Goal: Task Accomplishment & Management: Use online tool/utility

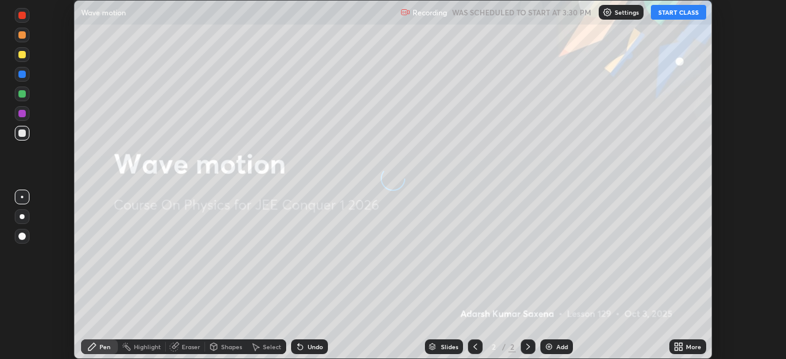
scroll to position [359, 786]
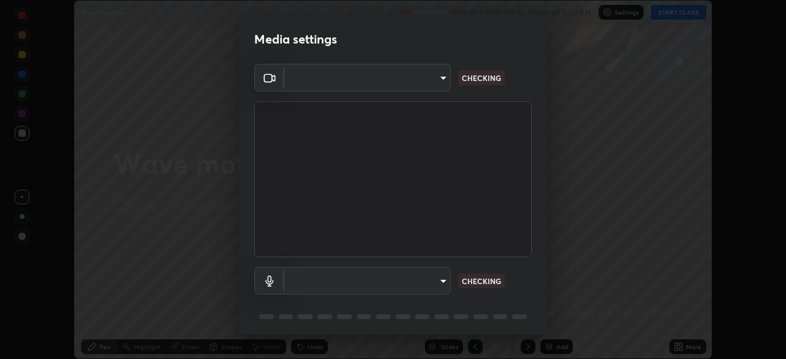
type input "58bb2390f23c468440353df0479802826a2cf34cec2d2474d9d64101ba3878b9"
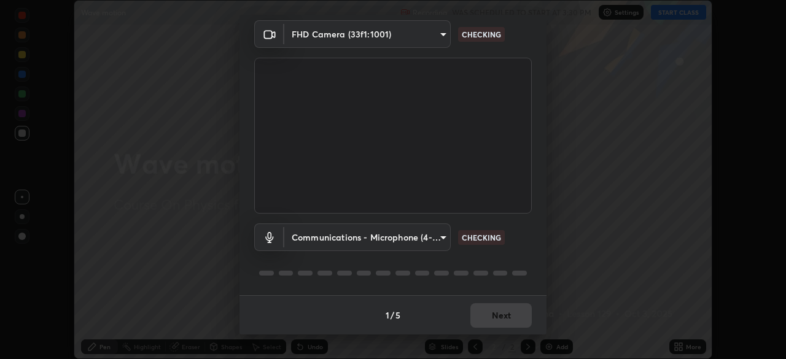
click at [397, 235] on body "Erase all Wave motion Recording WAS SCHEDULED TO START AT 3:30 PM Settings STAR…" at bounding box center [393, 179] width 786 height 359
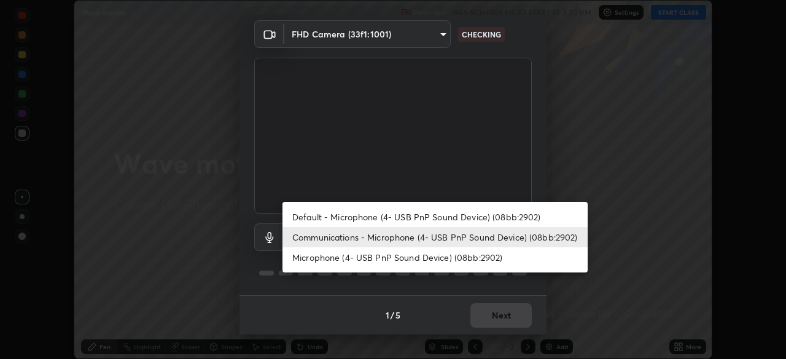
click at [341, 219] on li "Default - Microphone (4- USB PnP Sound Device) (08bb:2902)" at bounding box center [434, 217] width 305 height 20
type input "default"
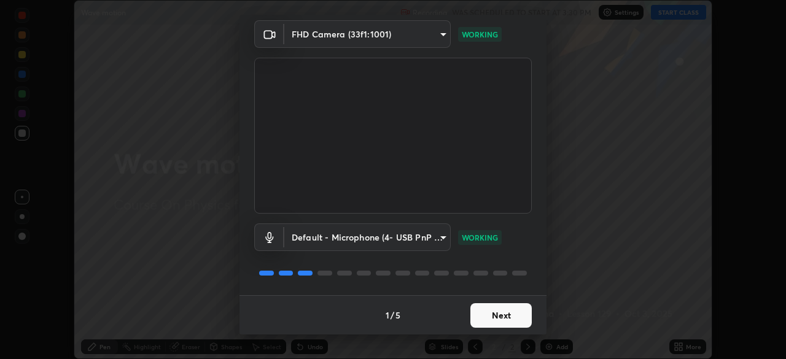
click at [491, 316] on button "Next" at bounding box center [500, 315] width 61 height 25
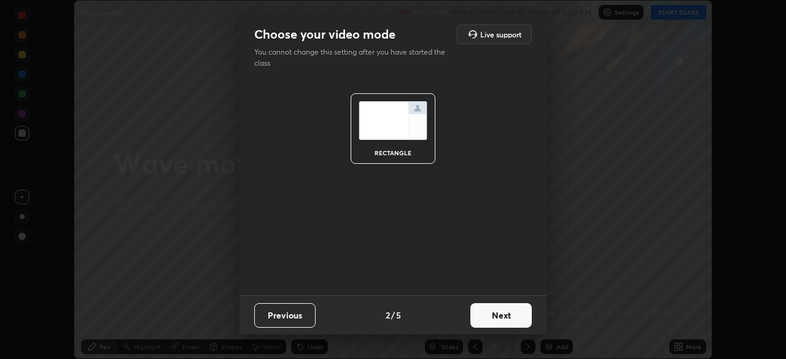
scroll to position [0, 0]
click at [501, 322] on button "Next" at bounding box center [500, 315] width 61 height 25
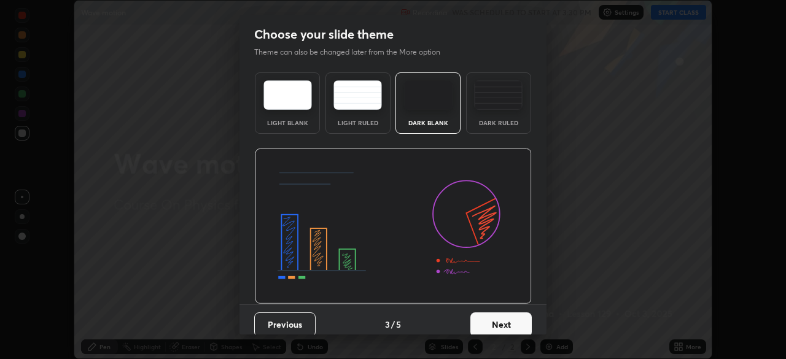
click at [500, 324] on button "Next" at bounding box center [500, 324] width 61 height 25
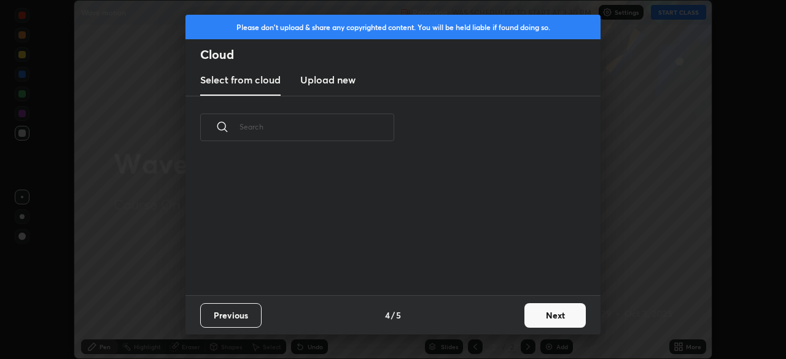
click at [538, 320] on button "Next" at bounding box center [554, 315] width 61 height 25
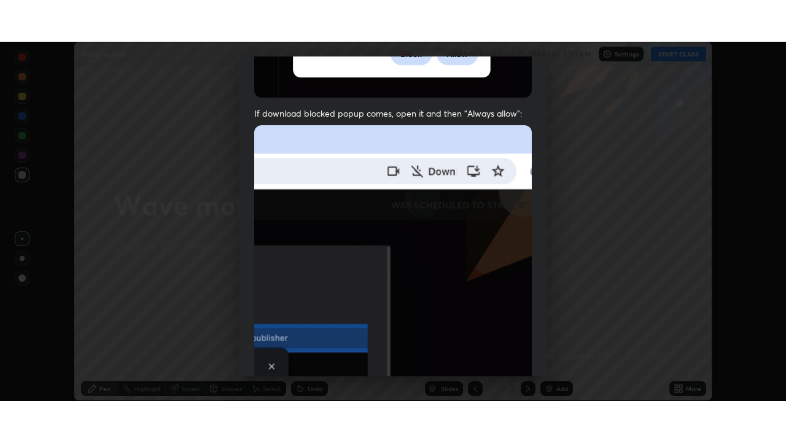
scroll to position [294, 0]
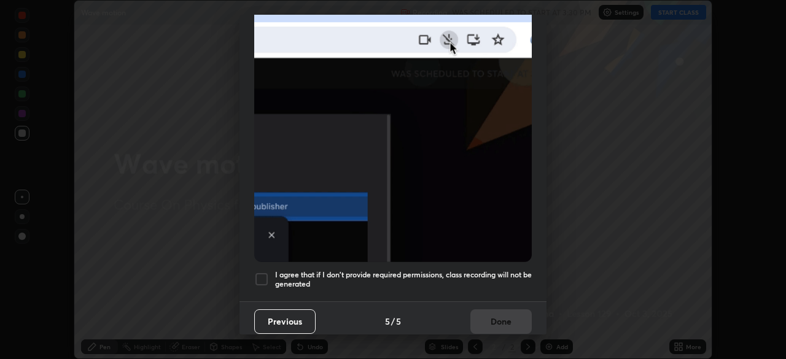
click at [473, 271] on h5 "I agree that if I don't provide required permissions, class recording will not …" at bounding box center [403, 279] width 257 height 19
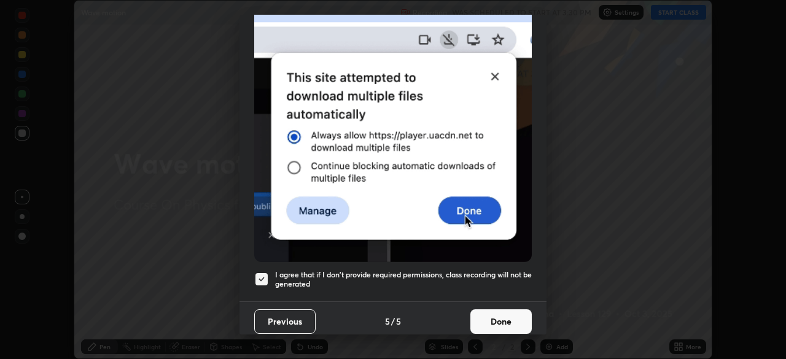
click at [495, 312] on button "Done" at bounding box center [500, 321] width 61 height 25
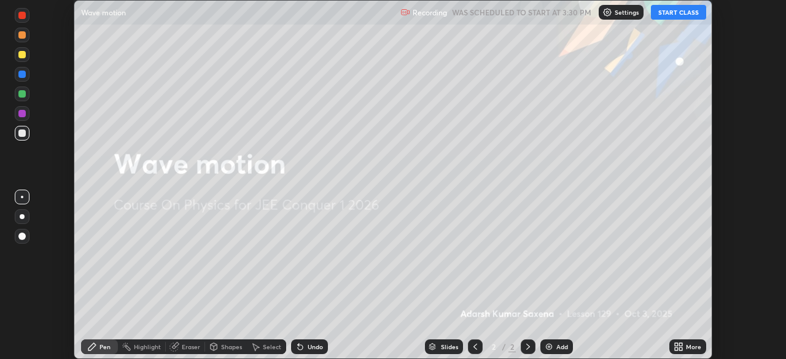
click at [687, 342] on div "More" at bounding box center [687, 346] width 37 height 15
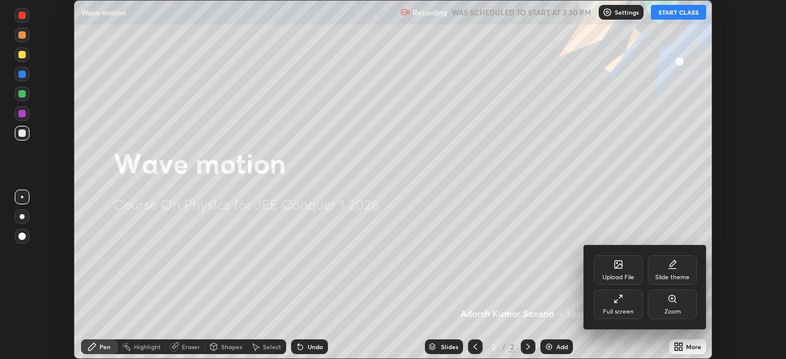
click at [614, 314] on div "Full screen" at bounding box center [618, 312] width 31 height 6
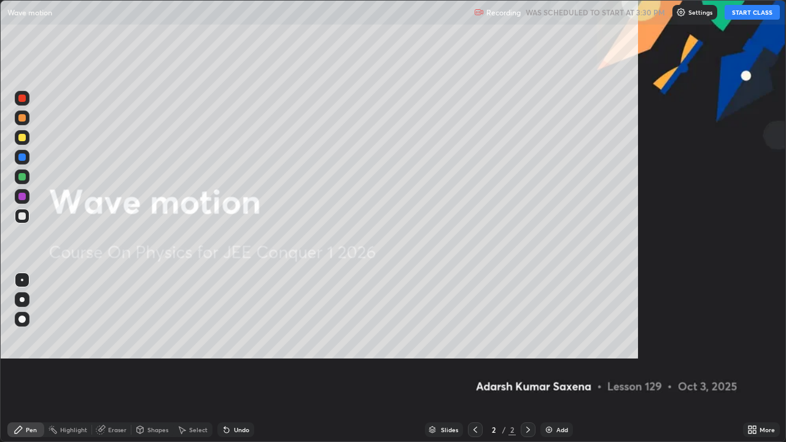
scroll to position [442, 786]
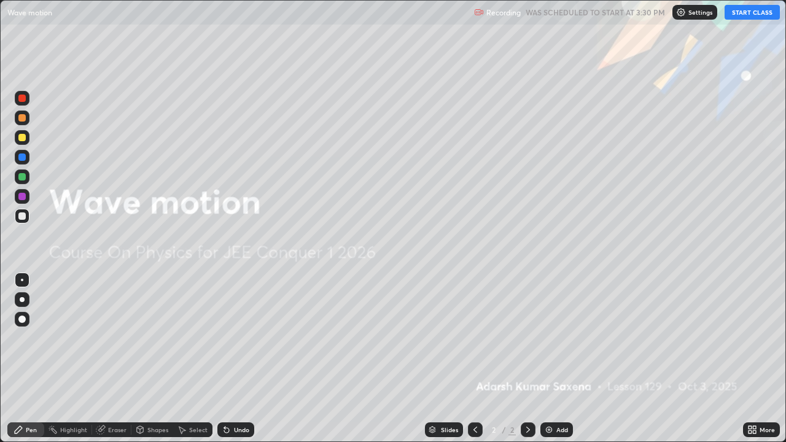
click at [757, 15] on button "START CLASS" at bounding box center [751, 12] width 55 height 15
click at [560, 358] on div "Add" at bounding box center [562, 430] width 12 height 6
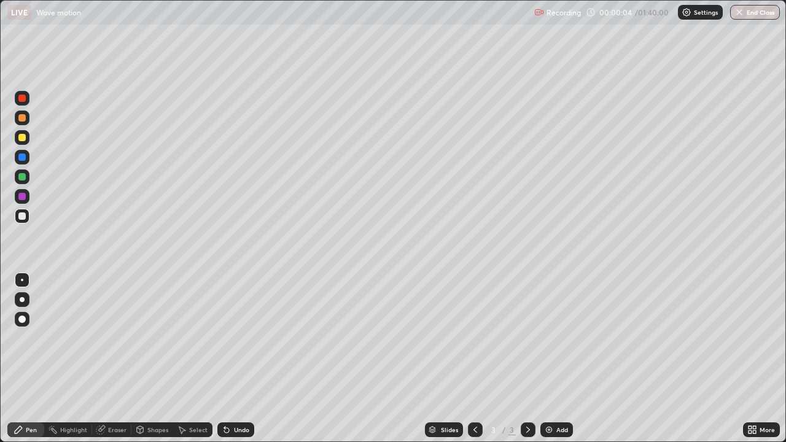
click at [20, 325] on div at bounding box center [22, 319] width 15 height 15
click at [21, 358] on div "Pen" at bounding box center [25, 429] width 37 height 15
click at [31, 358] on div "Pen" at bounding box center [31, 430] width 11 height 6
click at [150, 358] on div "Shapes" at bounding box center [152, 429] width 42 height 15
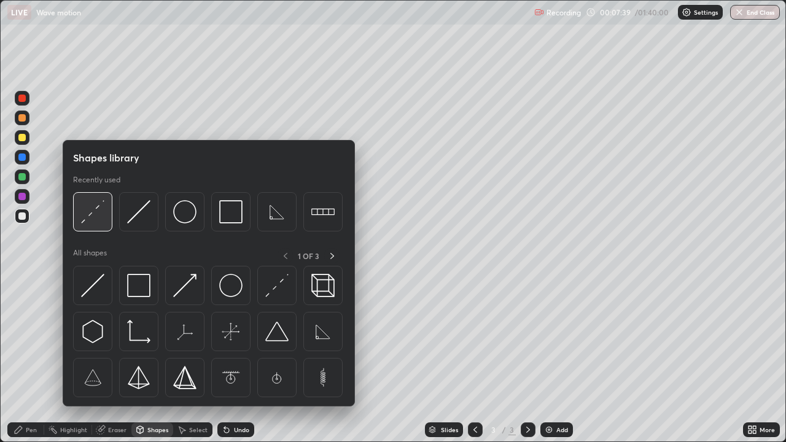
click at [88, 222] on img at bounding box center [92, 211] width 23 height 23
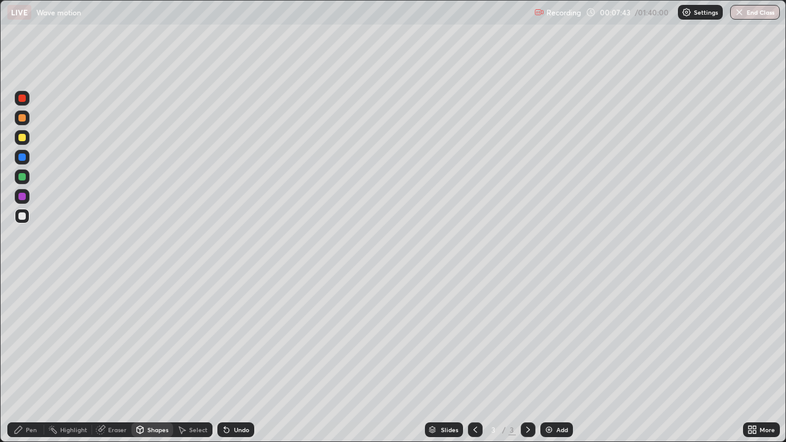
click at [153, 358] on div "Shapes" at bounding box center [157, 430] width 21 height 6
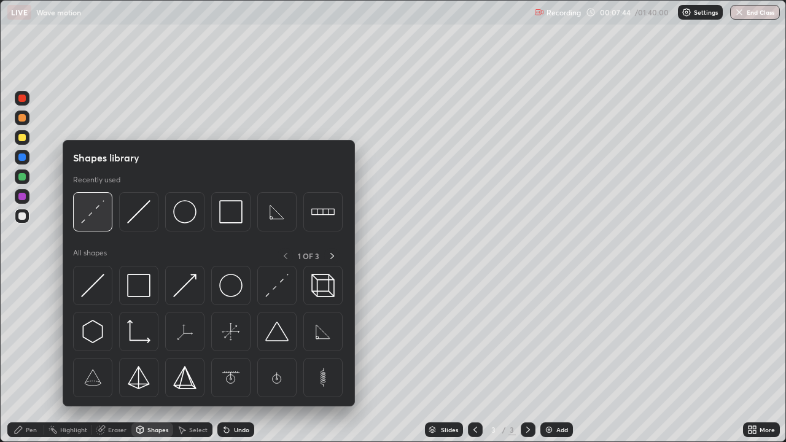
click at [93, 219] on img at bounding box center [92, 211] width 23 height 23
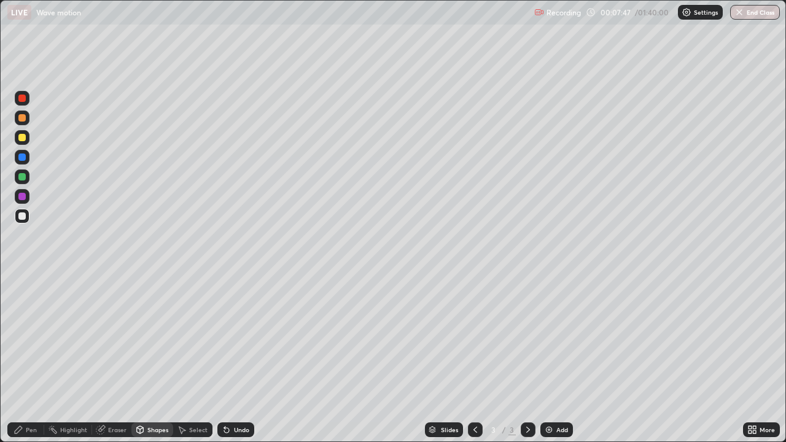
click at [31, 358] on div "Pen" at bounding box center [25, 429] width 37 height 15
click at [152, 358] on div "Shapes" at bounding box center [157, 430] width 21 height 6
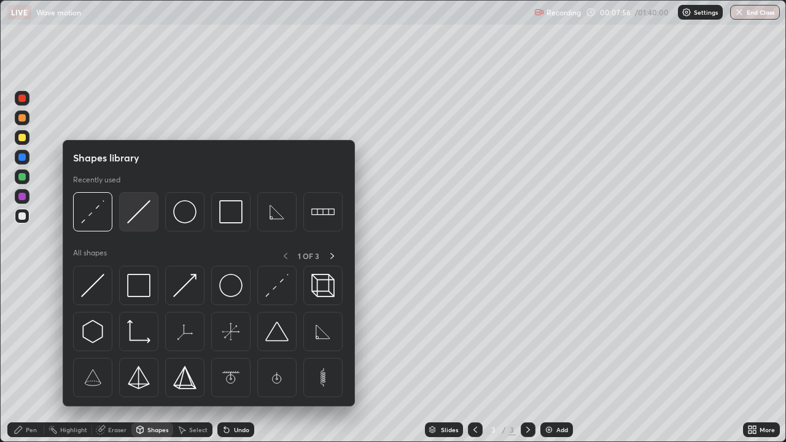
click at [138, 215] on img at bounding box center [138, 211] width 23 height 23
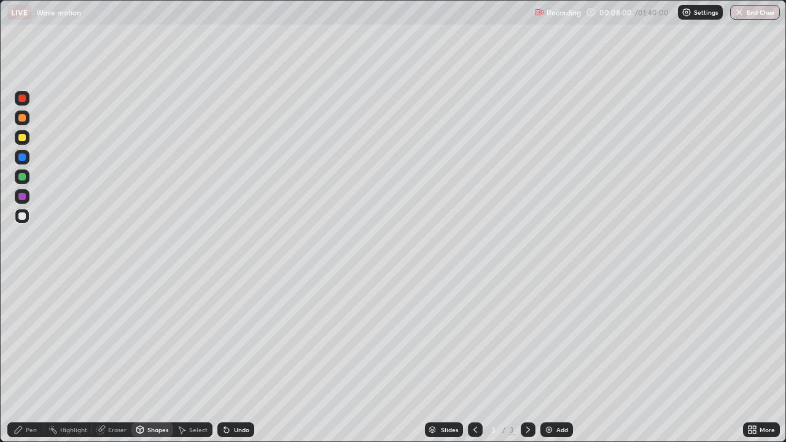
click at [25, 358] on div "Pen" at bounding box center [25, 429] width 37 height 15
click at [234, 358] on div "Undo" at bounding box center [241, 430] width 15 height 6
click at [234, 358] on div "Undo" at bounding box center [235, 429] width 37 height 15
click at [230, 358] on div "Undo" at bounding box center [235, 429] width 37 height 15
click at [109, 358] on div "Eraser" at bounding box center [117, 430] width 18 height 6
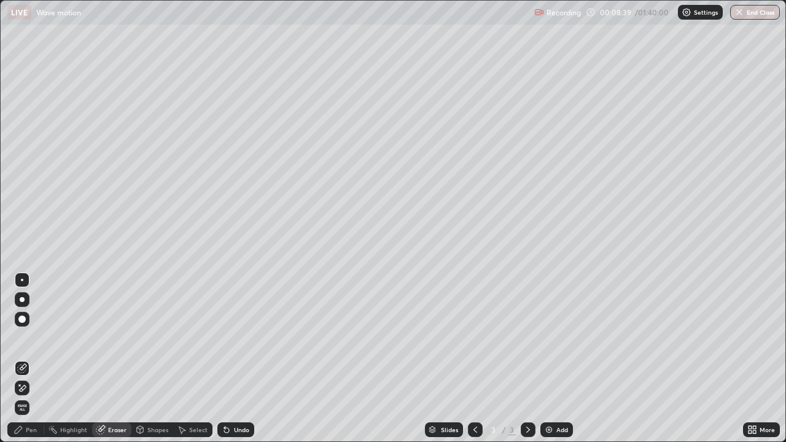
click at [20, 358] on div "Pen" at bounding box center [25, 429] width 37 height 15
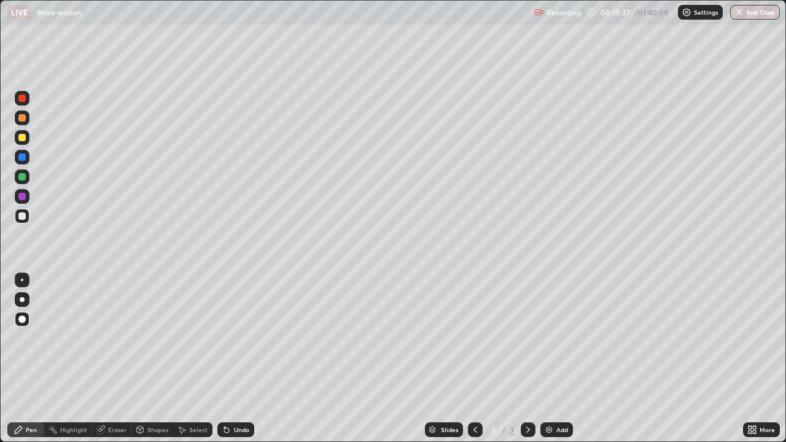
click at [147, 358] on div "Shapes" at bounding box center [157, 430] width 21 height 6
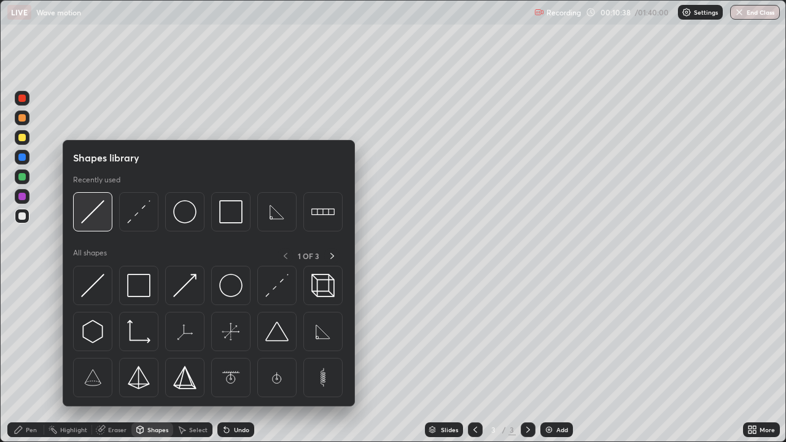
click at [91, 214] on img at bounding box center [92, 211] width 23 height 23
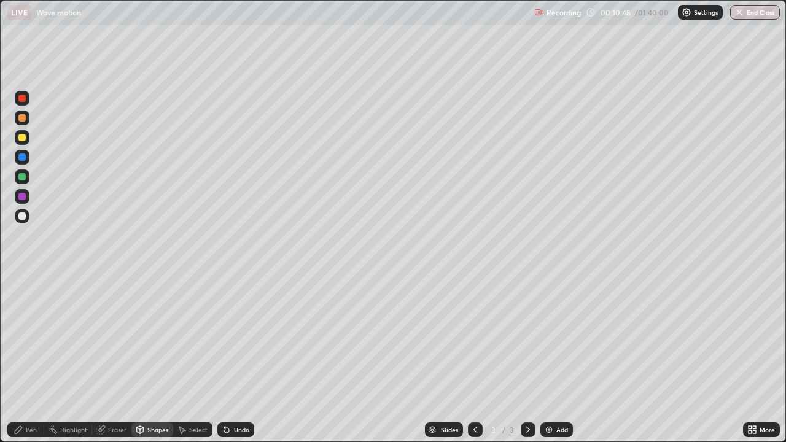
click at [27, 358] on div "Pen" at bounding box center [31, 430] width 11 height 6
click at [33, 358] on div "Pen" at bounding box center [25, 429] width 37 height 15
click at [21, 137] on div at bounding box center [21, 137] width 7 height 7
click at [233, 358] on div "Undo" at bounding box center [235, 429] width 37 height 15
click at [230, 358] on icon at bounding box center [227, 430] width 10 height 10
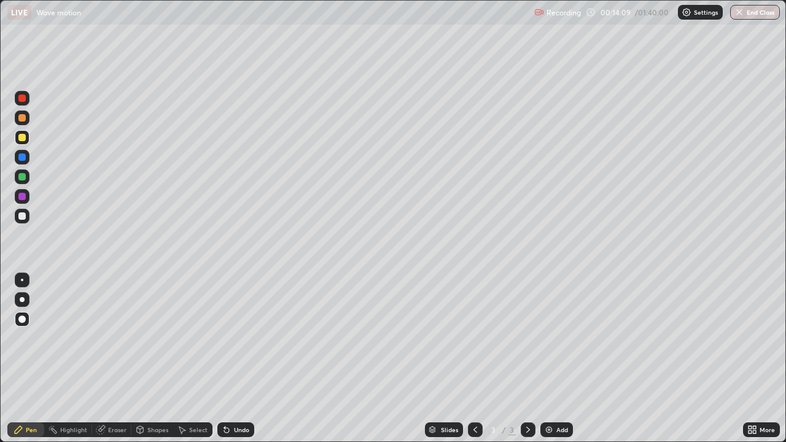
click at [238, 358] on div "Undo" at bounding box center [241, 430] width 15 height 6
click at [234, 358] on div "Undo" at bounding box center [235, 429] width 37 height 15
click at [228, 358] on icon at bounding box center [227, 430] width 10 height 10
click at [156, 358] on div "Shapes" at bounding box center [157, 430] width 21 height 6
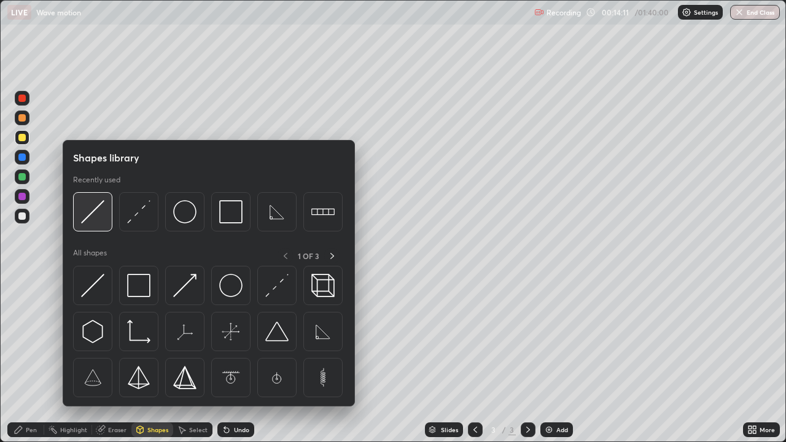
click at [91, 226] on div at bounding box center [92, 211] width 39 height 39
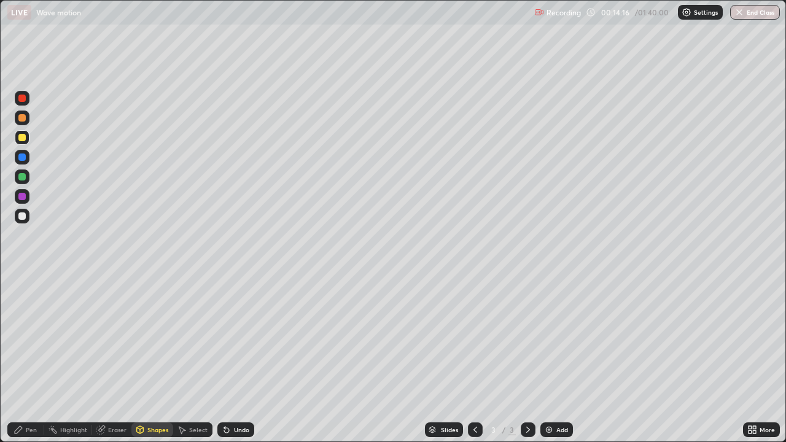
click at [150, 358] on div "Shapes" at bounding box center [152, 429] width 42 height 15
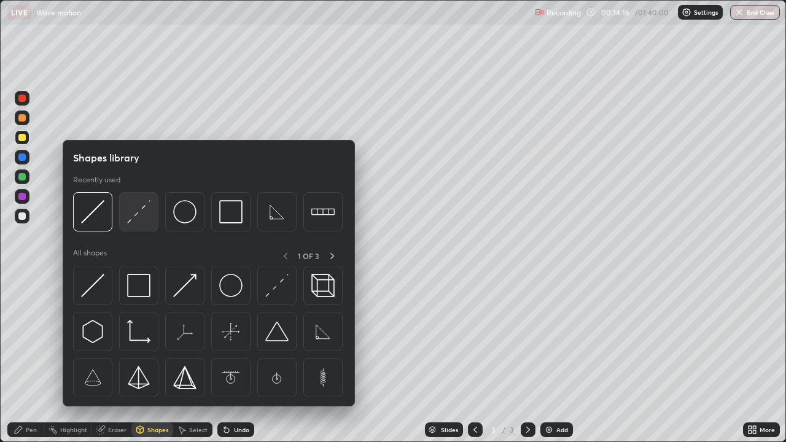
click at [137, 218] on img at bounding box center [138, 211] width 23 height 23
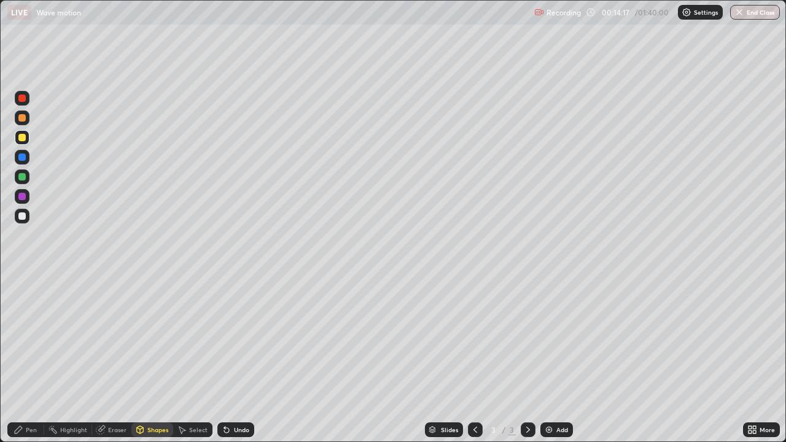
click at [20, 215] on div at bounding box center [21, 215] width 7 height 7
click at [26, 358] on div "Pen" at bounding box center [25, 429] width 37 height 15
click at [557, 358] on div "Add" at bounding box center [556, 429] width 33 height 15
click at [149, 358] on div "Shapes" at bounding box center [152, 429] width 42 height 15
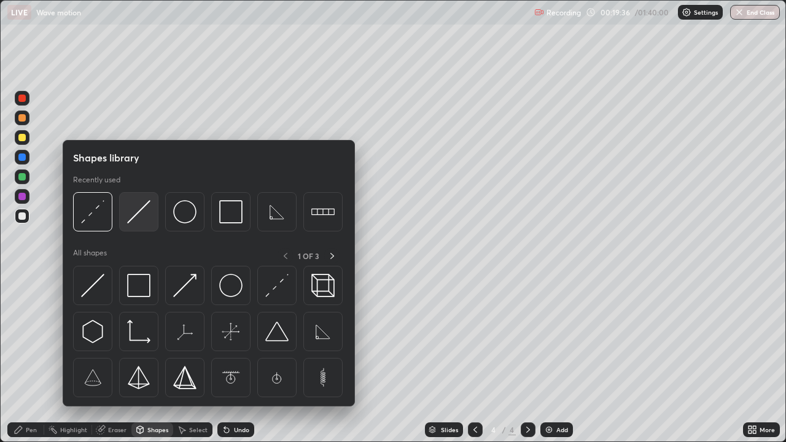
click at [137, 223] on img at bounding box center [138, 211] width 23 height 23
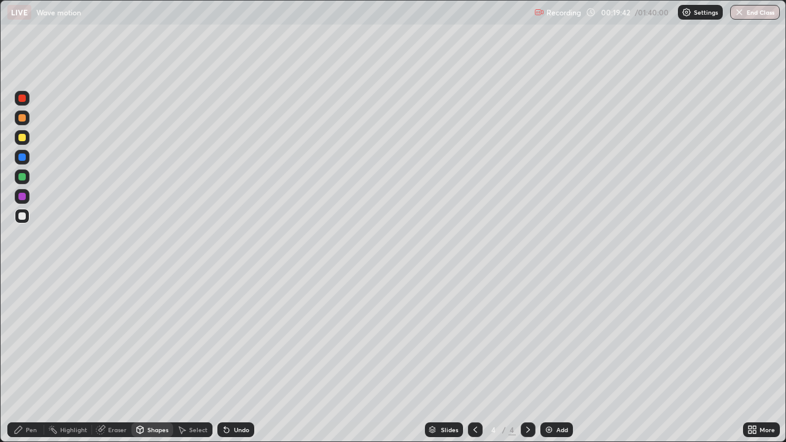
click at [160, 358] on div "Shapes" at bounding box center [157, 430] width 21 height 6
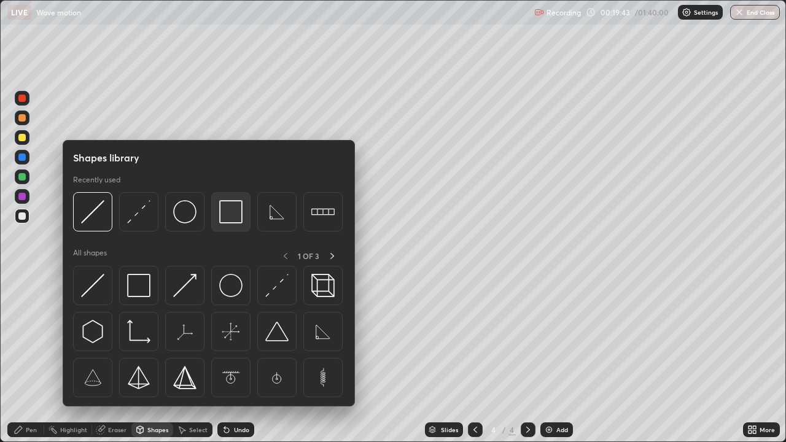
click at [226, 217] on img at bounding box center [230, 211] width 23 height 23
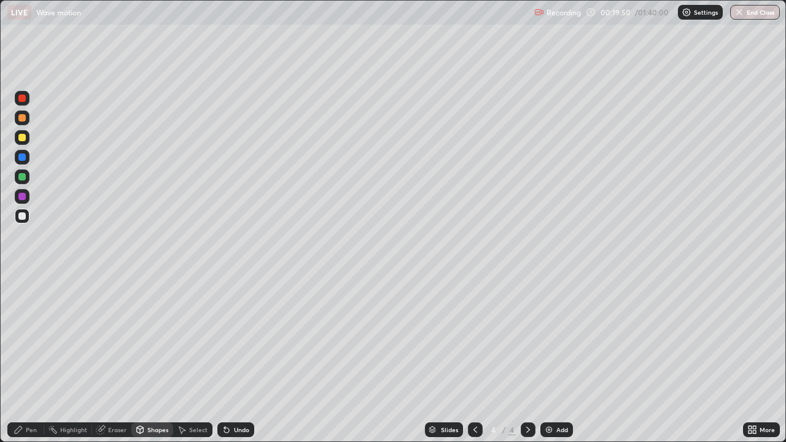
click at [158, 358] on div "Shapes" at bounding box center [157, 430] width 21 height 6
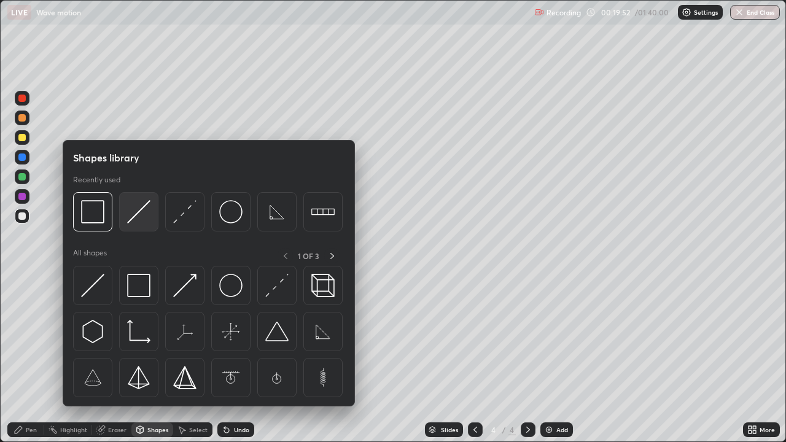
click at [141, 211] on img at bounding box center [138, 211] width 23 height 23
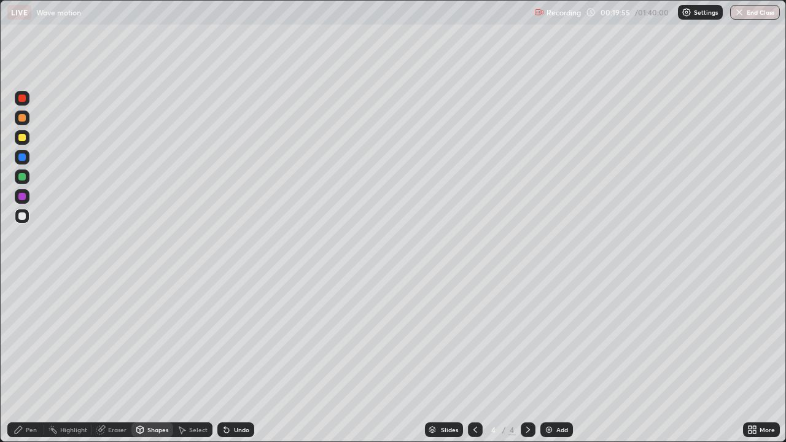
click at [155, 358] on div "Shapes" at bounding box center [157, 430] width 21 height 6
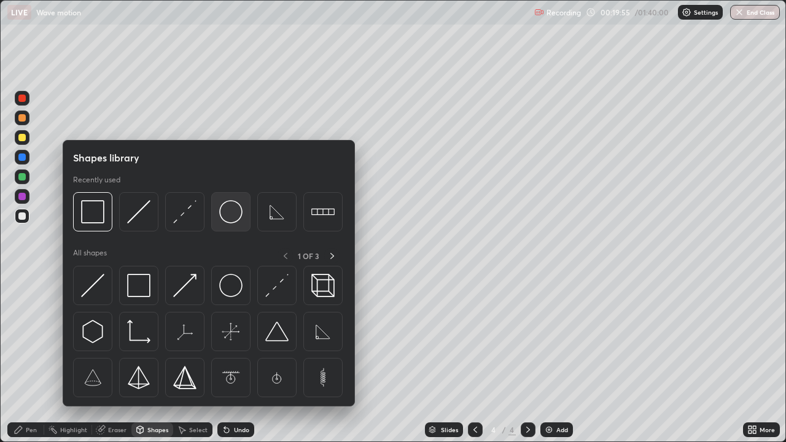
click at [228, 216] on img at bounding box center [230, 211] width 23 height 23
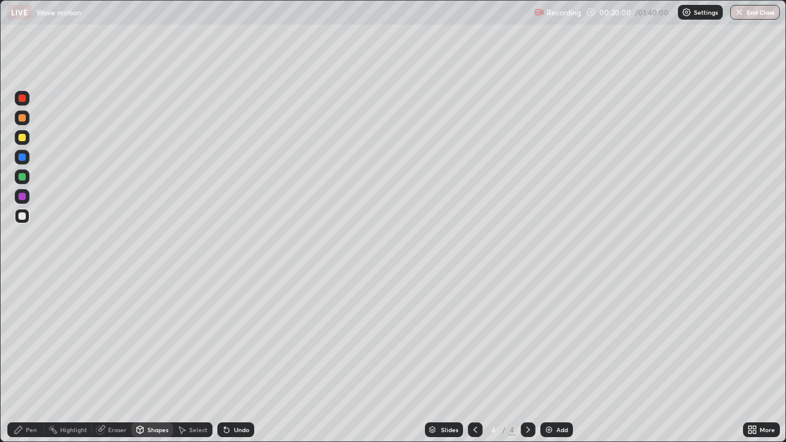
click at [234, 358] on div "Undo" at bounding box center [235, 429] width 37 height 15
click at [168, 358] on div "Shapes" at bounding box center [152, 429] width 42 height 15
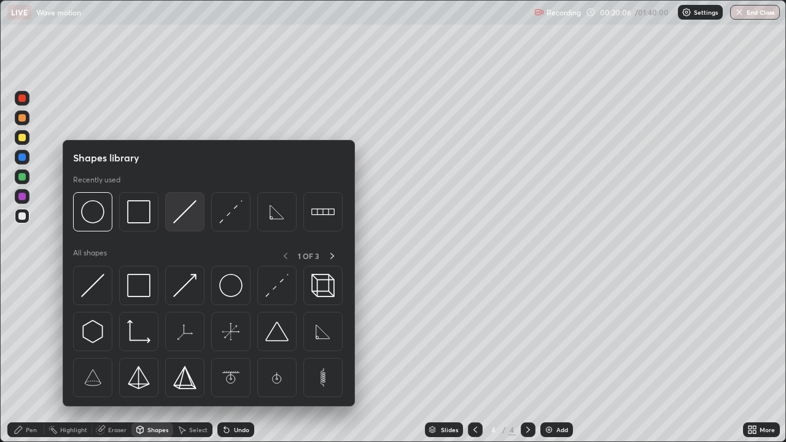
click at [177, 207] on img at bounding box center [184, 211] width 23 height 23
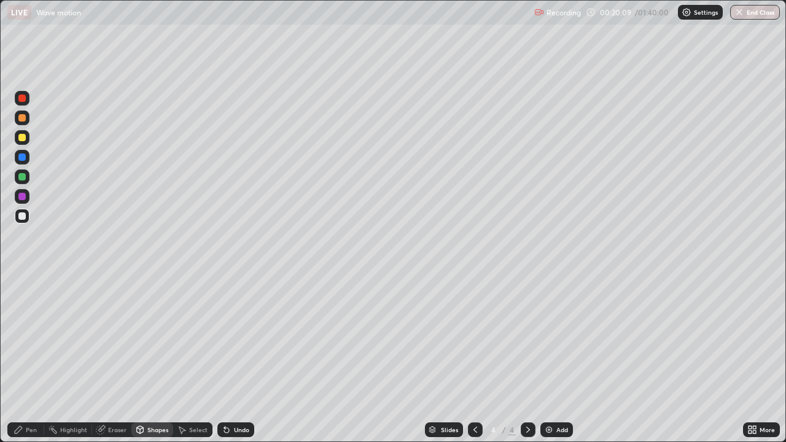
click at [239, 358] on div "Undo" at bounding box center [241, 430] width 15 height 6
click at [149, 358] on div "Shapes" at bounding box center [157, 430] width 21 height 6
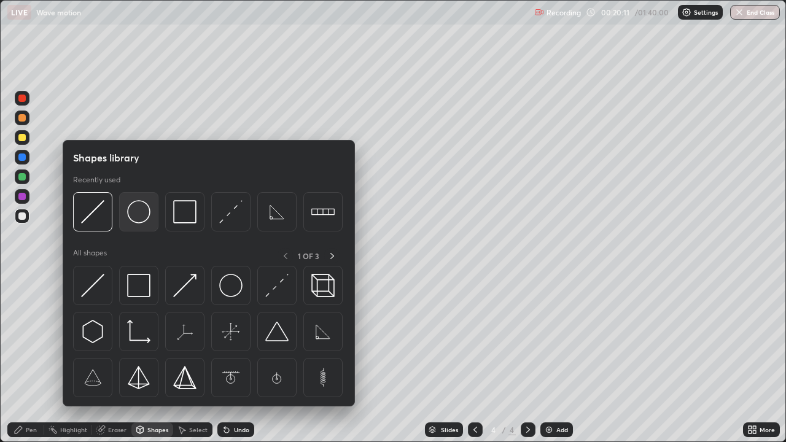
click at [139, 213] on img at bounding box center [138, 211] width 23 height 23
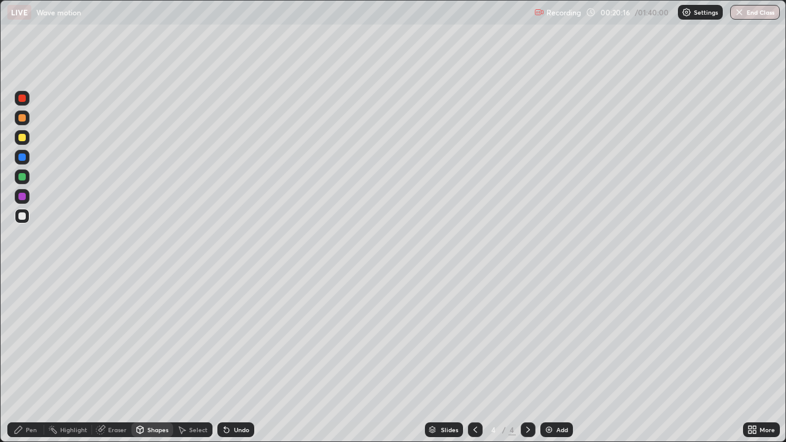
click at [164, 358] on div "Shapes" at bounding box center [152, 429] width 42 height 15
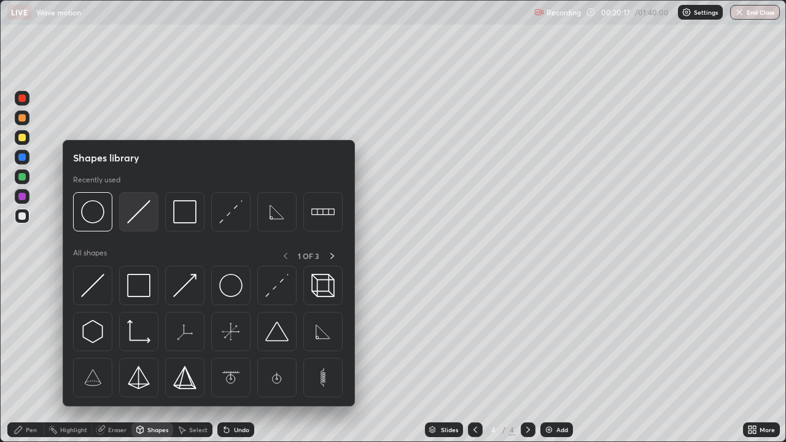
click at [137, 213] on img at bounding box center [138, 211] width 23 height 23
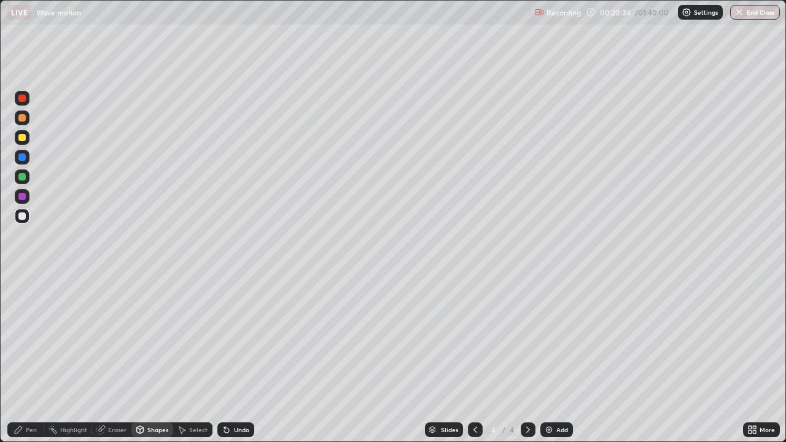
click at [35, 358] on div "Pen" at bounding box center [25, 429] width 37 height 15
click at [147, 358] on div "Shapes" at bounding box center [157, 430] width 21 height 6
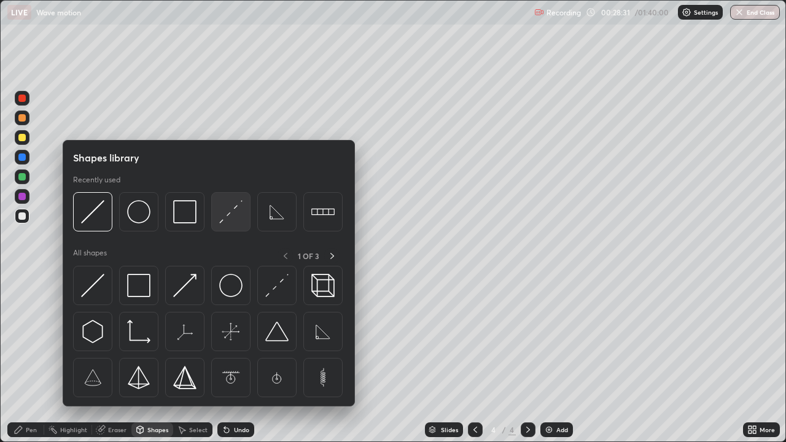
click at [228, 220] on img at bounding box center [230, 211] width 23 height 23
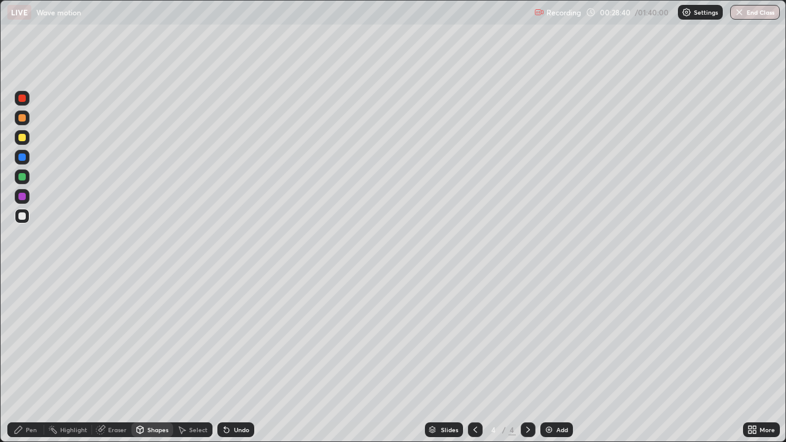
click at [145, 358] on div "Shapes" at bounding box center [152, 429] width 42 height 15
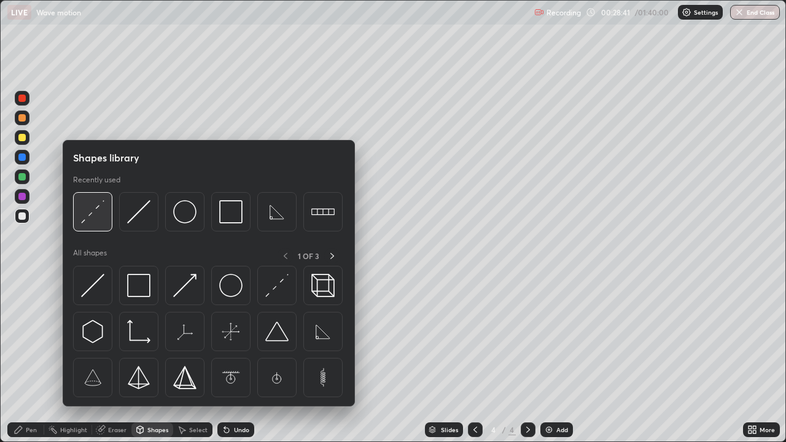
click at [89, 214] on img at bounding box center [92, 211] width 23 height 23
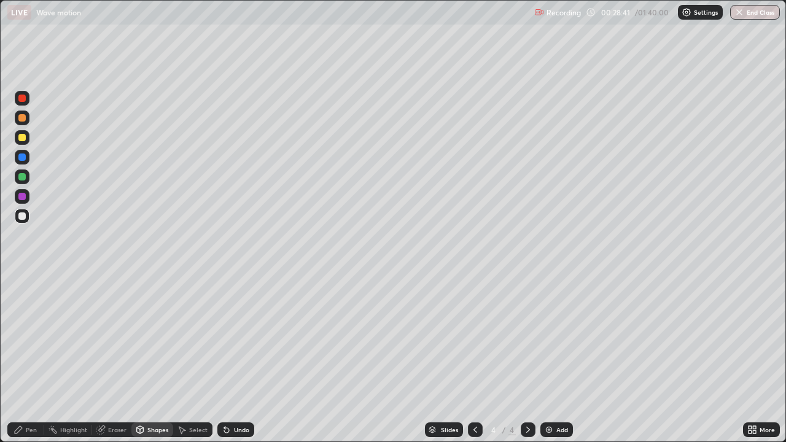
click at [22, 138] on div at bounding box center [21, 137] width 7 height 7
click at [21, 358] on div "Pen" at bounding box center [25, 429] width 37 height 15
click at [236, 358] on div "Undo" at bounding box center [241, 430] width 15 height 6
click at [234, 358] on div "Undo" at bounding box center [241, 430] width 15 height 6
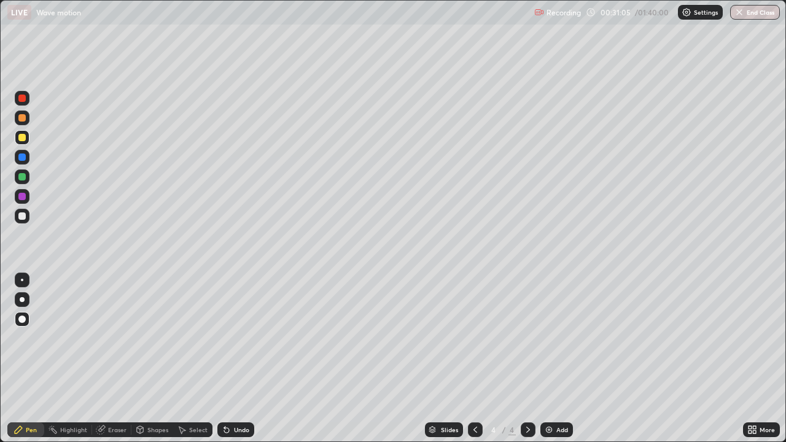
click at [243, 358] on div "Undo" at bounding box center [241, 430] width 15 height 6
click at [242, 358] on div "Undo" at bounding box center [241, 430] width 15 height 6
click at [240, 358] on div "Undo" at bounding box center [241, 430] width 15 height 6
click at [241, 358] on div "Undo" at bounding box center [241, 430] width 15 height 6
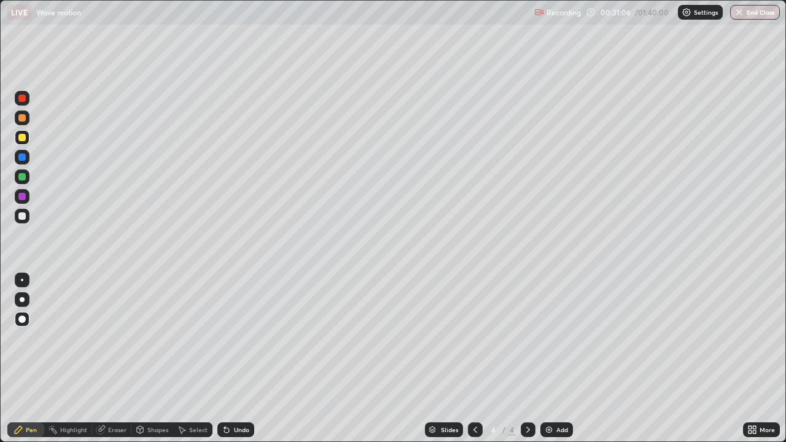
click at [241, 358] on div "Undo" at bounding box center [241, 430] width 15 height 6
click at [155, 358] on div "Shapes" at bounding box center [157, 430] width 21 height 6
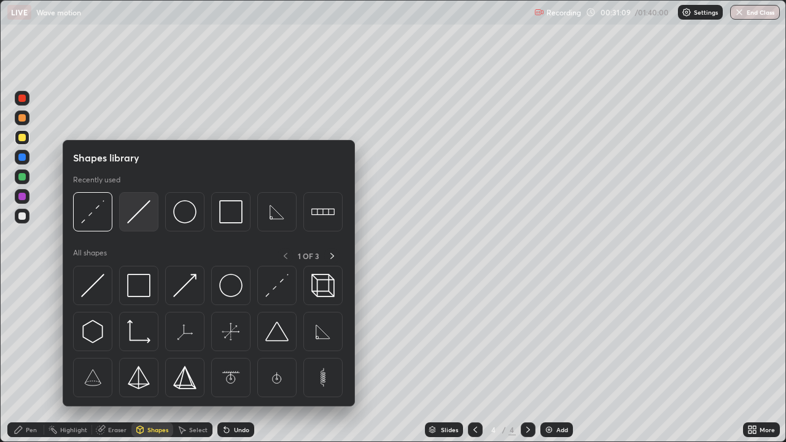
click at [131, 223] on img at bounding box center [138, 211] width 23 height 23
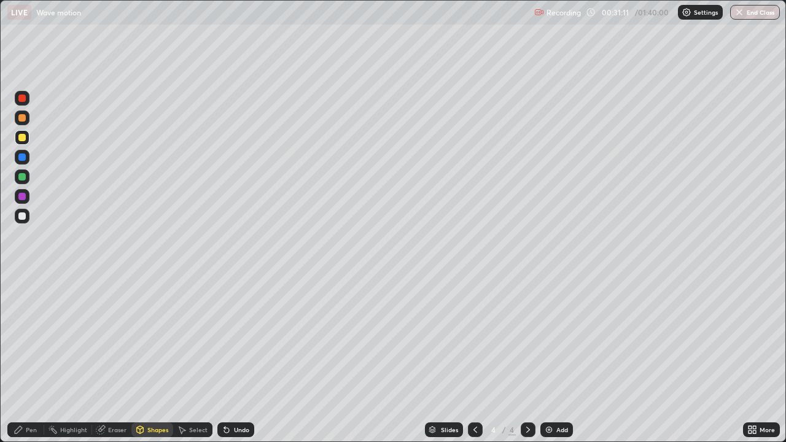
click at [33, 358] on div "Pen" at bounding box center [25, 429] width 37 height 15
click at [153, 358] on div "Shapes" at bounding box center [157, 430] width 21 height 6
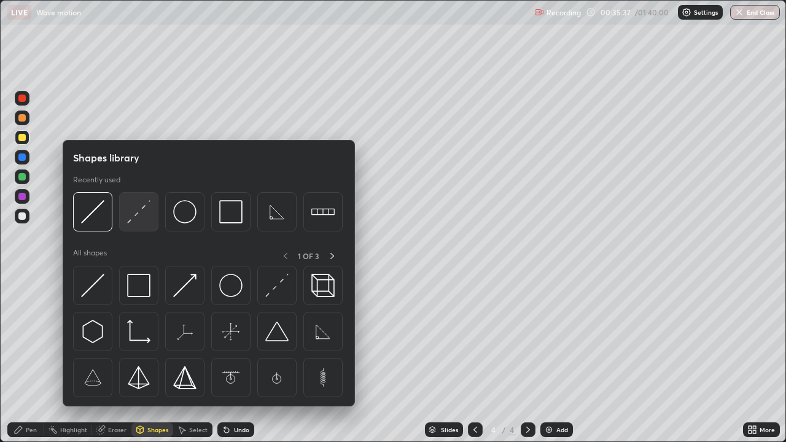
click at [130, 223] on img at bounding box center [138, 211] width 23 height 23
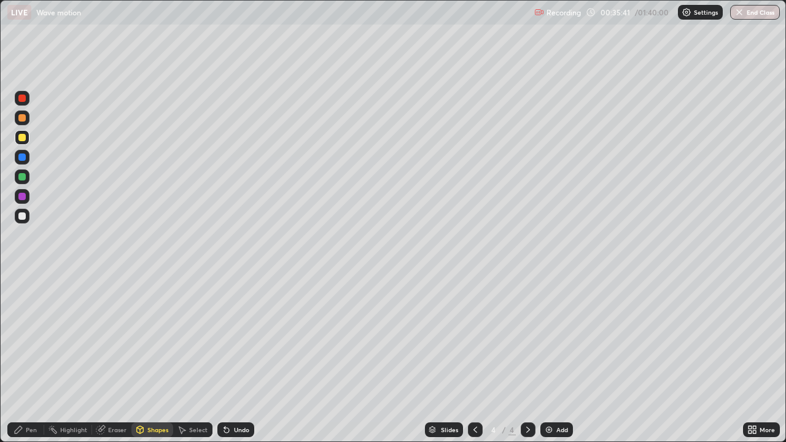
click at [30, 358] on div "Pen" at bounding box center [25, 429] width 37 height 15
click at [29, 358] on div "Pen" at bounding box center [31, 430] width 11 height 6
click at [22, 217] on div at bounding box center [21, 215] width 7 height 7
click at [161, 358] on div "Shapes" at bounding box center [152, 429] width 42 height 15
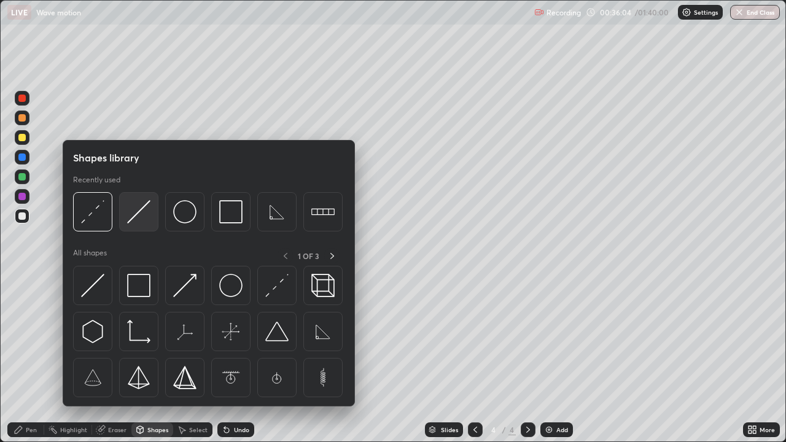
click at [138, 223] on img at bounding box center [138, 211] width 23 height 23
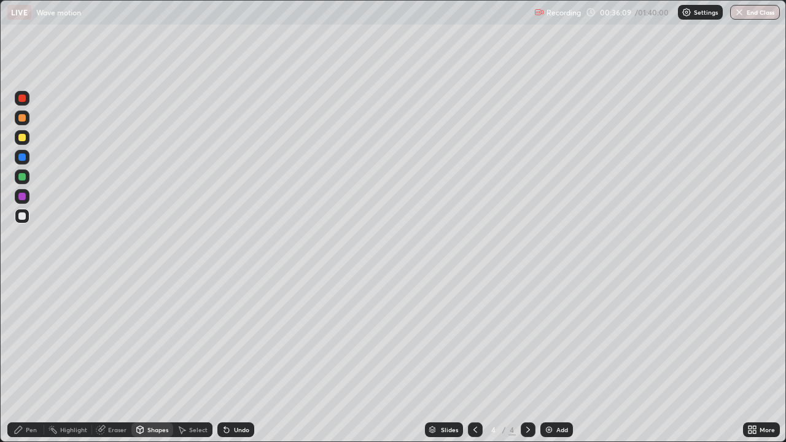
click at [26, 358] on div "Pen" at bounding box center [31, 430] width 11 height 6
click at [115, 358] on div "Eraser" at bounding box center [111, 429] width 39 height 15
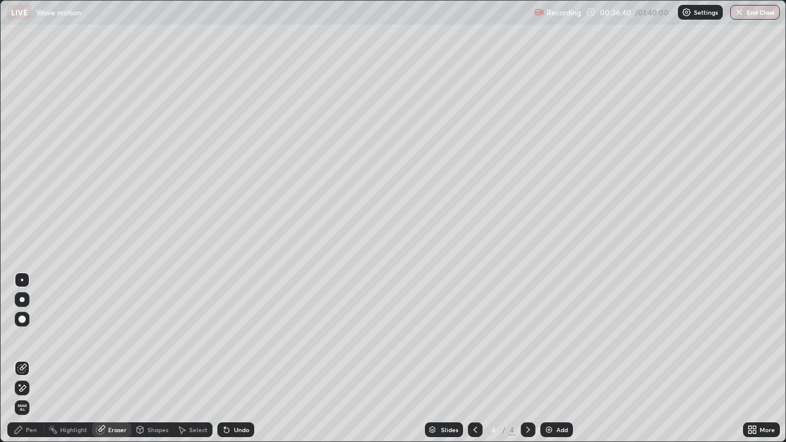
click at [36, 358] on div "Pen" at bounding box center [31, 430] width 11 height 6
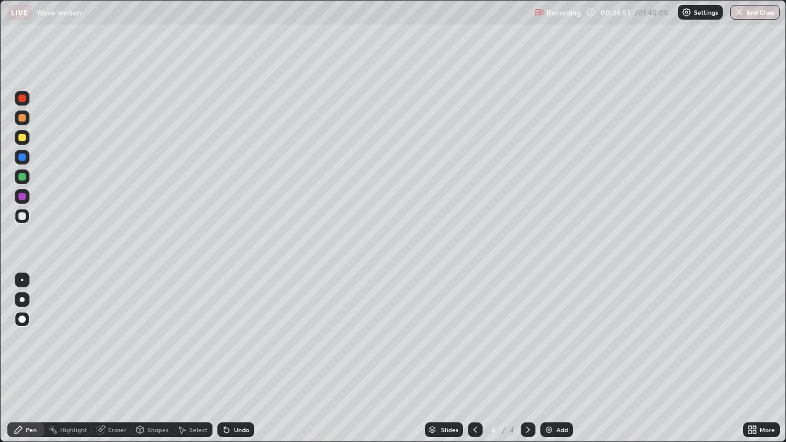
click at [151, 358] on div "Shapes" at bounding box center [152, 429] width 42 height 15
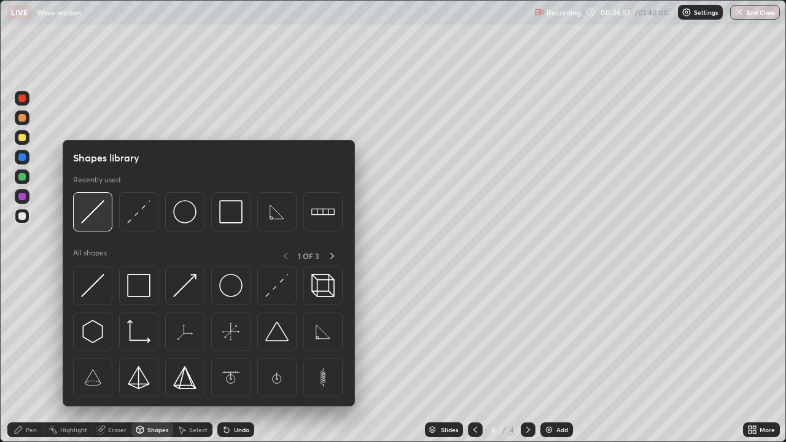
click at [92, 220] on img at bounding box center [92, 211] width 23 height 23
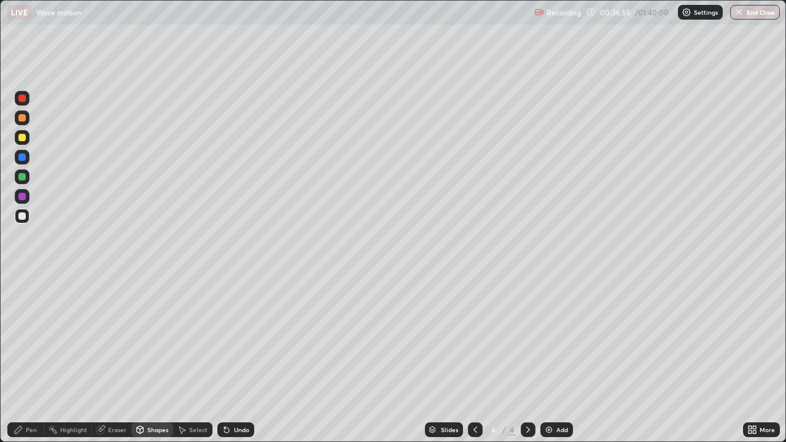
click at [32, 358] on div "Pen" at bounding box center [31, 430] width 11 height 6
click at [560, 358] on div "Add" at bounding box center [556, 429] width 33 height 15
click at [21, 358] on div "Pen" at bounding box center [25, 429] width 37 height 15
click at [150, 358] on div "Shapes" at bounding box center [157, 430] width 21 height 6
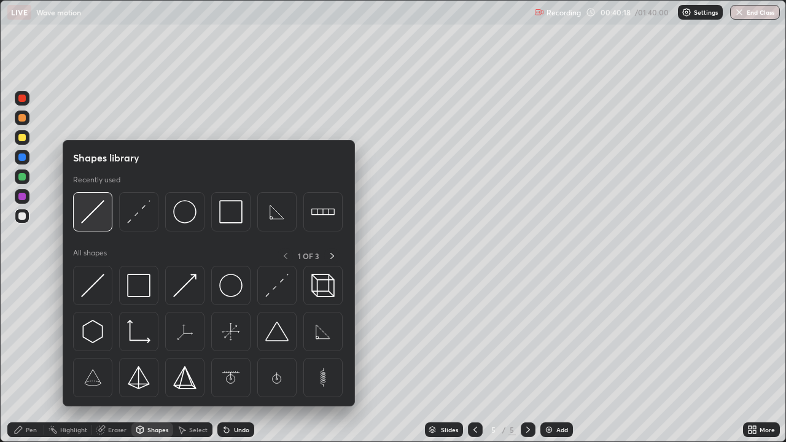
click at [88, 225] on div at bounding box center [92, 211] width 39 height 39
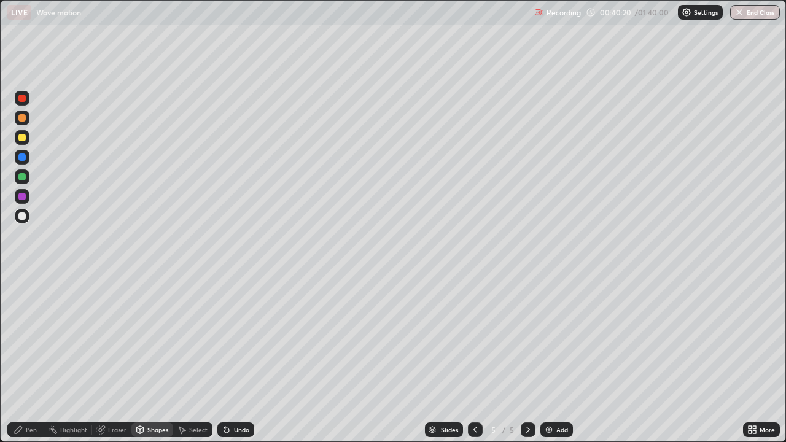
click at [18, 358] on icon at bounding box center [19, 430] width 10 height 10
click at [238, 358] on div "Undo" at bounding box center [241, 430] width 15 height 6
click at [552, 358] on img at bounding box center [549, 430] width 10 height 10
click at [34, 358] on div "Pen" at bounding box center [25, 429] width 37 height 15
click at [29, 358] on div "Pen" at bounding box center [31, 430] width 11 height 6
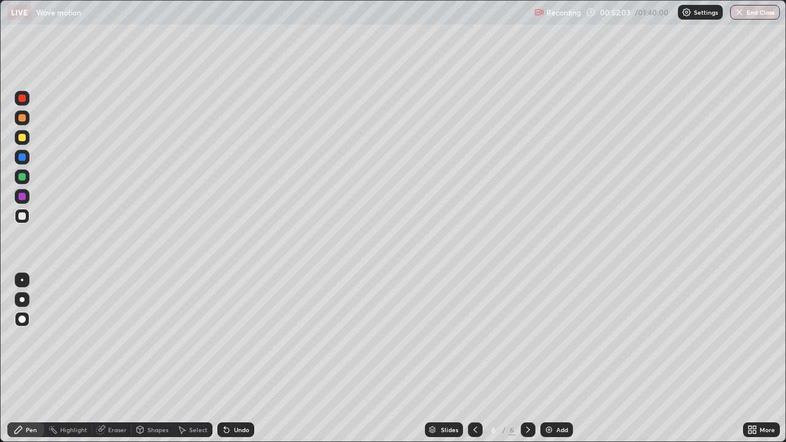
click at [22, 325] on div at bounding box center [22, 319] width 15 height 15
click at [157, 358] on div "Shapes" at bounding box center [157, 430] width 21 height 6
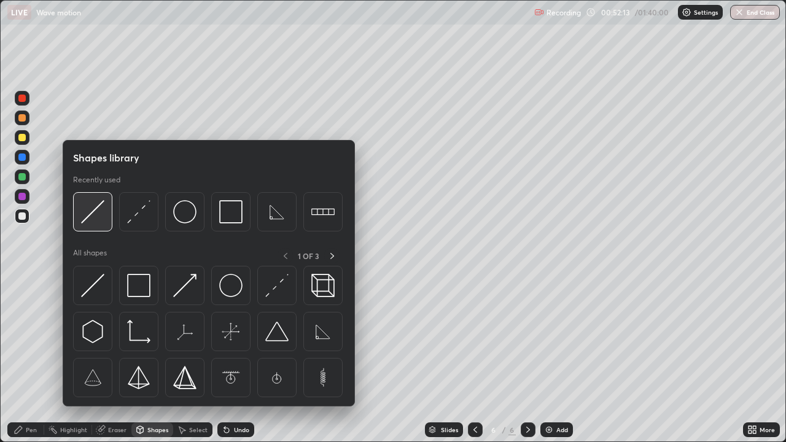
click at [103, 217] on img at bounding box center [92, 211] width 23 height 23
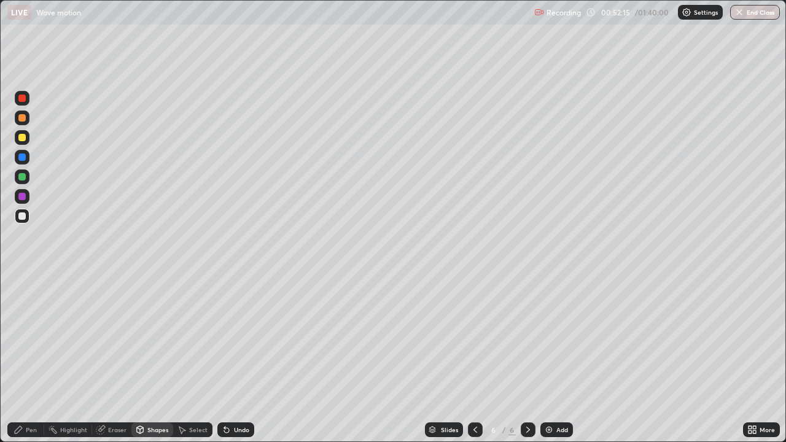
click at [31, 358] on div "Pen" at bounding box center [31, 430] width 11 height 6
click at [234, 358] on div "Undo" at bounding box center [241, 430] width 15 height 6
click at [236, 358] on div "Undo" at bounding box center [241, 430] width 15 height 6
click at [142, 358] on icon at bounding box center [140, 429] width 7 height 7
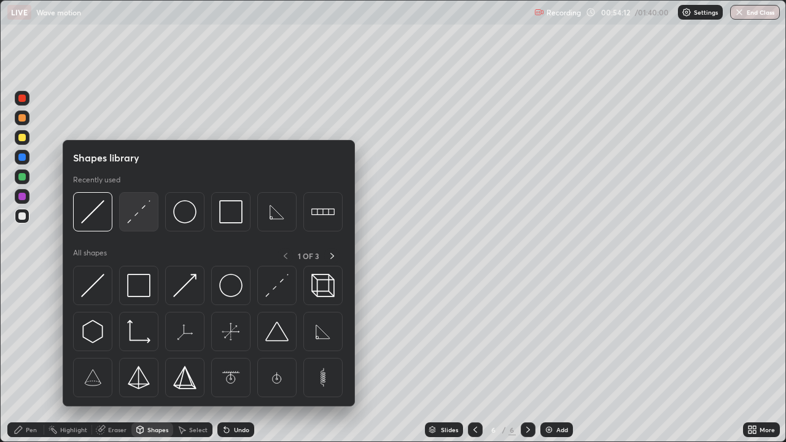
click at [129, 218] on img at bounding box center [138, 211] width 23 height 23
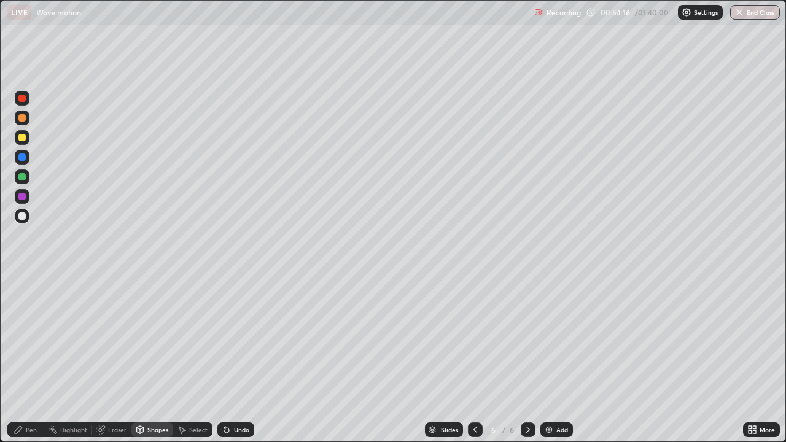
click at [29, 358] on div "Pen" at bounding box center [31, 430] width 11 height 6
click at [239, 358] on div "Undo" at bounding box center [241, 430] width 15 height 6
click at [158, 358] on div "Shapes" at bounding box center [157, 430] width 21 height 6
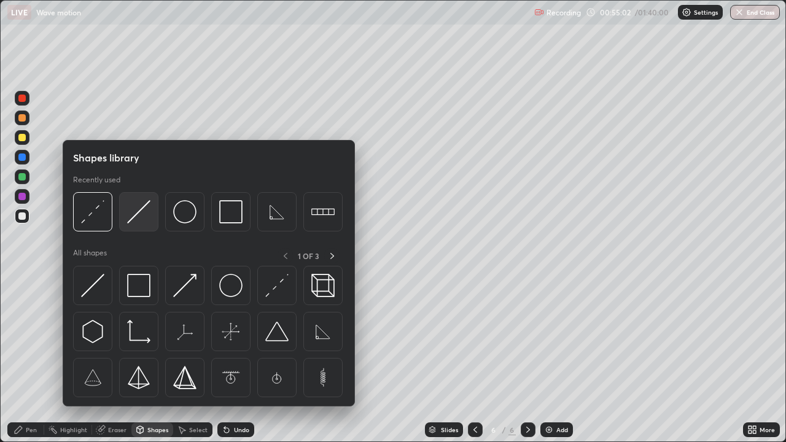
click at [128, 225] on div at bounding box center [138, 211] width 39 height 39
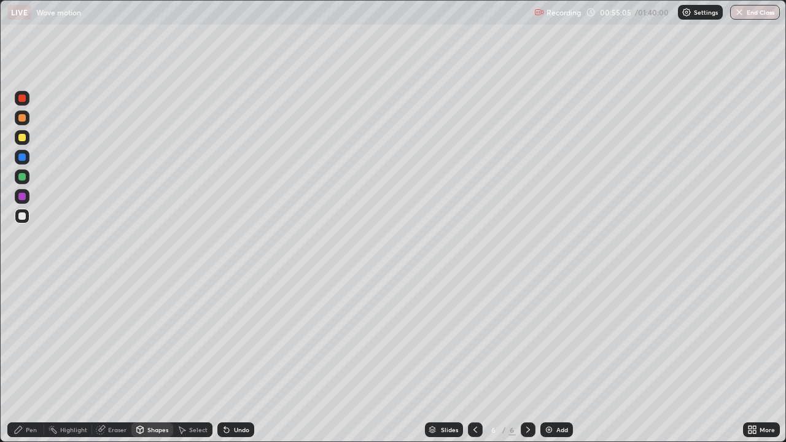
click at [42, 358] on div "Pen" at bounding box center [25, 429] width 37 height 15
click at [28, 358] on div "Pen" at bounding box center [31, 430] width 11 height 6
click at [23, 217] on div at bounding box center [21, 215] width 7 height 7
click at [152, 358] on div "Shapes" at bounding box center [157, 430] width 21 height 6
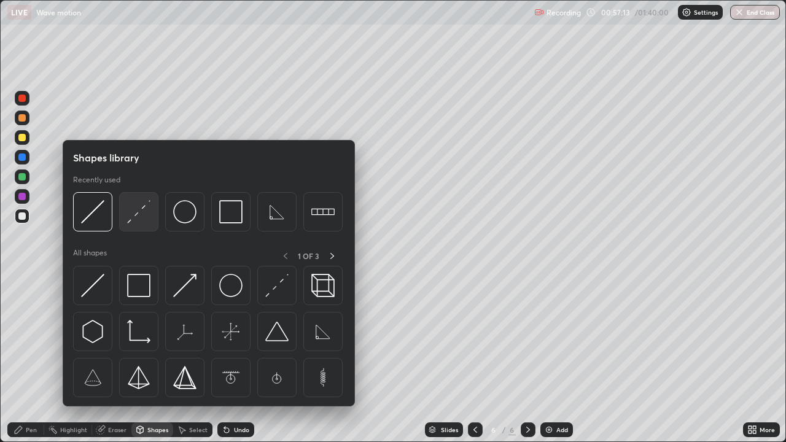
click at [139, 217] on img at bounding box center [138, 211] width 23 height 23
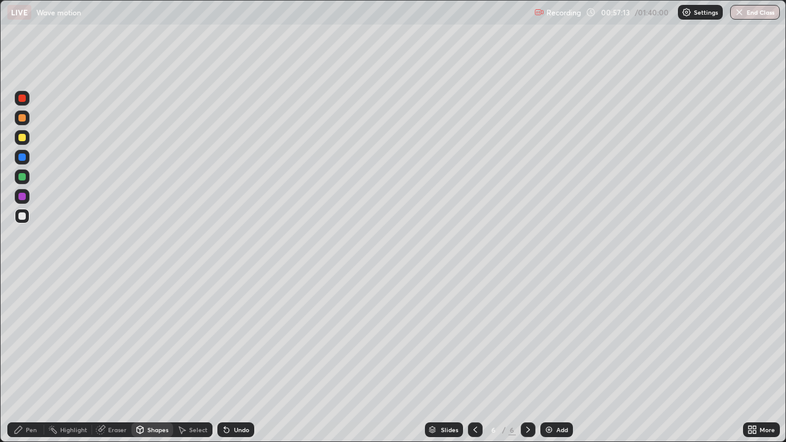
click at [22, 137] on div at bounding box center [21, 137] width 7 height 7
click at [25, 358] on div "Pen" at bounding box center [25, 429] width 37 height 15
click at [149, 358] on div "Shapes" at bounding box center [157, 430] width 21 height 6
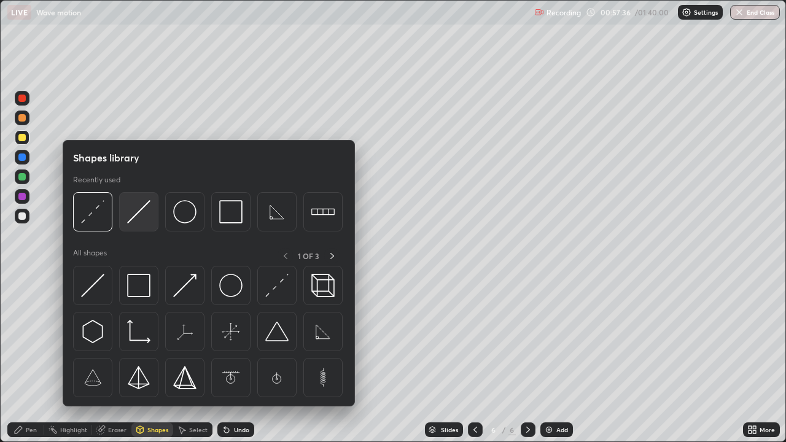
click at [136, 219] on img at bounding box center [138, 211] width 23 height 23
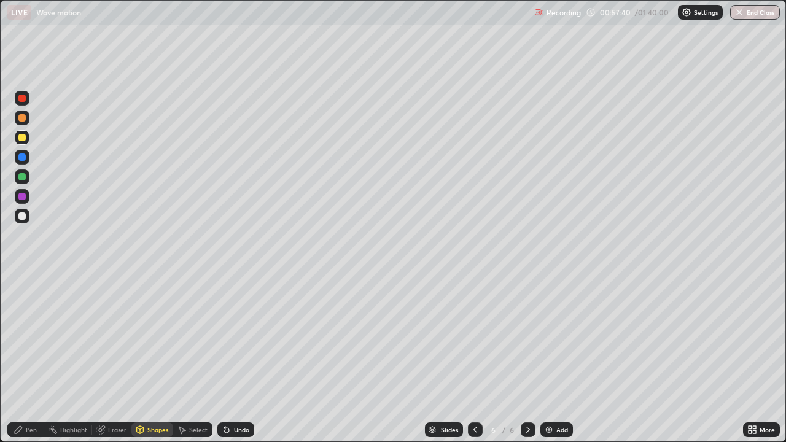
click at [31, 358] on div "Pen" at bounding box center [31, 430] width 11 height 6
click at [154, 358] on div "Shapes" at bounding box center [157, 430] width 21 height 6
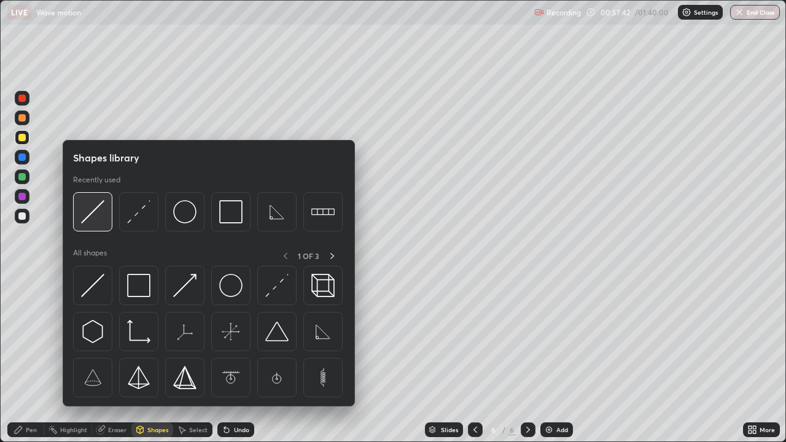
click at [90, 218] on img at bounding box center [92, 211] width 23 height 23
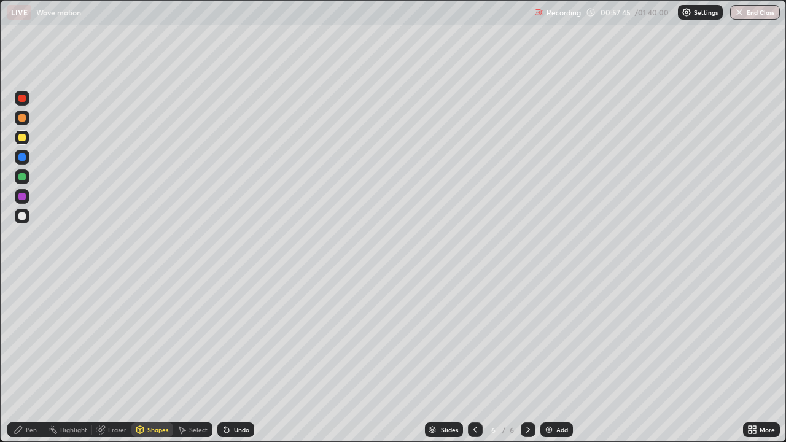
click at [15, 358] on div "Pen" at bounding box center [25, 429] width 37 height 15
click at [238, 358] on div "Undo" at bounding box center [241, 430] width 15 height 6
click at [161, 358] on div "Shapes" at bounding box center [157, 430] width 21 height 6
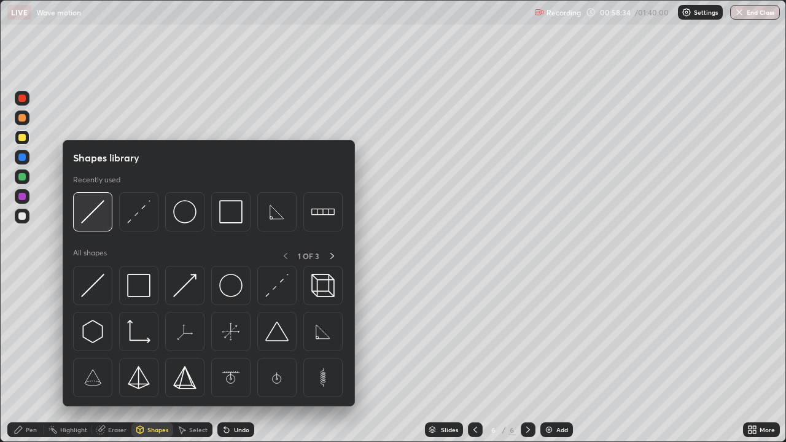
click at [95, 221] on img at bounding box center [92, 211] width 23 height 23
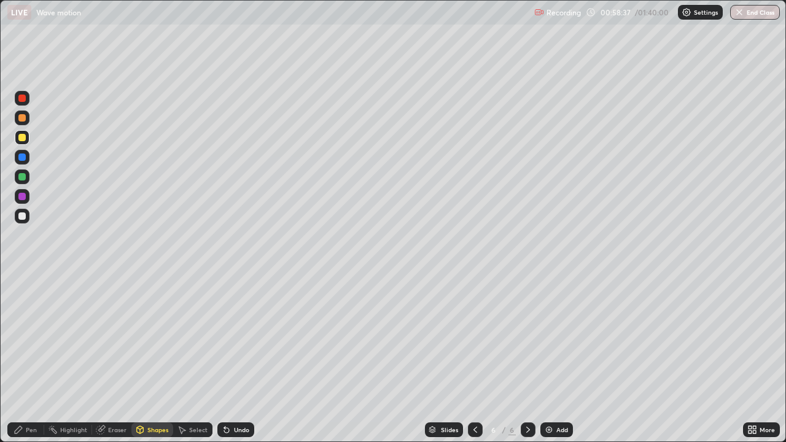
click at [39, 358] on div "Pen" at bounding box center [25, 429] width 37 height 15
click at [21, 358] on icon at bounding box center [19, 430] width 10 height 10
click at [231, 358] on div "Undo" at bounding box center [235, 429] width 37 height 15
click at [234, 358] on div "Undo" at bounding box center [241, 430] width 15 height 6
click at [225, 358] on icon at bounding box center [226, 430] width 5 height 5
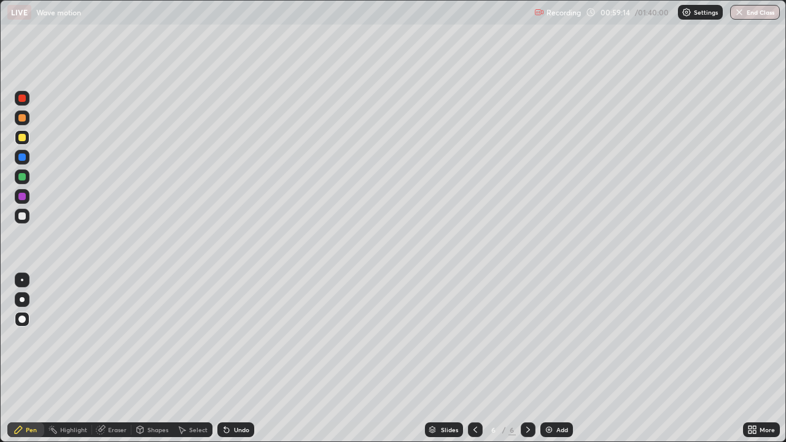
click at [155, 358] on div "Shapes" at bounding box center [157, 430] width 21 height 6
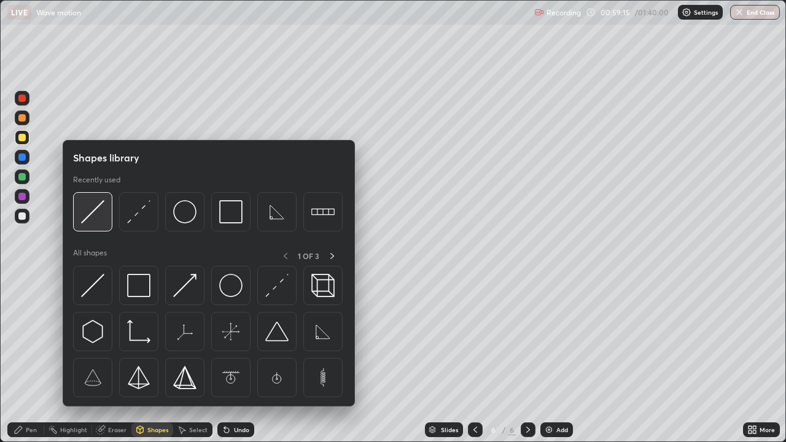
click at [87, 221] on img at bounding box center [92, 211] width 23 height 23
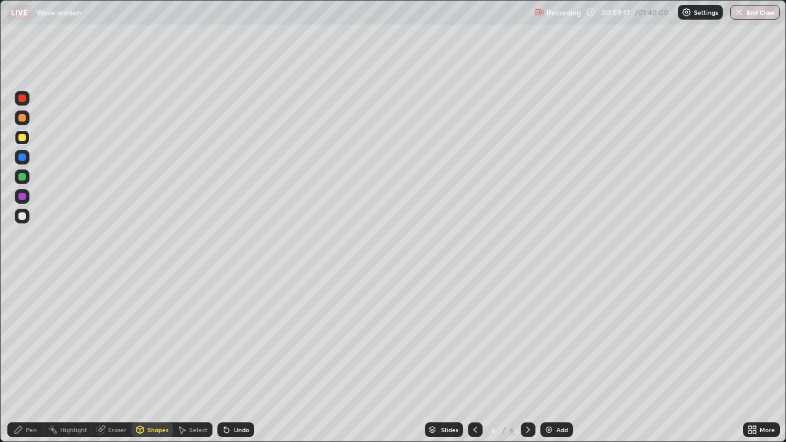
click at [25, 358] on div "Pen" at bounding box center [25, 429] width 37 height 15
click at [551, 358] on div "Add" at bounding box center [556, 429] width 33 height 15
click at [23, 319] on div at bounding box center [21, 318] width 7 height 7
click at [153, 358] on div "Shapes" at bounding box center [152, 429] width 42 height 15
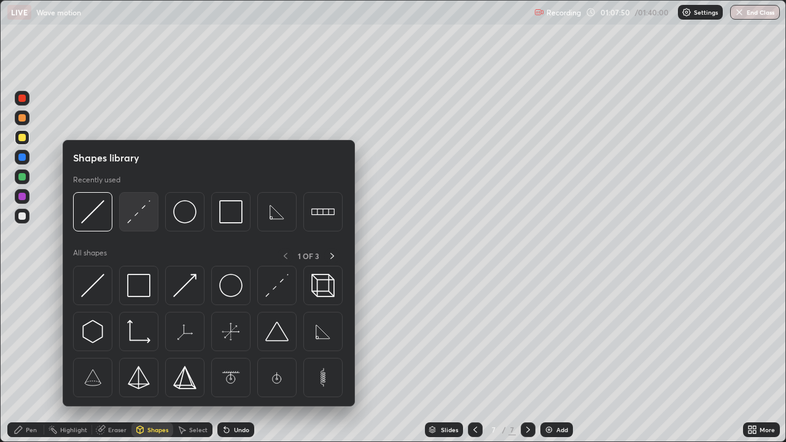
click at [133, 222] on img at bounding box center [138, 211] width 23 height 23
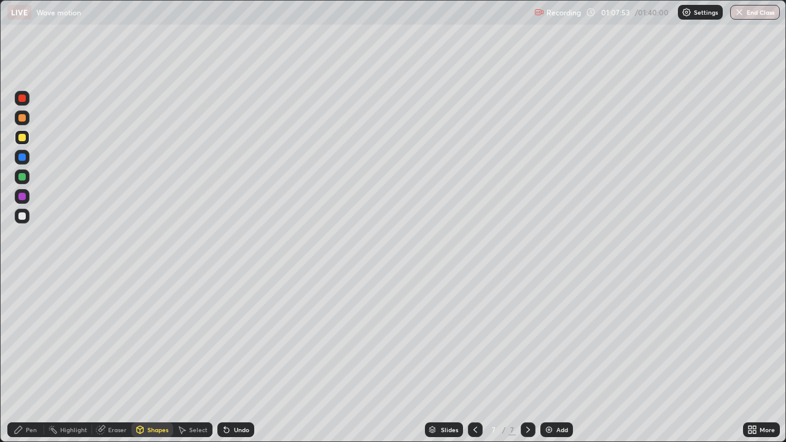
click at [15, 358] on icon at bounding box center [19, 430] width 10 height 10
click at [26, 358] on div "Pen" at bounding box center [31, 430] width 11 height 6
click at [20, 358] on icon at bounding box center [19, 430] width 10 height 10
click at [23, 322] on div at bounding box center [22, 319] width 15 height 15
click at [29, 358] on div "Pen" at bounding box center [31, 430] width 11 height 6
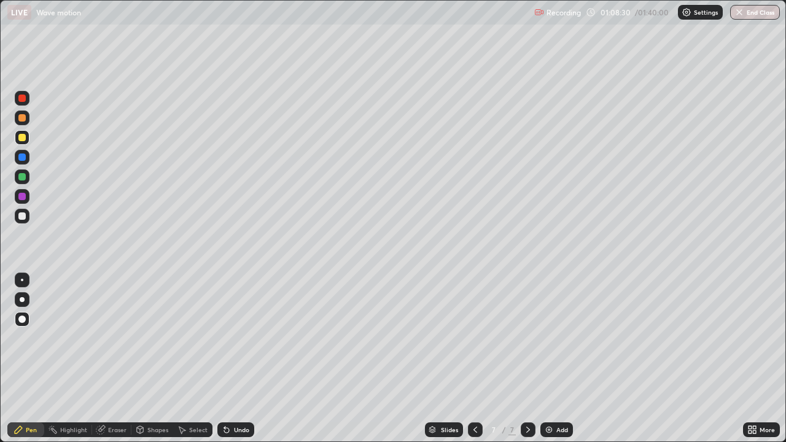
click at [158, 358] on div "Shapes" at bounding box center [157, 430] width 21 height 6
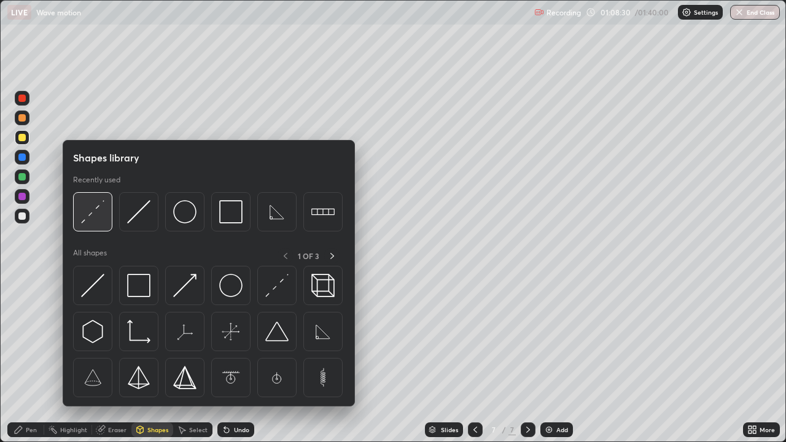
click at [87, 216] on img at bounding box center [92, 211] width 23 height 23
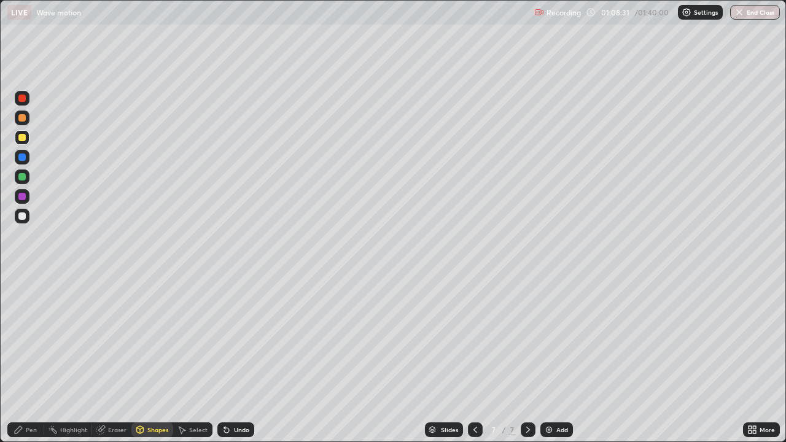
click at [23, 217] on div at bounding box center [21, 215] width 7 height 7
click at [33, 358] on div "Pen" at bounding box center [31, 430] width 11 height 6
click at [156, 358] on div "Shapes" at bounding box center [157, 430] width 21 height 6
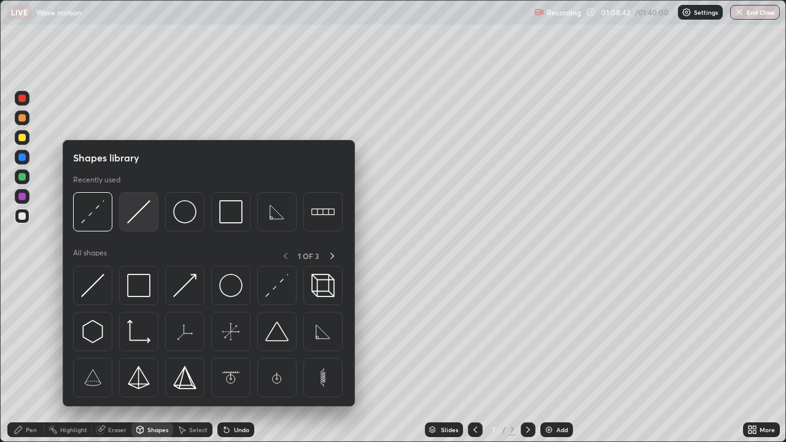
click at [139, 218] on img at bounding box center [138, 211] width 23 height 23
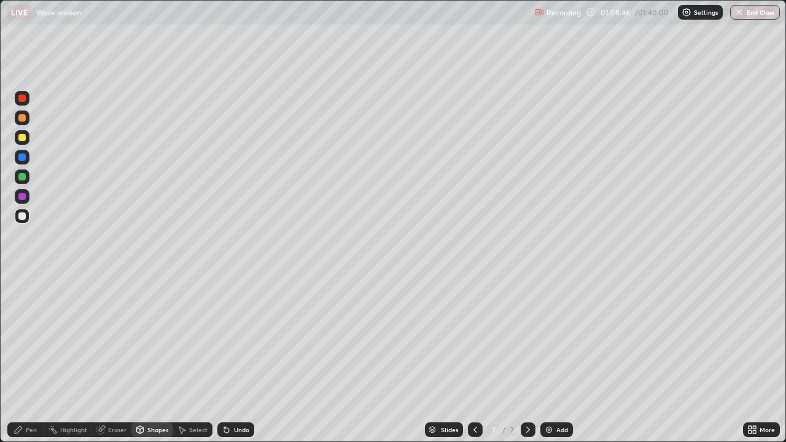
click at [32, 358] on div "Pen" at bounding box center [31, 430] width 11 height 6
click at [228, 358] on icon at bounding box center [227, 430] width 10 height 10
click at [236, 358] on div "Undo" at bounding box center [241, 430] width 15 height 6
click at [151, 358] on div "Shapes" at bounding box center [152, 429] width 42 height 15
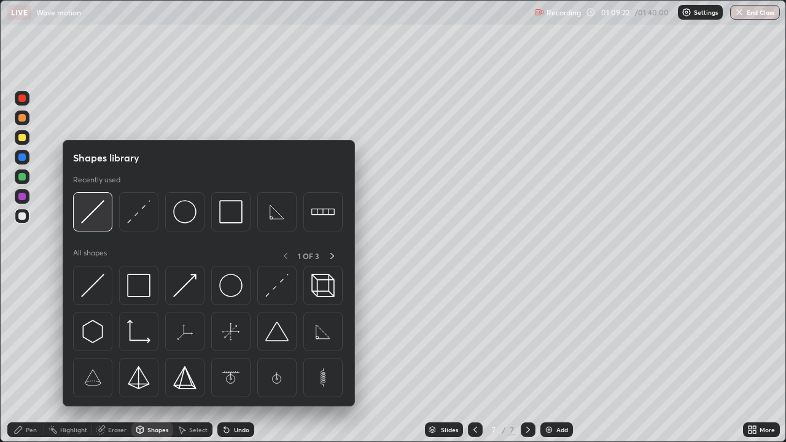
click at [93, 215] on img at bounding box center [92, 211] width 23 height 23
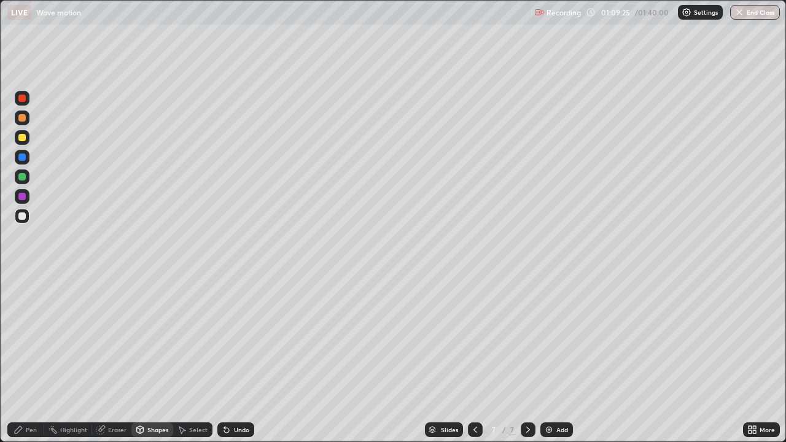
click at [36, 358] on div "Pen" at bounding box center [25, 429] width 37 height 15
click at [238, 358] on div "Undo" at bounding box center [241, 430] width 15 height 6
click at [150, 358] on div "Shapes" at bounding box center [157, 430] width 21 height 6
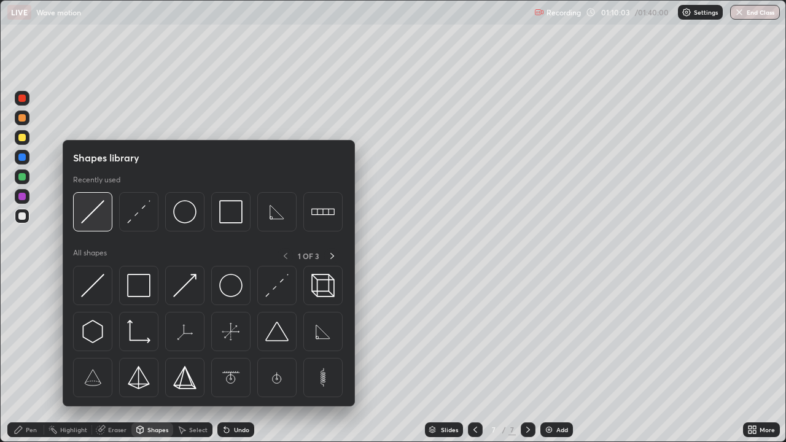
click at [84, 222] on img at bounding box center [92, 211] width 23 height 23
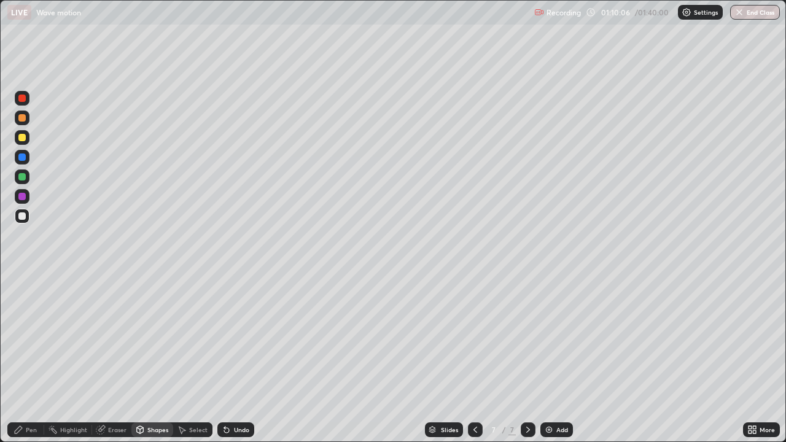
click at [31, 358] on div "Pen" at bounding box center [25, 429] width 37 height 15
click at [230, 358] on div "Undo" at bounding box center [235, 429] width 37 height 15
click at [163, 358] on div "Shapes" at bounding box center [157, 430] width 21 height 6
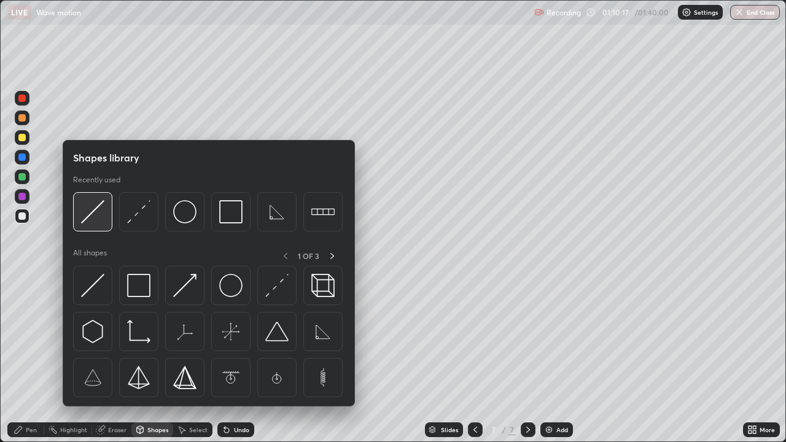
click at [93, 217] on img at bounding box center [92, 211] width 23 height 23
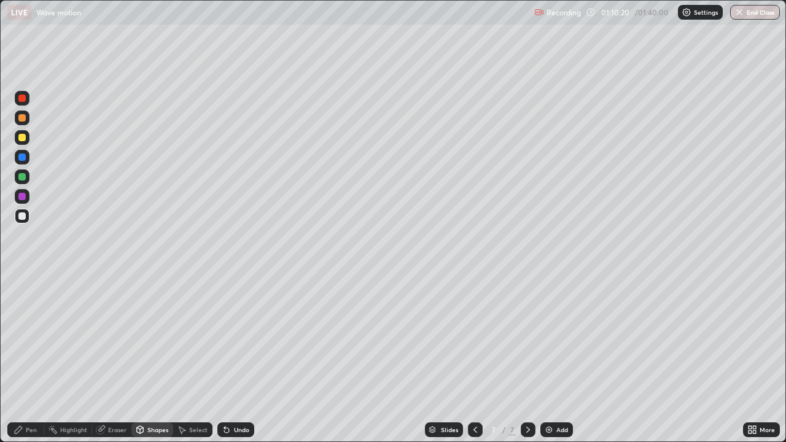
click at [152, 358] on div "Shapes" at bounding box center [157, 430] width 21 height 6
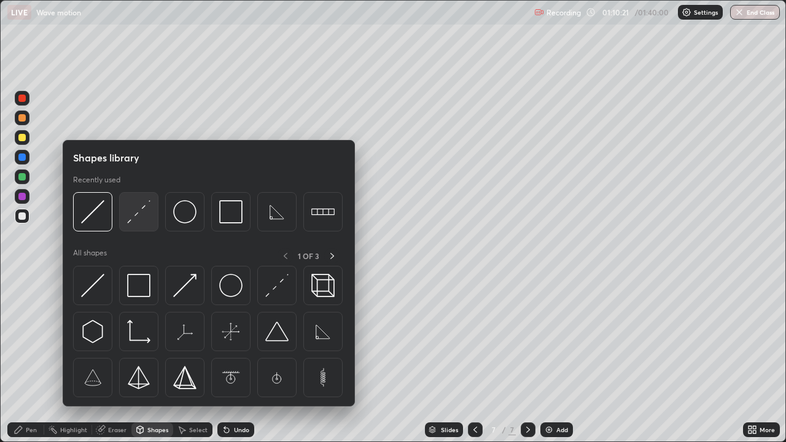
click at [135, 217] on img at bounding box center [138, 211] width 23 height 23
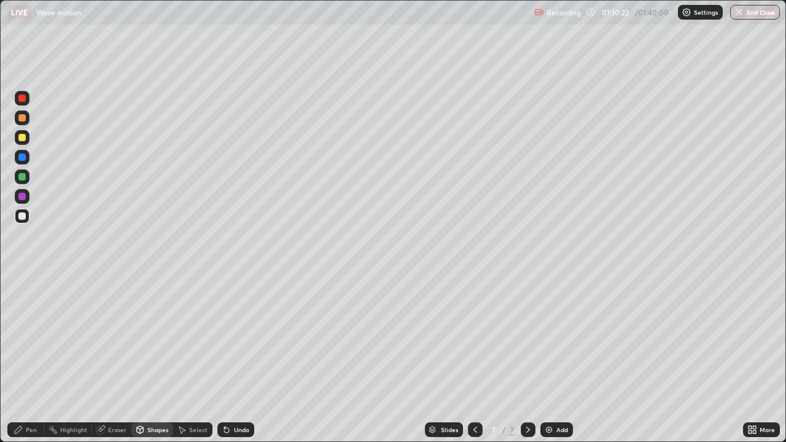
click at [23, 135] on div at bounding box center [21, 137] width 7 height 7
click at [24, 358] on div "Pen" at bounding box center [25, 429] width 37 height 15
click at [143, 358] on icon at bounding box center [140, 430] width 10 height 10
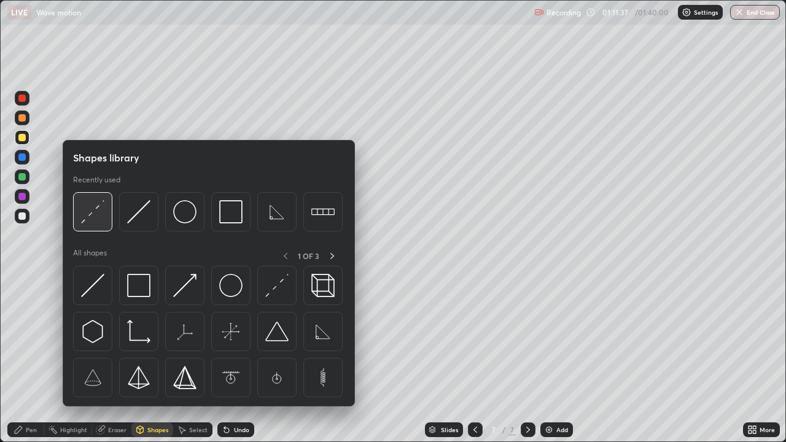
click at [97, 223] on img at bounding box center [92, 211] width 23 height 23
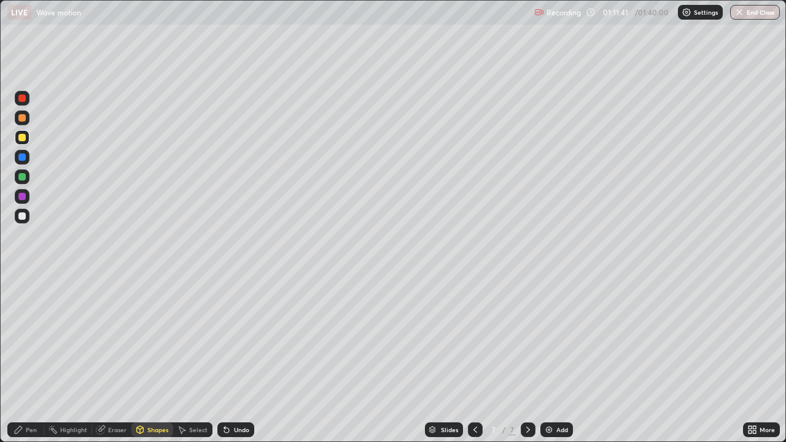
click at [29, 358] on div "Pen" at bounding box center [31, 430] width 11 height 6
click at [21, 217] on div at bounding box center [21, 215] width 7 height 7
click at [153, 358] on div "Shapes" at bounding box center [157, 430] width 21 height 6
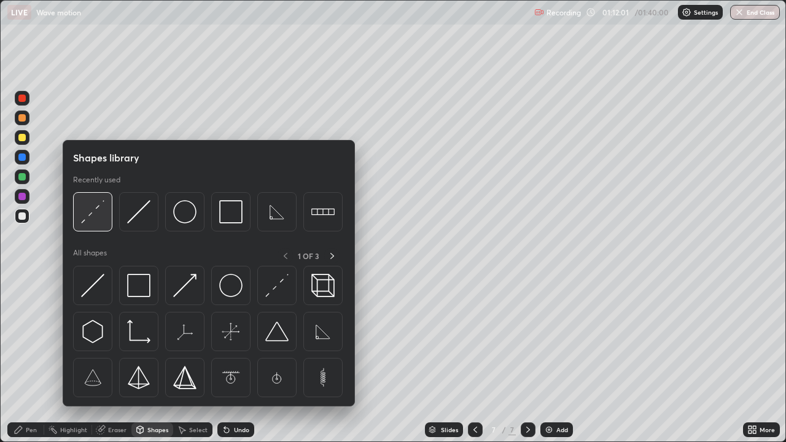
click at [90, 211] on img at bounding box center [92, 211] width 23 height 23
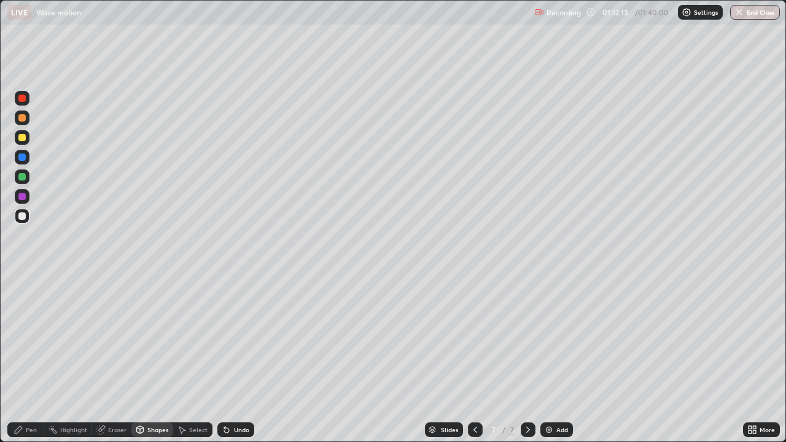
click at [32, 358] on div "Pen" at bounding box center [31, 430] width 11 height 6
click at [25, 358] on div "Pen" at bounding box center [25, 429] width 37 height 15
click at [234, 358] on div "Undo" at bounding box center [241, 430] width 15 height 6
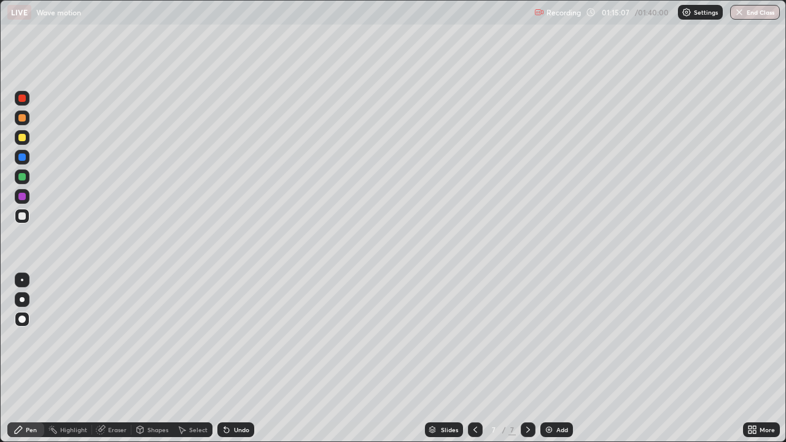
click at [231, 358] on div "Undo" at bounding box center [235, 429] width 37 height 15
click at [557, 358] on div "Add" at bounding box center [556, 429] width 33 height 15
click at [31, 358] on div "Pen" at bounding box center [25, 429] width 37 height 15
click at [27, 358] on div "Pen" at bounding box center [31, 430] width 11 height 6
click at [24, 219] on div at bounding box center [21, 215] width 7 height 7
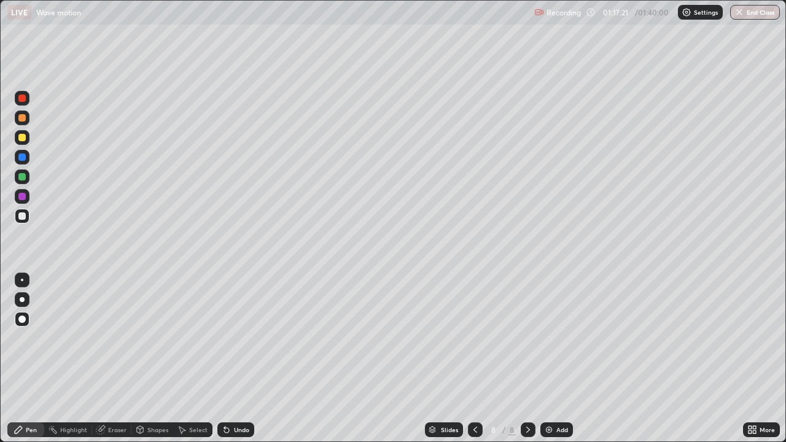
click at [159, 358] on div "Shapes" at bounding box center [157, 430] width 21 height 6
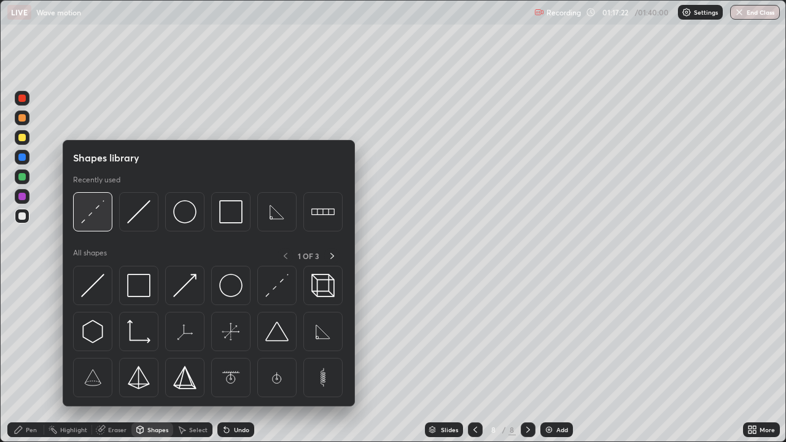
click at [97, 213] on img at bounding box center [92, 211] width 23 height 23
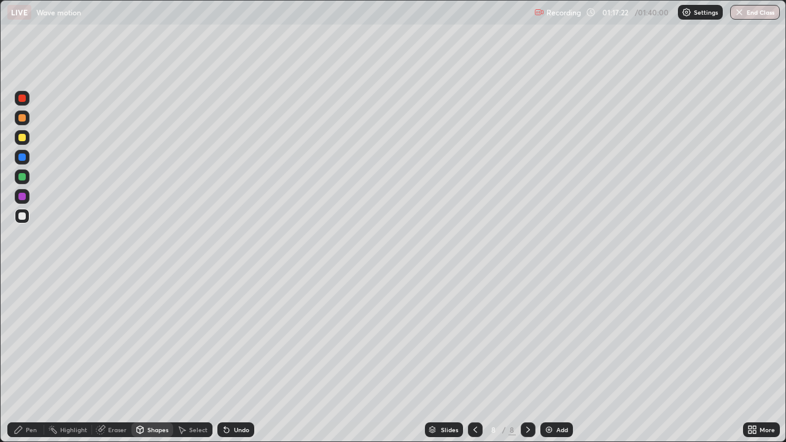
click at [25, 138] on div at bounding box center [21, 137] width 7 height 7
click at [27, 358] on div "Pen" at bounding box center [25, 429] width 37 height 15
click at [474, 358] on icon at bounding box center [475, 430] width 10 height 10
click at [234, 358] on div "Undo" at bounding box center [241, 430] width 15 height 6
click at [234, 358] on div "Undo" at bounding box center [235, 429] width 37 height 15
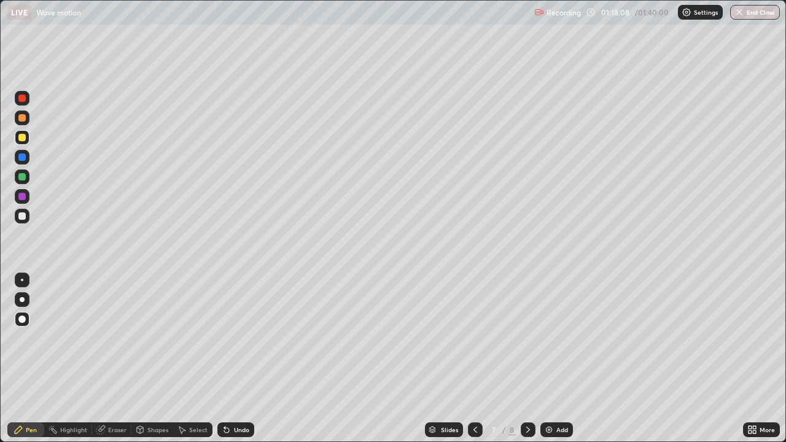
click at [232, 358] on div "Undo" at bounding box center [235, 429] width 37 height 15
click at [527, 358] on icon at bounding box center [528, 430] width 10 height 10
click at [111, 358] on div "Eraser" at bounding box center [117, 430] width 18 height 6
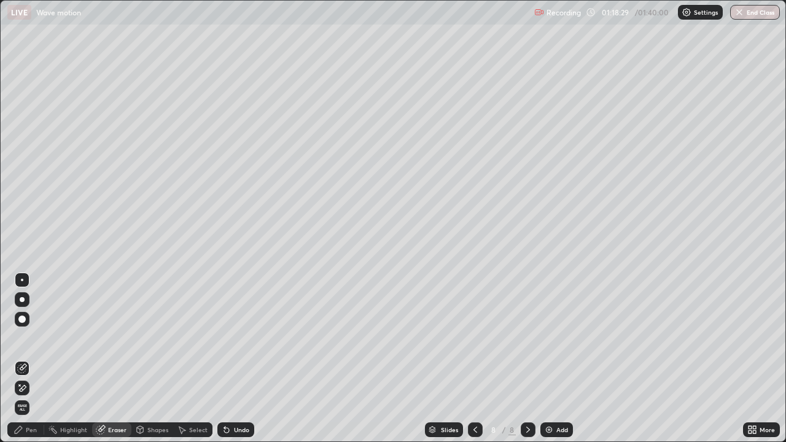
click at [31, 358] on div "Pen" at bounding box center [31, 430] width 11 height 6
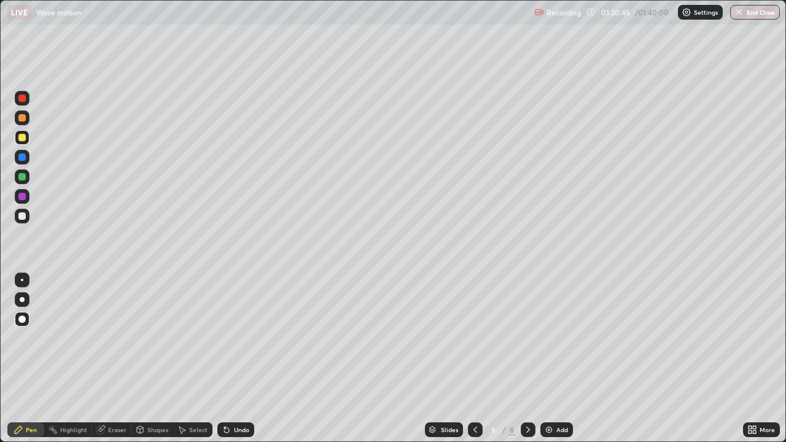
click at [109, 358] on div "Eraser" at bounding box center [117, 430] width 18 height 6
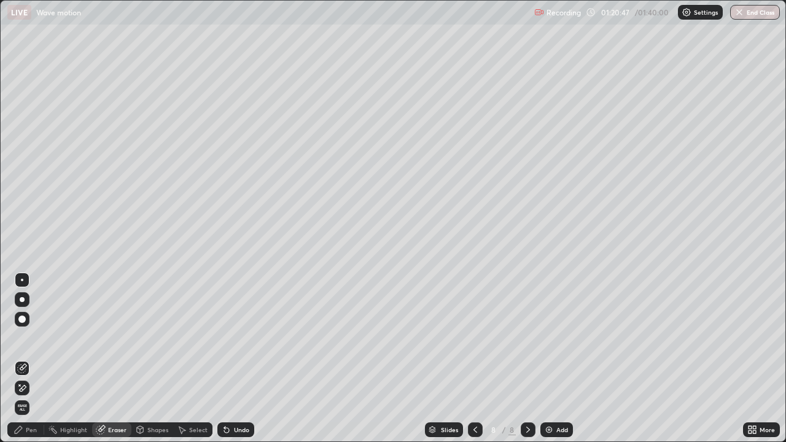
click at [147, 358] on div "Shapes" at bounding box center [152, 429] width 42 height 15
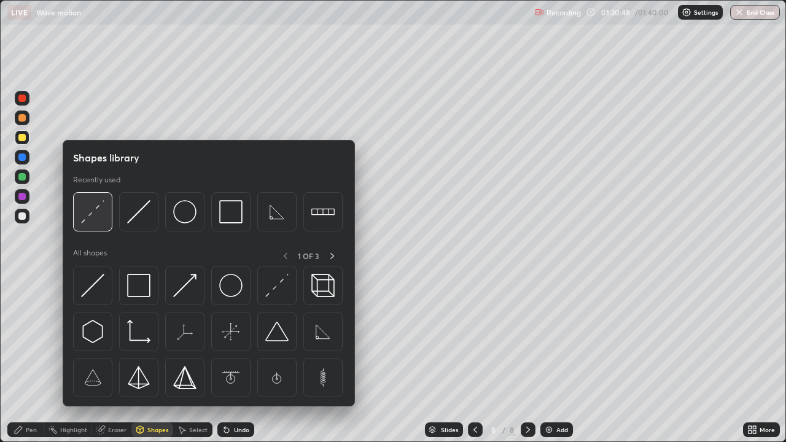
click at [94, 211] on img at bounding box center [92, 211] width 23 height 23
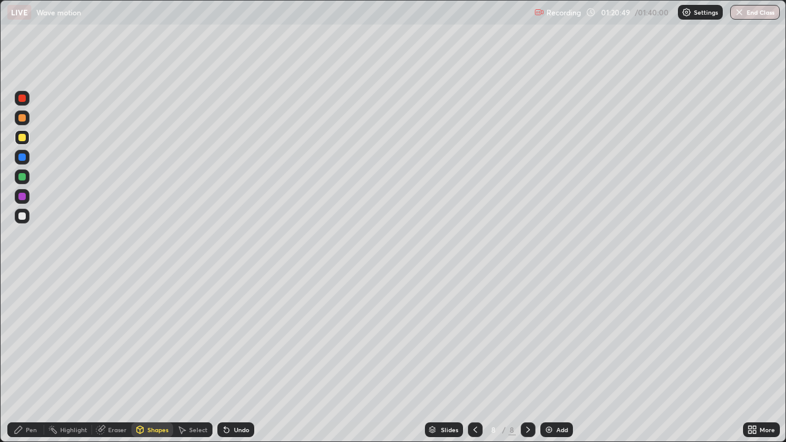
click at [26, 211] on div at bounding box center [22, 216] width 15 height 15
click at [24, 358] on div "Pen" at bounding box center [25, 429] width 37 height 15
click at [231, 358] on div "Undo" at bounding box center [235, 429] width 37 height 15
click at [234, 358] on div "Undo" at bounding box center [241, 430] width 15 height 6
click at [114, 358] on div "Eraser" at bounding box center [117, 430] width 18 height 6
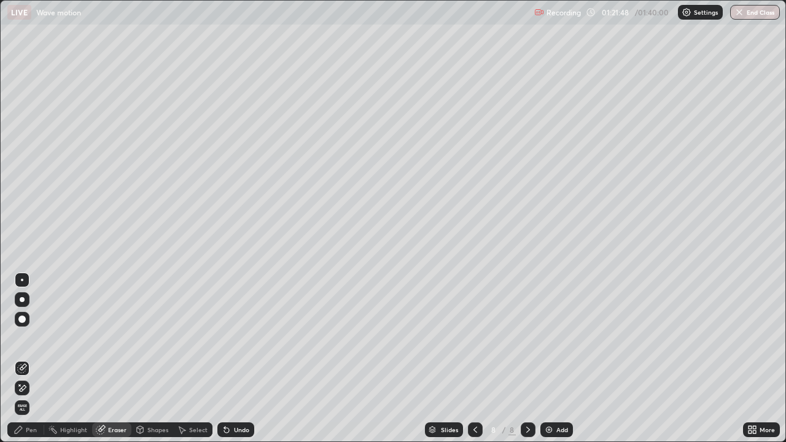
click at [37, 358] on div "Pen" at bounding box center [25, 429] width 37 height 15
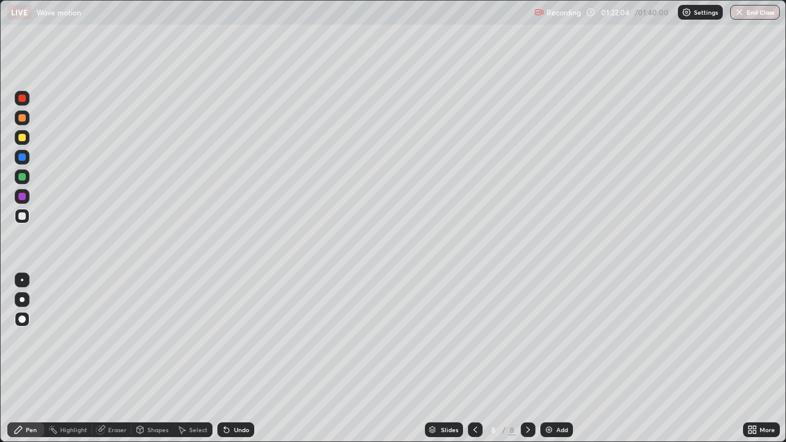
click at [156, 358] on div "Shapes" at bounding box center [157, 430] width 21 height 6
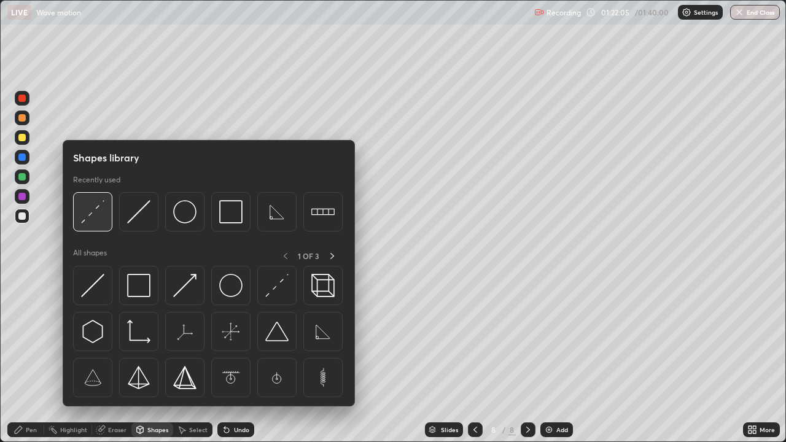
click at [94, 219] on img at bounding box center [92, 211] width 23 height 23
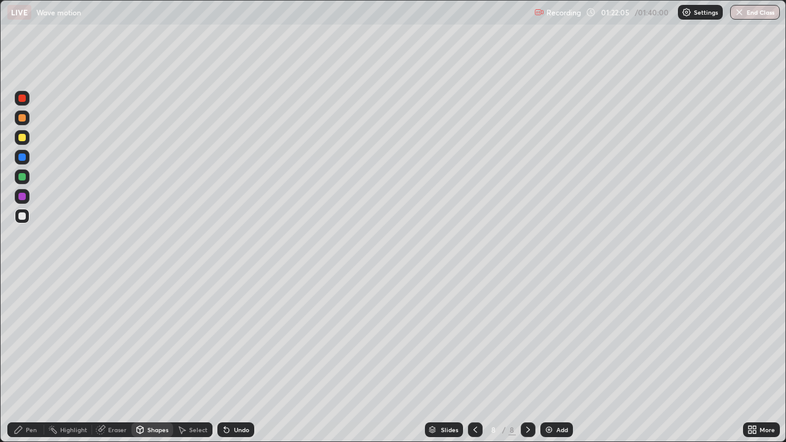
click at [19, 137] on div at bounding box center [21, 137] width 7 height 7
click at [18, 358] on div "Pen" at bounding box center [25, 429] width 37 height 15
click at [146, 358] on div "Shapes" at bounding box center [152, 429] width 42 height 15
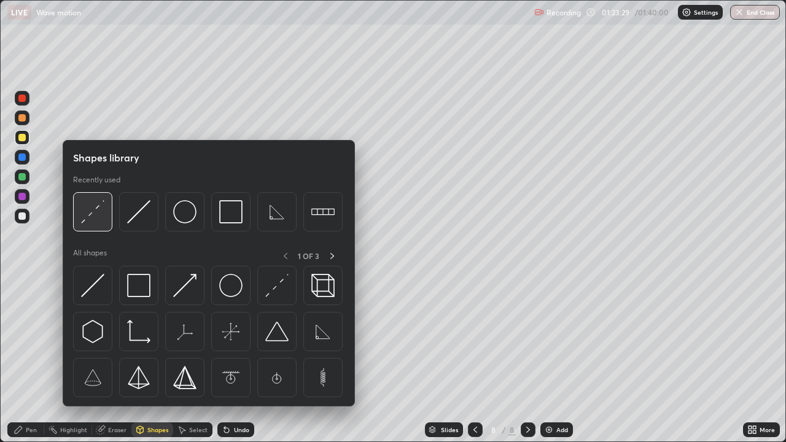
click at [96, 222] on img at bounding box center [92, 211] width 23 height 23
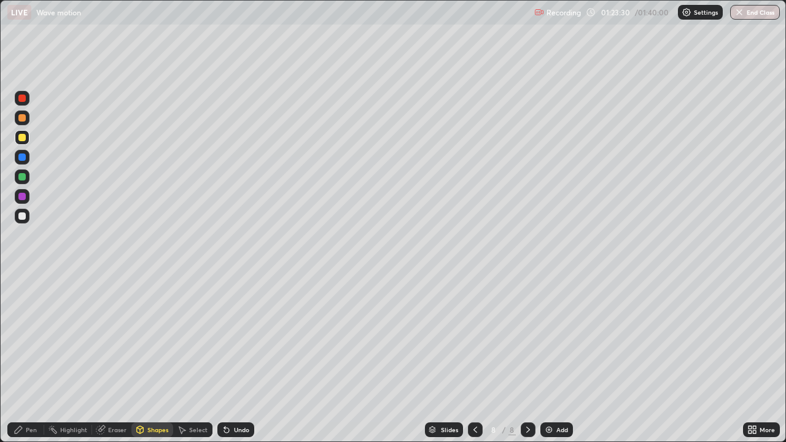
click at [28, 214] on div at bounding box center [22, 216] width 15 height 15
click at [23, 358] on icon at bounding box center [19, 430] width 10 height 10
click at [152, 358] on div "Shapes" at bounding box center [157, 430] width 21 height 6
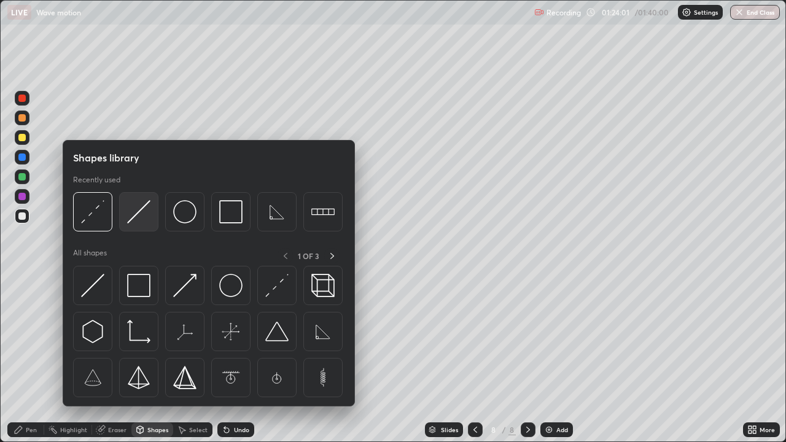
click at [131, 220] on img at bounding box center [138, 211] width 23 height 23
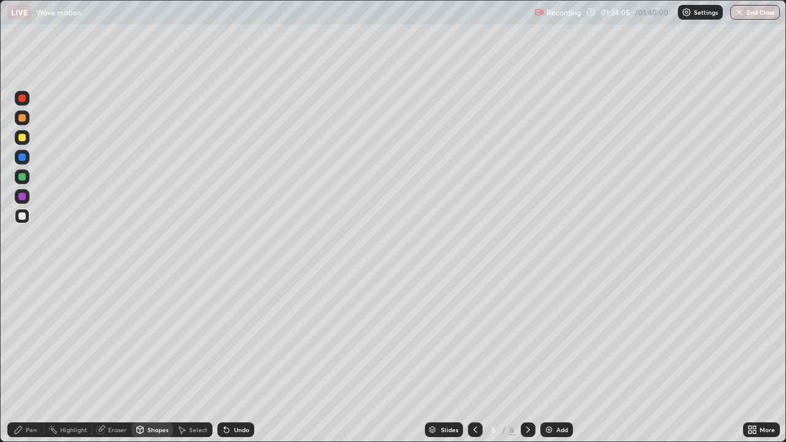
click at [29, 358] on div "Pen" at bounding box center [31, 430] width 11 height 6
click at [237, 358] on div "Undo" at bounding box center [241, 430] width 15 height 6
click at [25, 358] on div "Pen" at bounding box center [25, 429] width 37 height 15
click at [160, 358] on div "Shapes" at bounding box center [152, 429] width 42 height 15
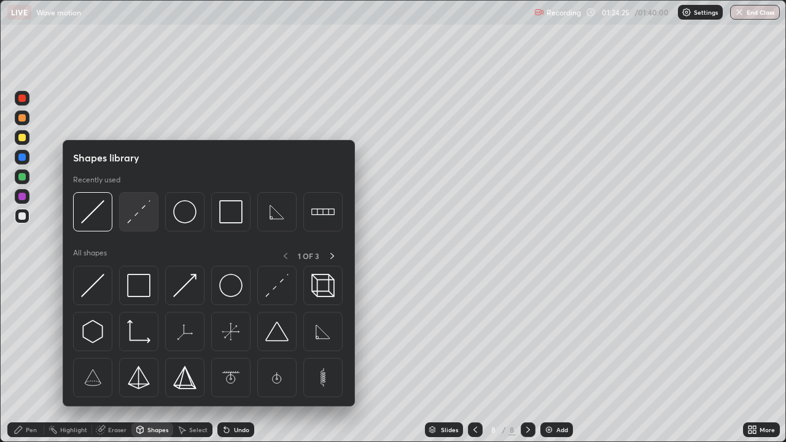
click at [138, 222] on img at bounding box center [138, 211] width 23 height 23
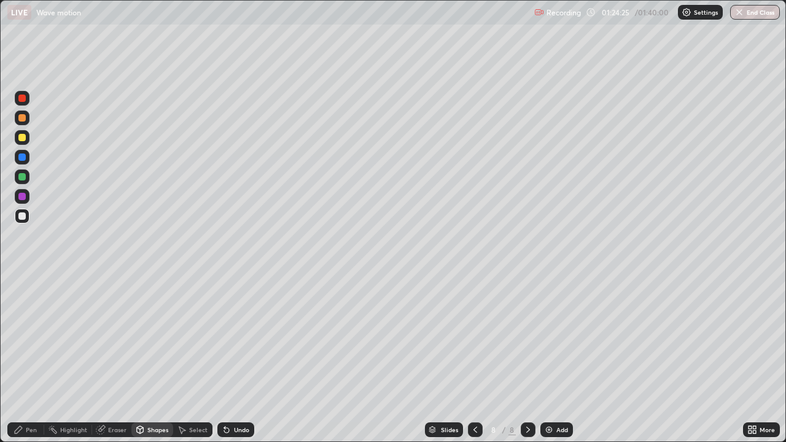
click at [21, 142] on div at bounding box center [22, 137] width 15 height 15
click at [31, 358] on div "Pen" at bounding box center [31, 430] width 11 height 6
click at [159, 358] on div "Shapes" at bounding box center [157, 430] width 21 height 6
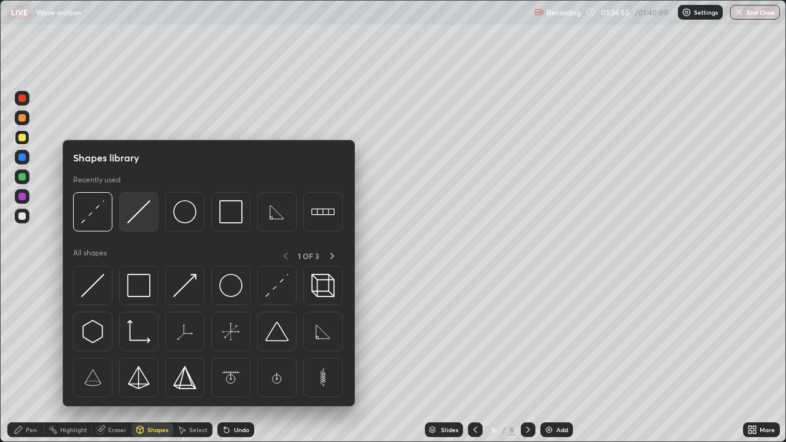
click at [136, 215] on img at bounding box center [138, 211] width 23 height 23
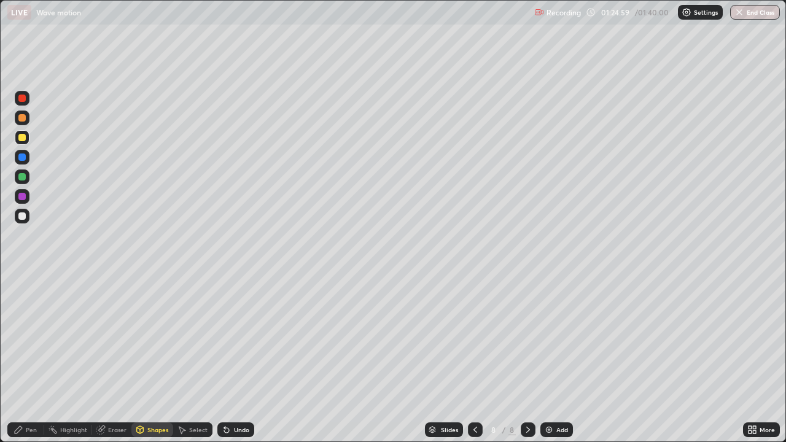
click at [36, 358] on div "Pen" at bounding box center [31, 430] width 11 height 6
click at [474, 358] on icon at bounding box center [475, 430] width 10 height 10
click at [525, 358] on icon at bounding box center [528, 430] width 10 height 10
click at [552, 358] on div "Add" at bounding box center [556, 429] width 33 height 15
click at [473, 358] on icon at bounding box center [475, 430] width 4 height 6
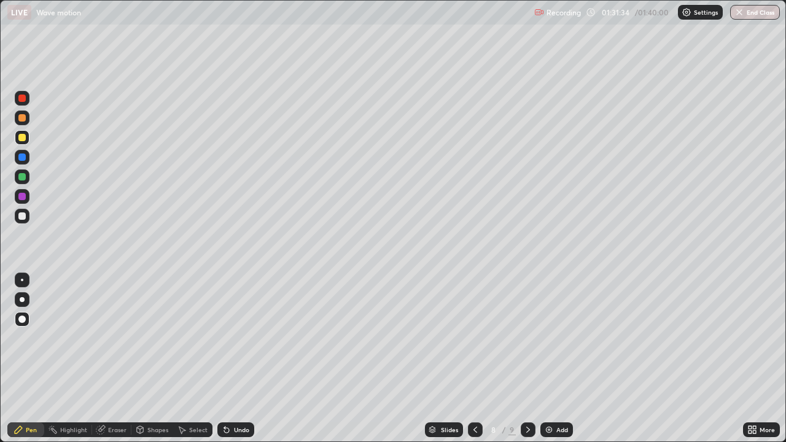
click at [455, 358] on div "Slides" at bounding box center [449, 430] width 17 height 6
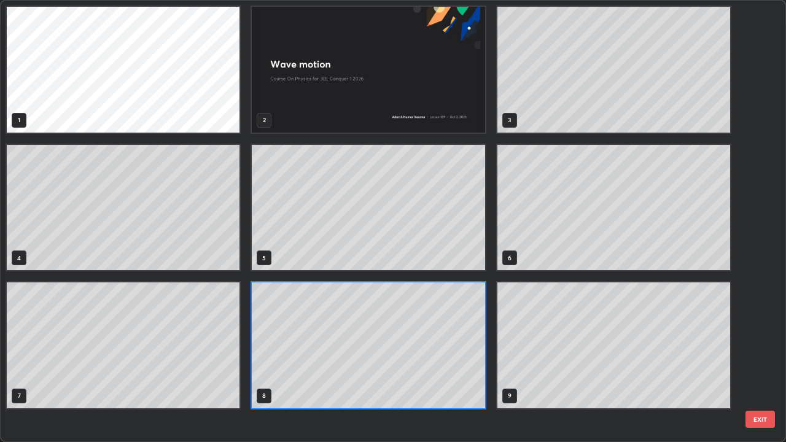
scroll to position [437, 778]
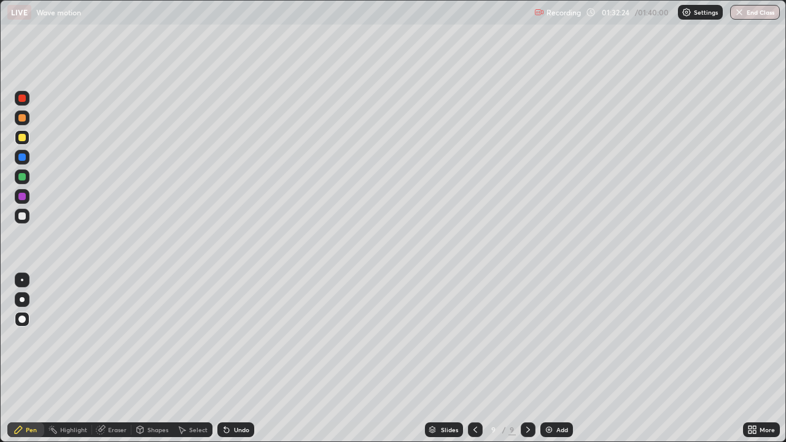
click at [24, 319] on div at bounding box center [21, 318] width 7 height 7
click at [31, 358] on div "Pen" at bounding box center [31, 430] width 11 height 6
click at [20, 215] on div at bounding box center [21, 215] width 7 height 7
click at [28, 358] on div "Pen" at bounding box center [31, 430] width 11 height 6
click at [157, 358] on div "Shapes" at bounding box center [157, 430] width 21 height 6
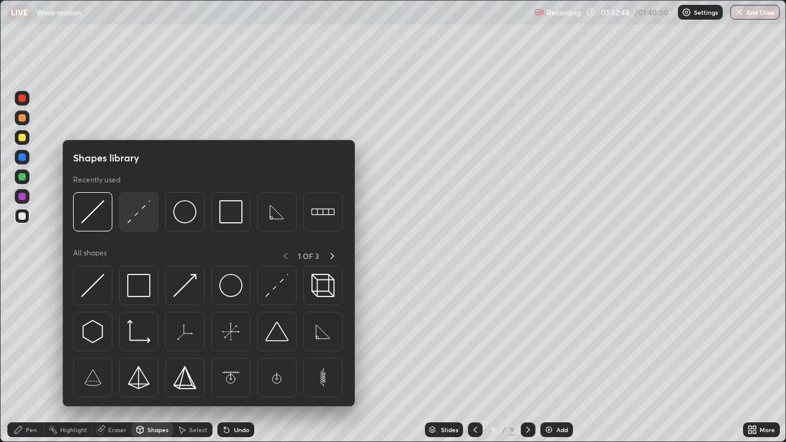
click at [143, 213] on img at bounding box center [138, 211] width 23 height 23
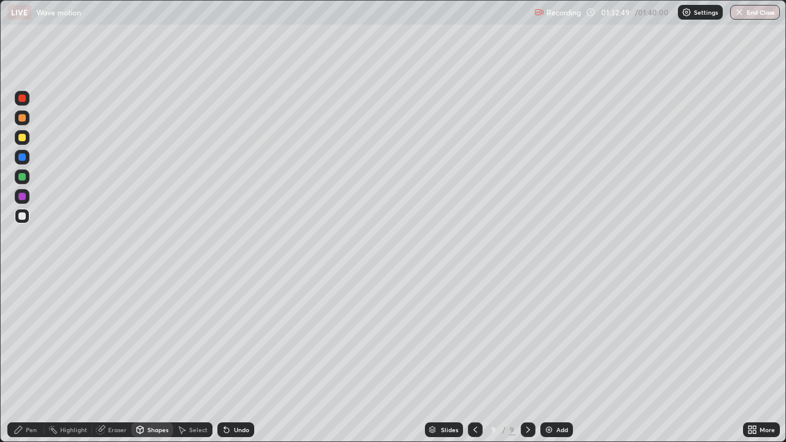
click at [28, 137] on div at bounding box center [22, 137] width 15 height 15
click at [29, 358] on div "Pen" at bounding box center [31, 430] width 11 height 6
click at [152, 358] on div "Shapes" at bounding box center [157, 430] width 21 height 6
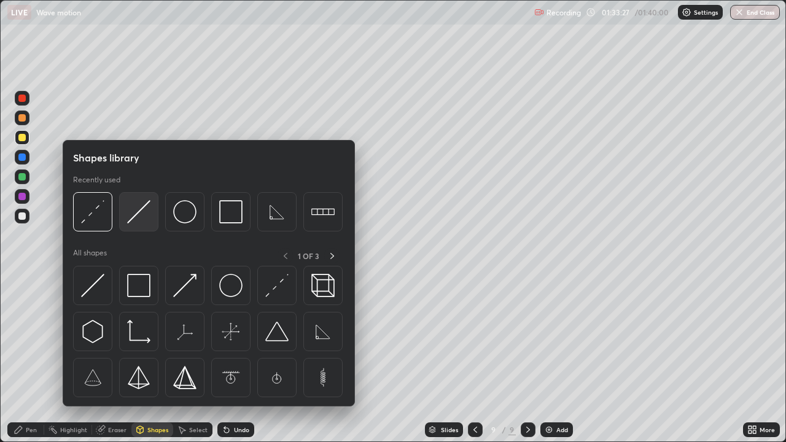
click at [134, 215] on img at bounding box center [138, 211] width 23 height 23
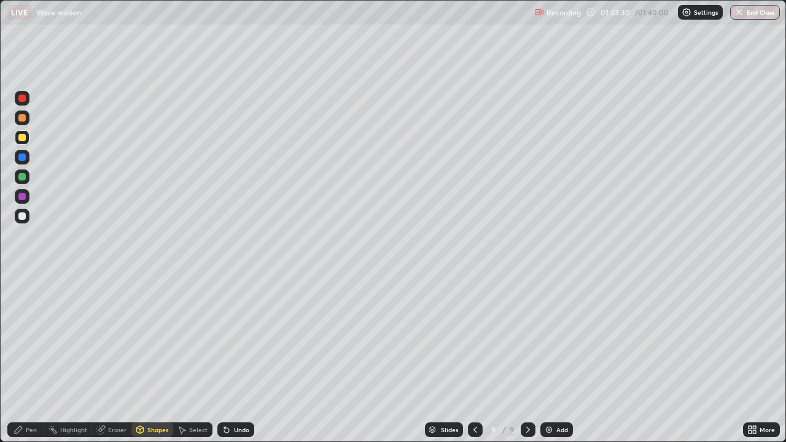
click at [25, 358] on div "Pen" at bounding box center [25, 429] width 37 height 15
click at [238, 358] on div "Undo" at bounding box center [235, 429] width 37 height 15
click at [155, 358] on div "Shapes" at bounding box center [157, 430] width 21 height 6
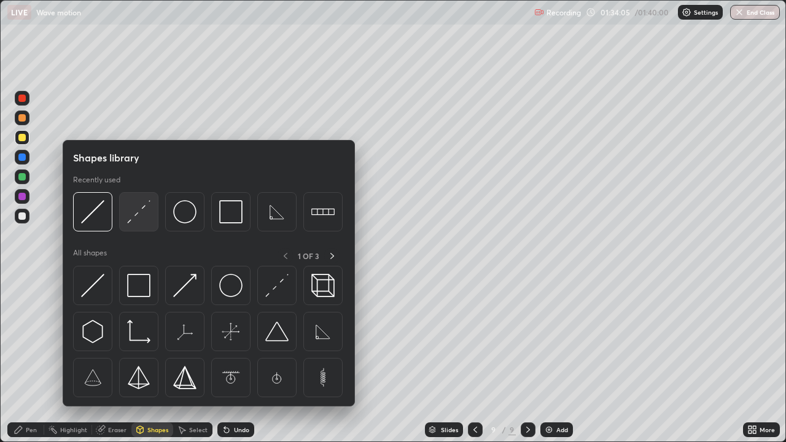
click at [135, 214] on img at bounding box center [138, 211] width 23 height 23
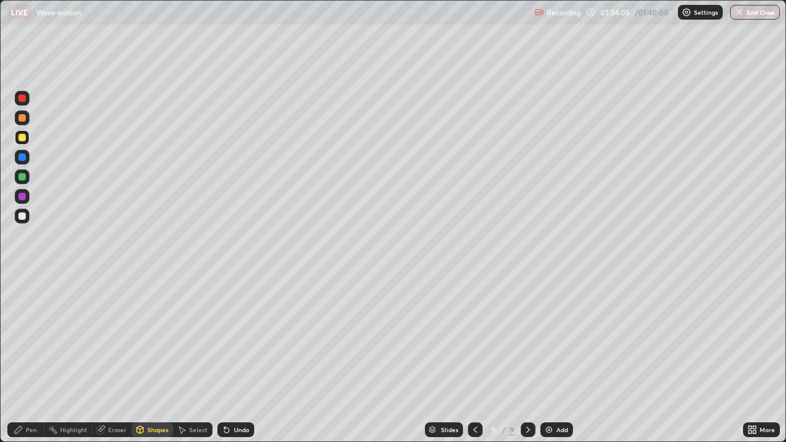
click at [24, 177] on div at bounding box center [21, 176] width 7 height 7
click at [22, 156] on div at bounding box center [21, 156] width 7 height 7
click at [23, 99] on div at bounding box center [21, 98] width 7 height 7
click at [31, 358] on div "Pen" at bounding box center [25, 429] width 37 height 15
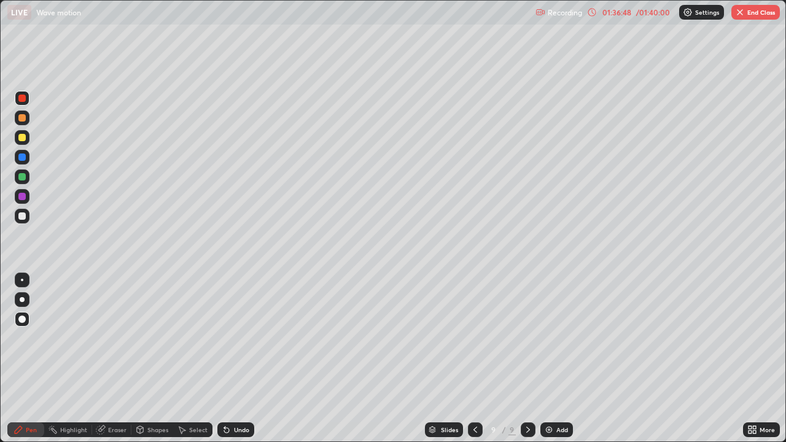
click at [28, 358] on div "Pen" at bounding box center [25, 429] width 37 height 15
click at [22, 137] on div at bounding box center [21, 137] width 7 height 7
click at [26, 358] on div "Pen" at bounding box center [25, 429] width 37 height 15
click at [236, 358] on div "Undo" at bounding box center [235, 429] width 37 height 15
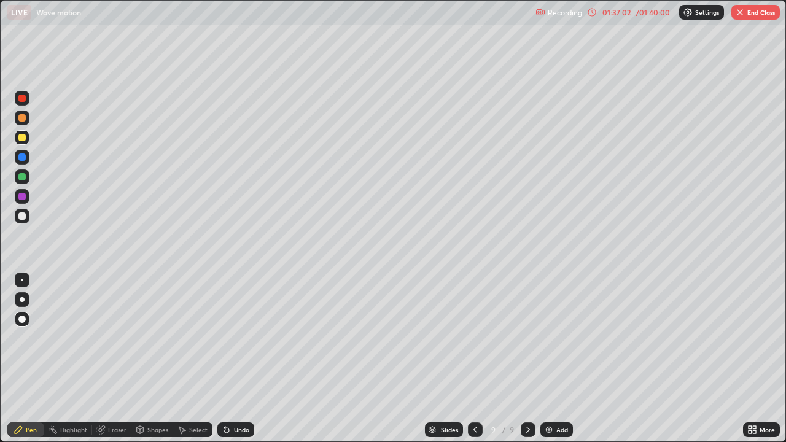
click at [236, 358] on div "Undo" at bounding box center [241, 430] width 15 height 6
click at [235, 358] on div "Undo" at bounding box center [241, 430] width 15 height 6
click at [234, 358] on div "Undo" at bounding box center [241, 430] width 15 height 6
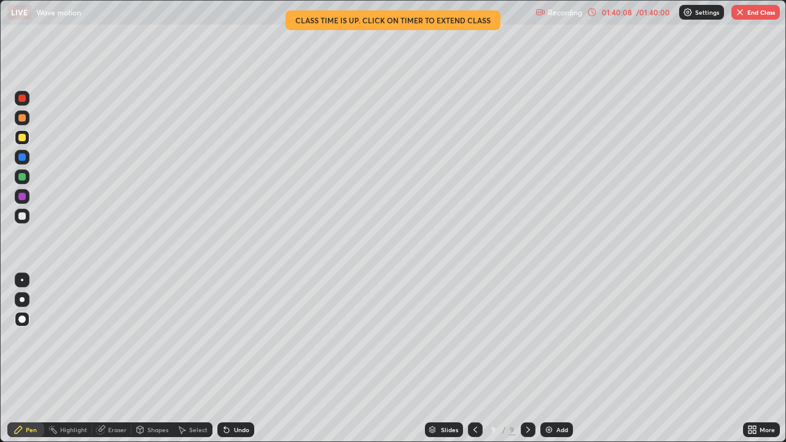
click at [592, 12] on icon at bounding box center [592, 12] width 10 height 10
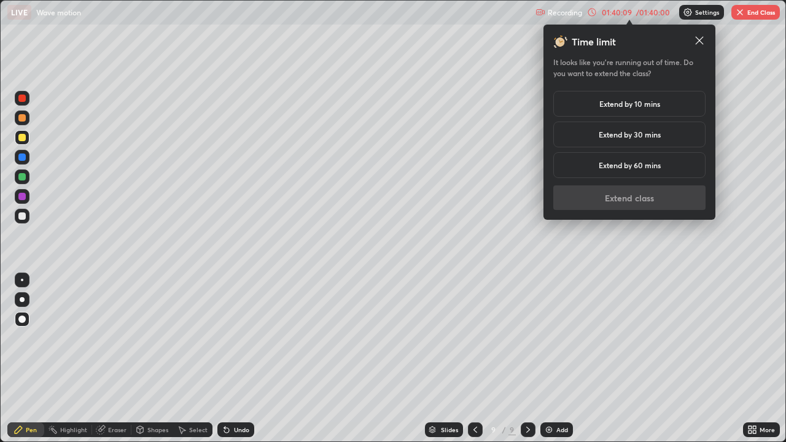
click at [646, 105] on h5 "Extend by 10 mins" at bounding box center [629, 103] width 61 height 11
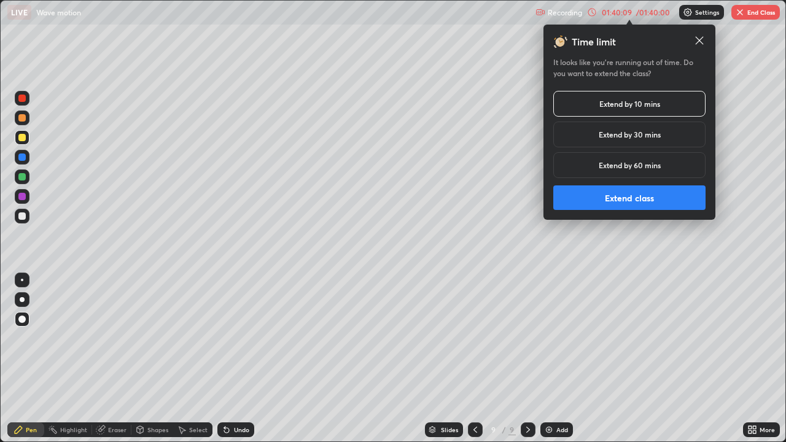
click at [664, 197] on button "Extend class" at bounding box center [629, 197] width 152 height 25
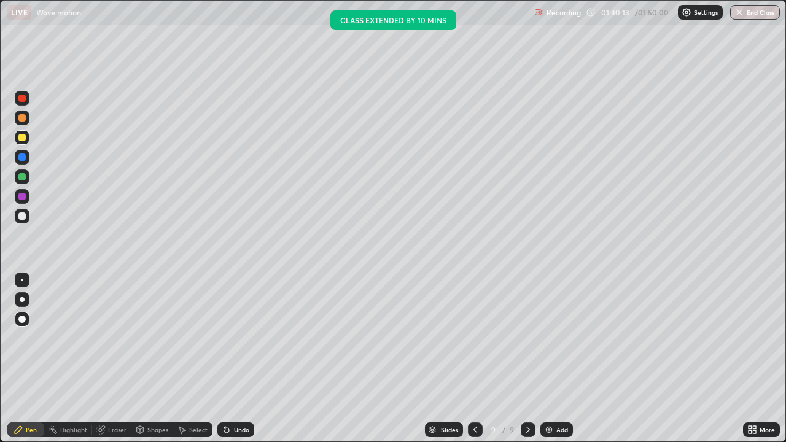
click at [156, 358] on div "Shapes" at bounding box center [157, 430] width 21 height 6
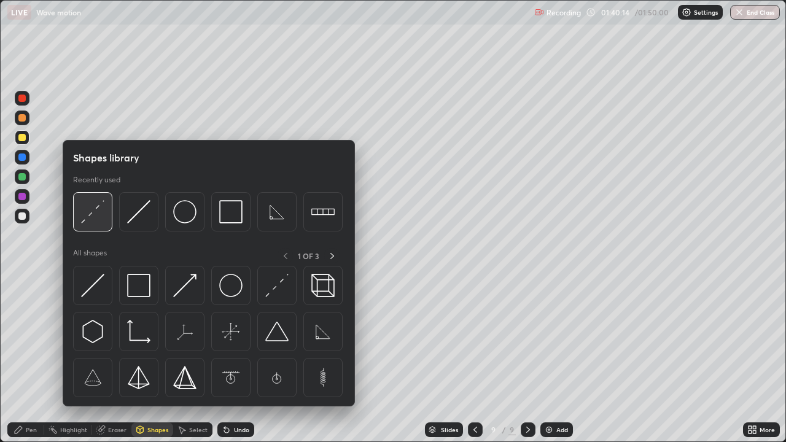
click at [93, 212] on img at bounding box center [92, 211] width 23 height 23
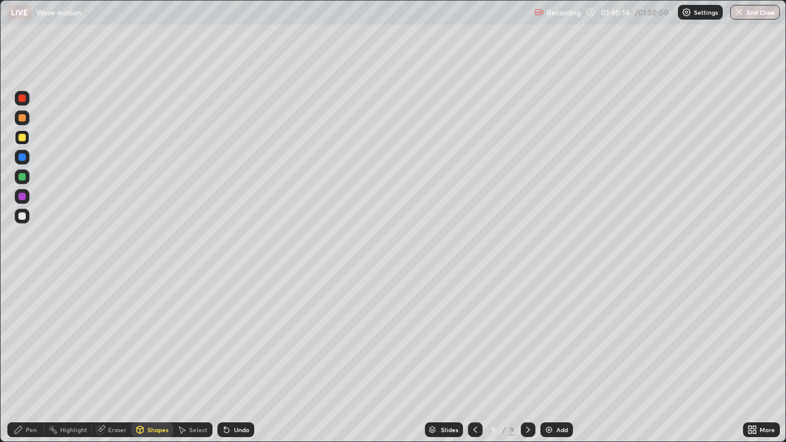
click at [21, 218] on div at bounding box center [21, 215] width 7 height 7
click at [27, 358] on div "Pen" at bounding box center [31, 430] width 11 height 6
click at [140, 358] on icon at bounding box center [140, 431] width 0 height 4
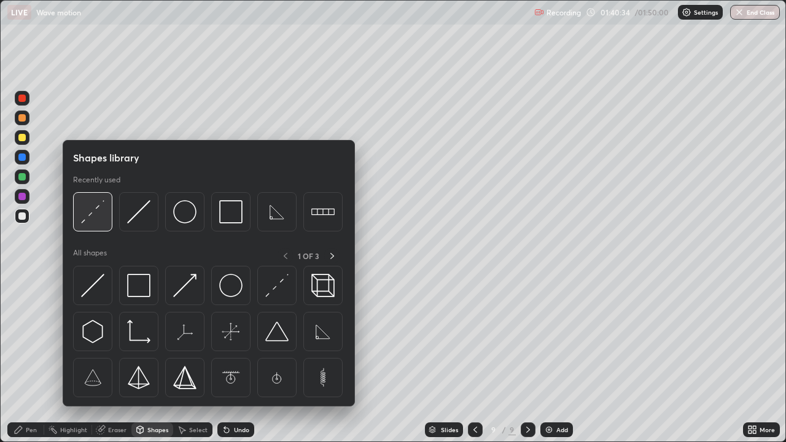
click at [88, 218] on img at bounding box center [92, 211] width 23 height 23
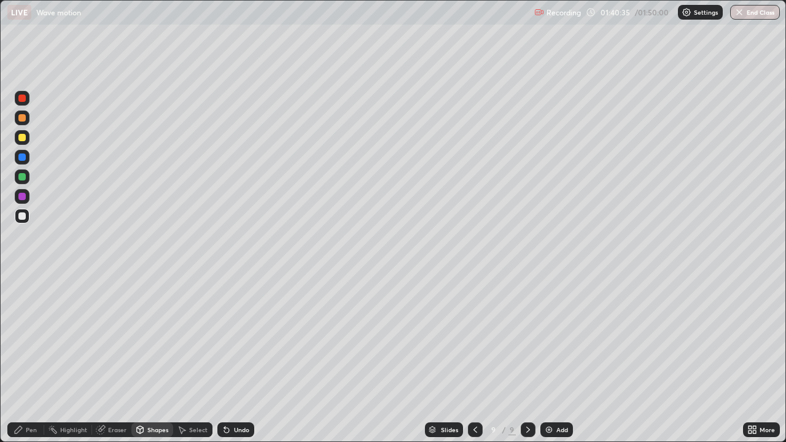
click at [21, 140] on div at bounding box center [21, 137] width 7 height 7
click at [36, 358] on div "Pen" at bounding box center [25, 429] width 37 height 15
click at [161, 358] on div "Shapes" at bounding box center [157, 430] width 21 height 6
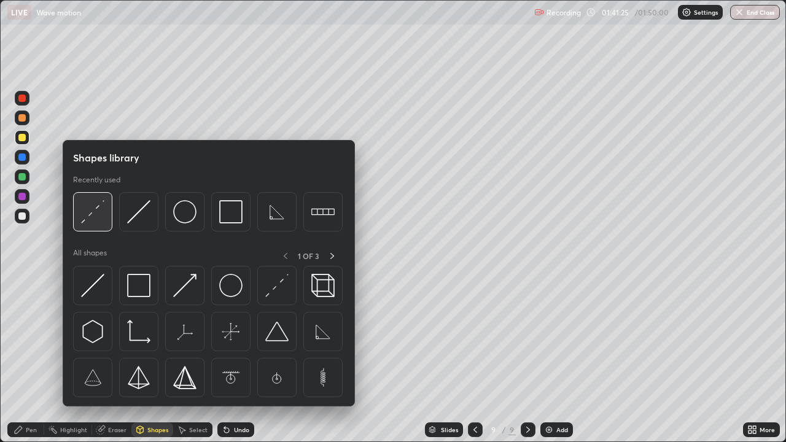
click at [90, 217] on img at bounding box center [92, 211] width 23 height 23
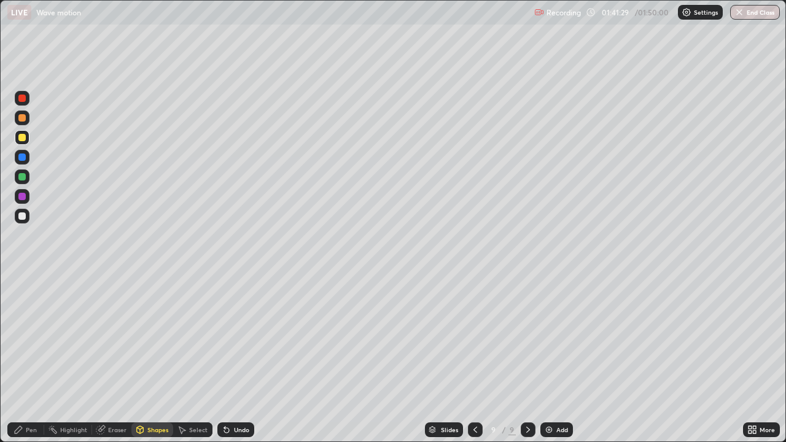
click at [48, 358] on div "Highlight" at bounding box center [68, 429] width 48 height 25
click at [33, 358] on div "Pen" at bounding box center [31, 430] width 11 height 6
click at [166, 358] on div "Shapes" at bounding box center [157, 430] width 21 height 6
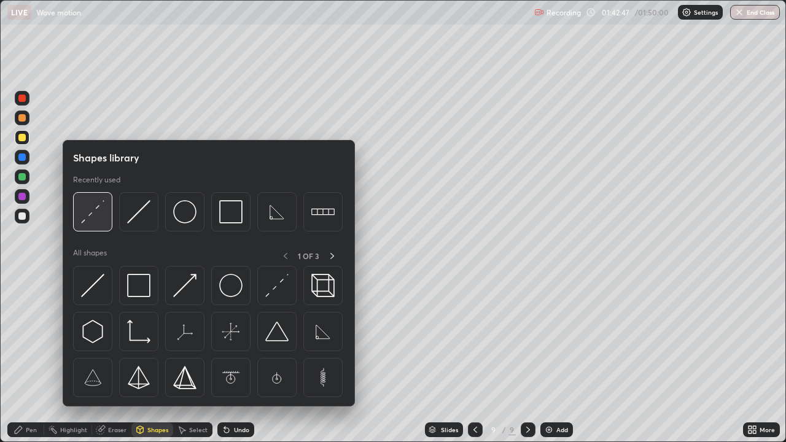
click at [90, 217] on img at bounding box center [92, 211] width 23 height 23
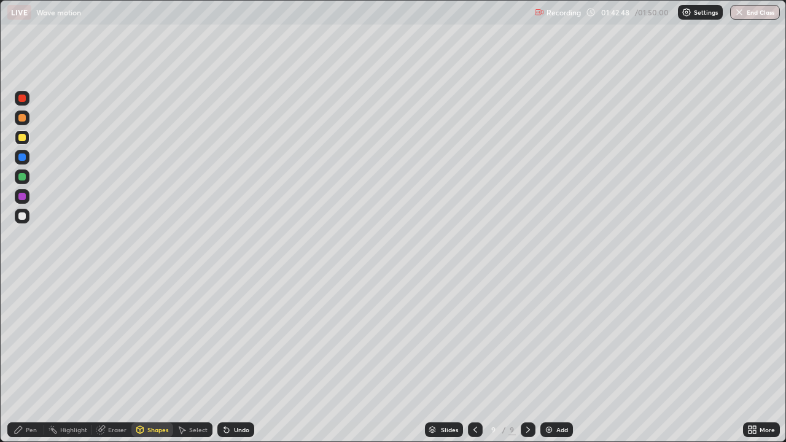
click at [28, 211] on div at bounding box center [22, 216] width 15 height 15
click at [103, 358] on icon at bounding box center [101, 428] width 7 height 6
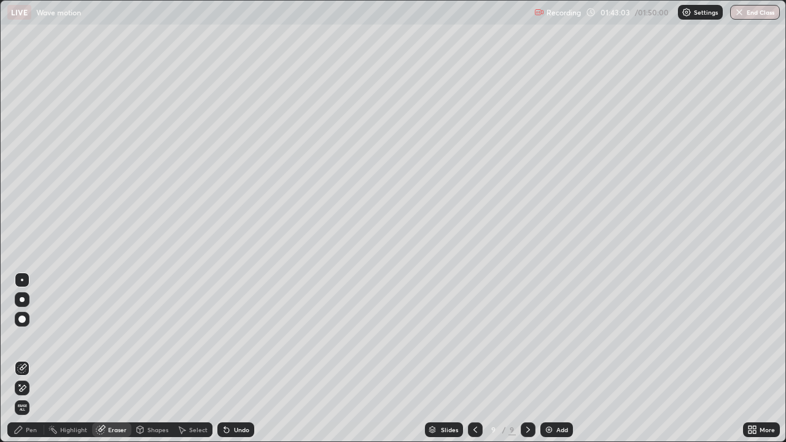
click at [38, 358] on div "Pen" at bounding box center [25, 429] width 37 height 15
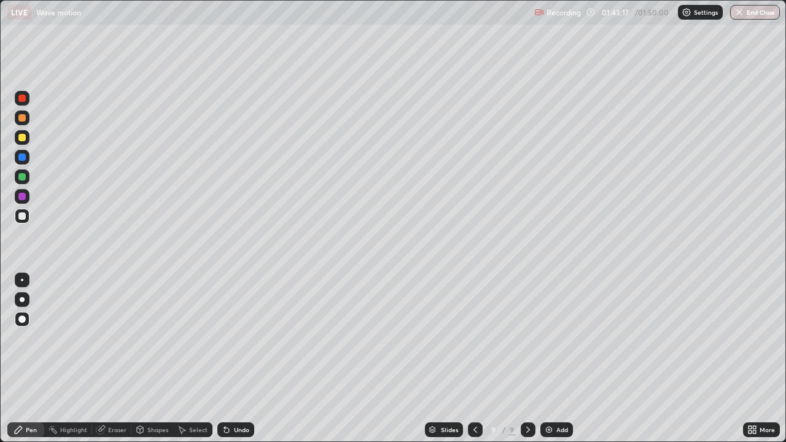
click at [24, 141] on div at bounding box center [21, 137] width 7 height 7
click at [116, 358] on div "Eraser" at bounding box center [117, 430] width 18 height 6
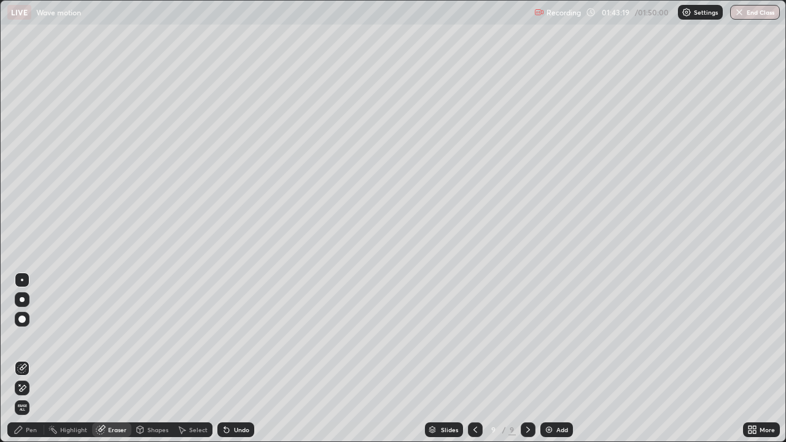
click at [143, 358] on icon at bounding box center [140, 430] width 10 height 10
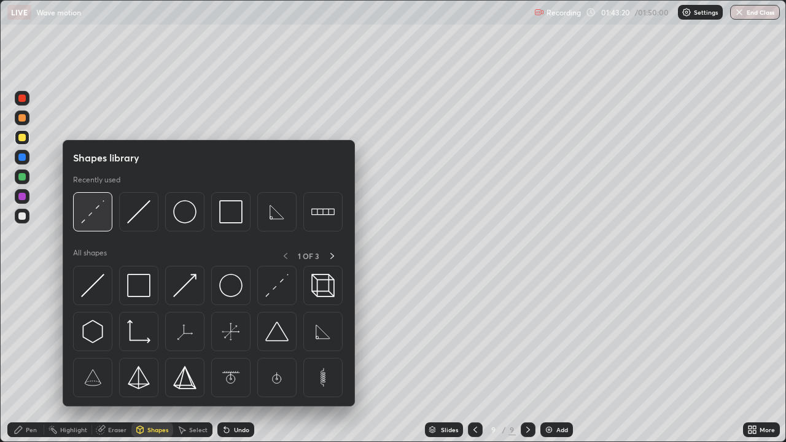
click at [95, 215] on img at bounding box center [92, 211] width 23 height 23
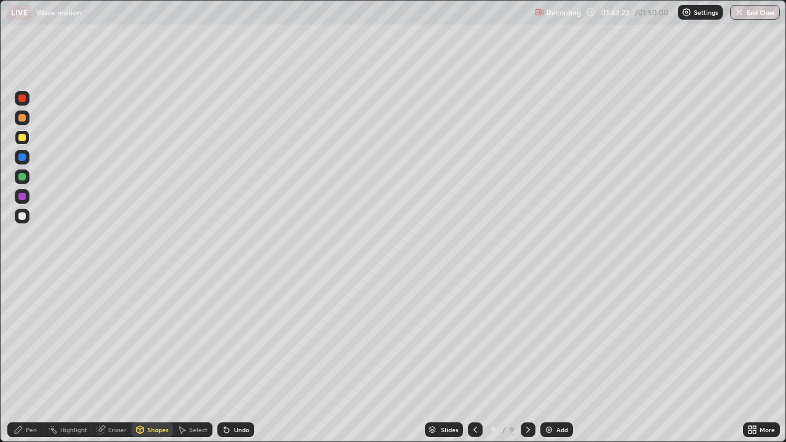
click at [37, 358] on div "Pen" at bounding box center [25, 429] width 37 height 15
click at [150, 358] on div "Shapes" at bounding box center [152, 429] width 42 height 15
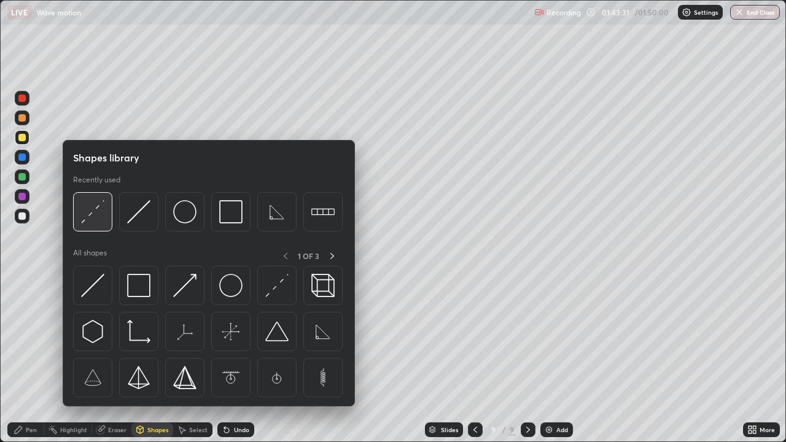
click at [79, 220] on div at bounding box center [92, 211] width 39 height 39
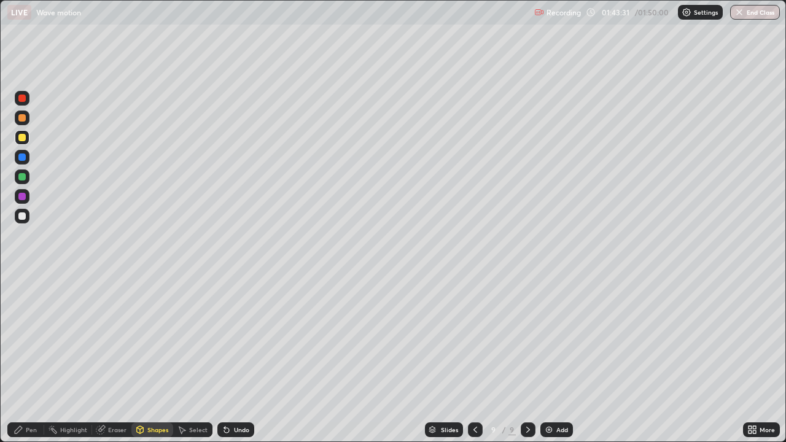
click at [20, 213] on div at bounding box center [21, 215] width 7 height 7
click at [20, 358] on div "Pen" at bounding box center [25, 429] width 37 height 15
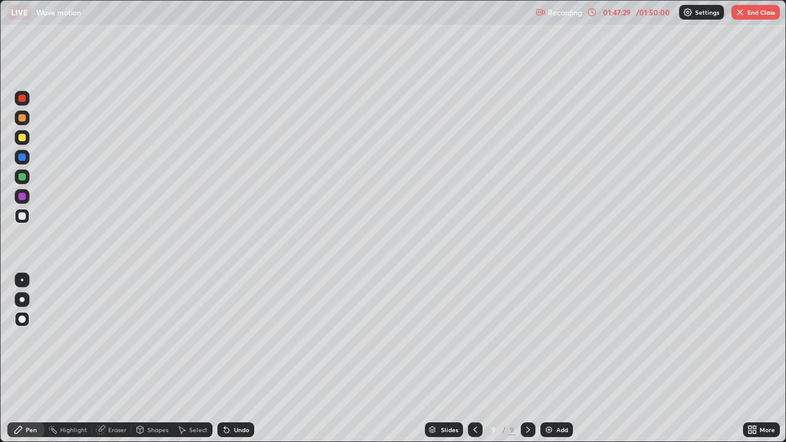
click at [593, 11] on icon at bounding box center [592, 12] width 10 height 10
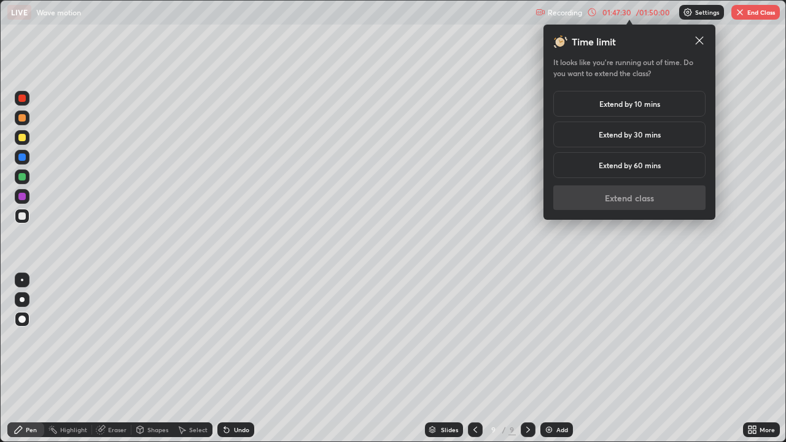
click at [622, 105] on h5 "Extend by 10 mins" at bounding box center [629, 103] width 61 height 11
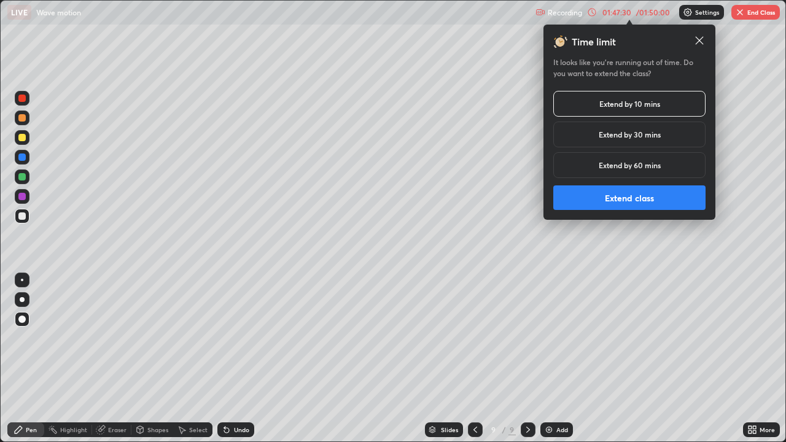
click at [625, 195] on button "Extend class" at bounding box center [629, 197] width 152 height 25
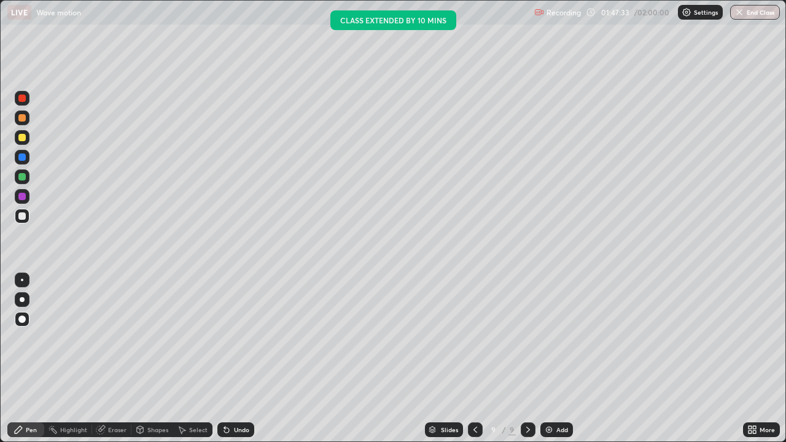
click at [551, 358] on img at bounding box center [549, 430] width 10 height 10
click at [24, 358] on div "Pen" at bounding box center [25, 429] width 37 height 15
click at [21, 358] on div "Pen" at bounding box center [25, 429] width 37 height 15
click at [155, 358] on div "Shapes" at bounding box center [157, 430] width 21 height 6
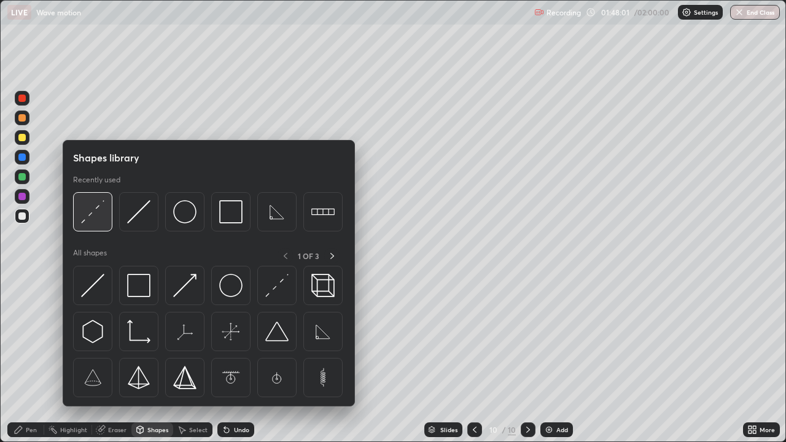
click at [96, 212] on img at bounding box center [92, 211] width 23 height 23
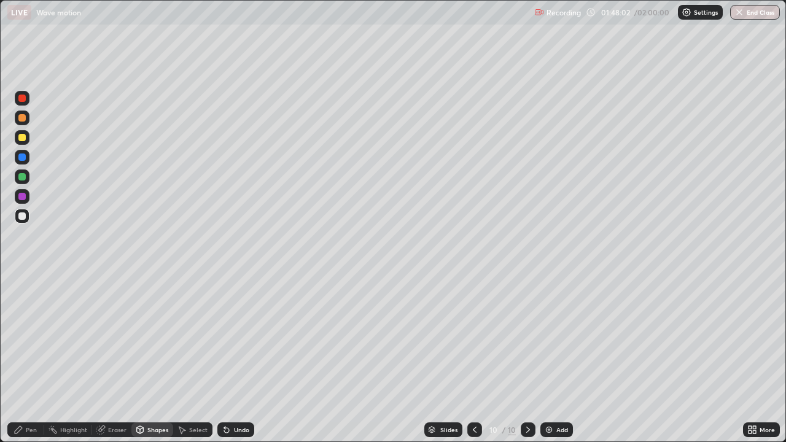
click at [24, 137] on div at bounding box center [21, 137] width 7 height 7
click at [474, 358] on icon at bounding box center [475, 430] width 10 height 10
click at [528, 358] on icon at bounding box center [528, 430] width 10 height 10
click at [244, 358] on div "Undo" at bounding box center [241, 430] width 15 height 6
click at [26, 358] on div "Pen" at bounding box center [31, 430] width 11 height 6
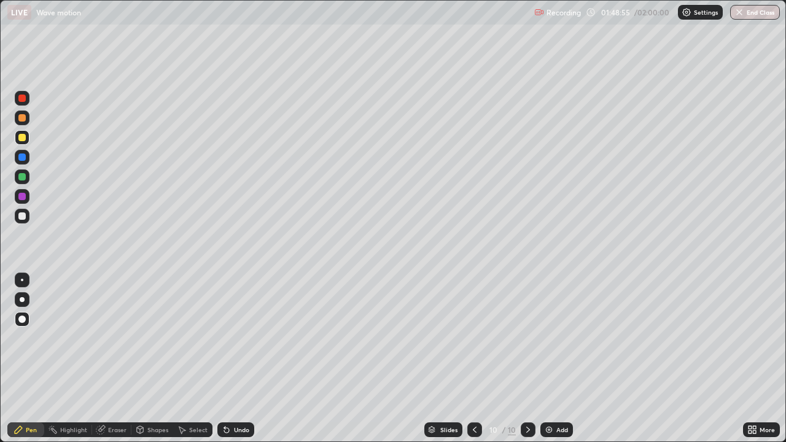
click at [148, 358] on div "Shapes" at bounding box center [157, 430] width 21 height 6
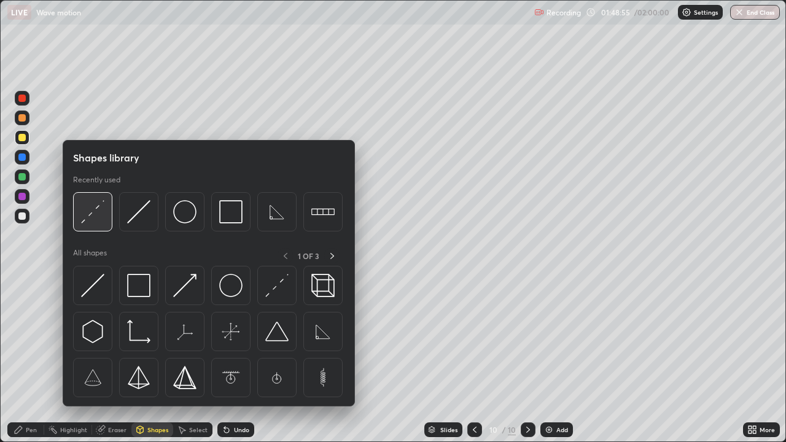
click at [89, 220] on img at bounding box center [92, 211] width 23 height 23
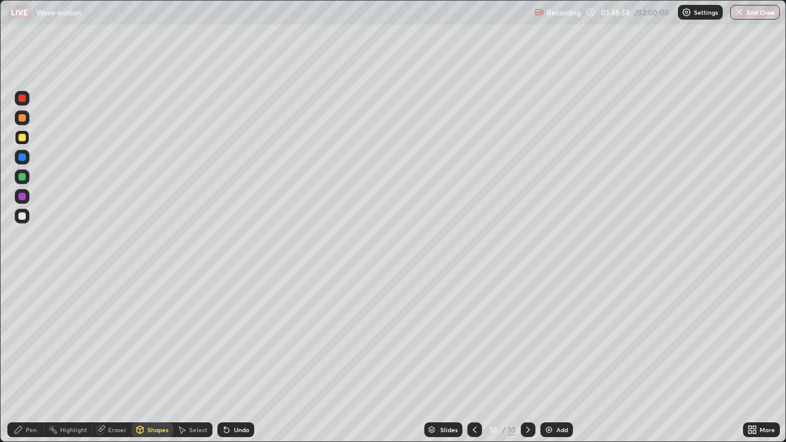
click at [28, 358] on div "Pen" at bounding box center [31, 430] width 11 height 6
click at [141, 358] on div "Shapes" at bounding box center [152, 429] width 42 height 15
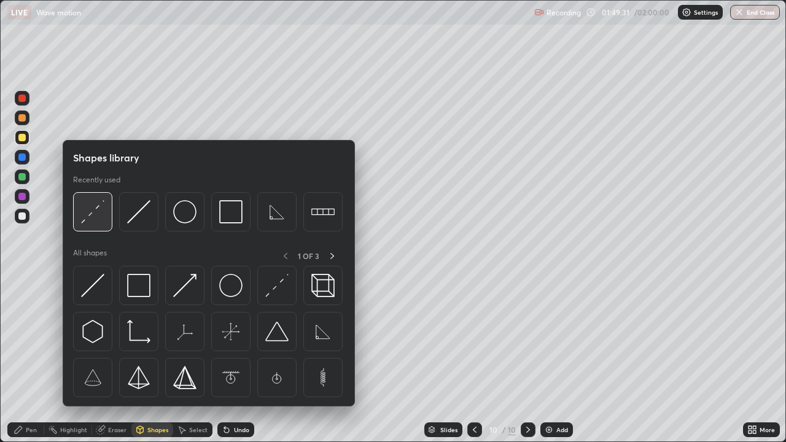
click at [96, 221] on img at bounding box center [92, 211] width 23 height 23
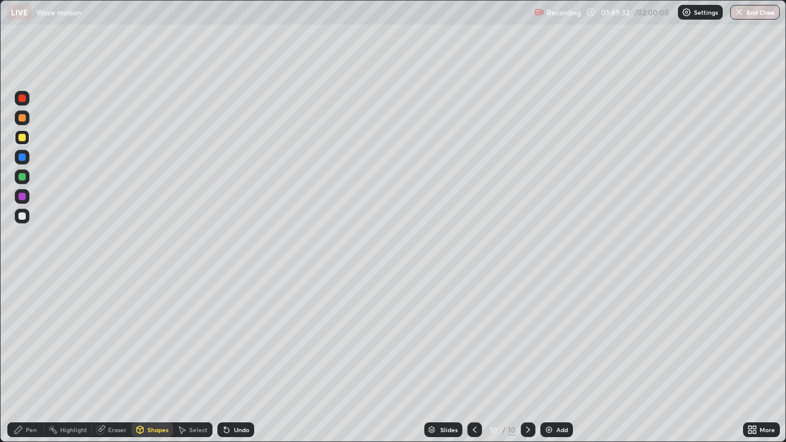
click at [23, 217] on div at bounding box center [21, 215] width 7 height 7
click at [19, 358] on icon at bounding box center [19, 430] width 10 height 10
click at [153, 358] on div "Shapes" at bounding box center [157, 430] width 21 height 6
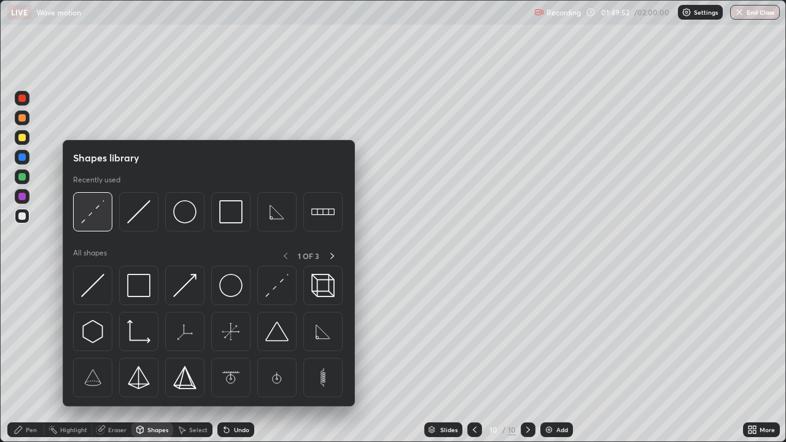
click at [90, 209] on img at bounding box center [92, 211] width 23 height 23
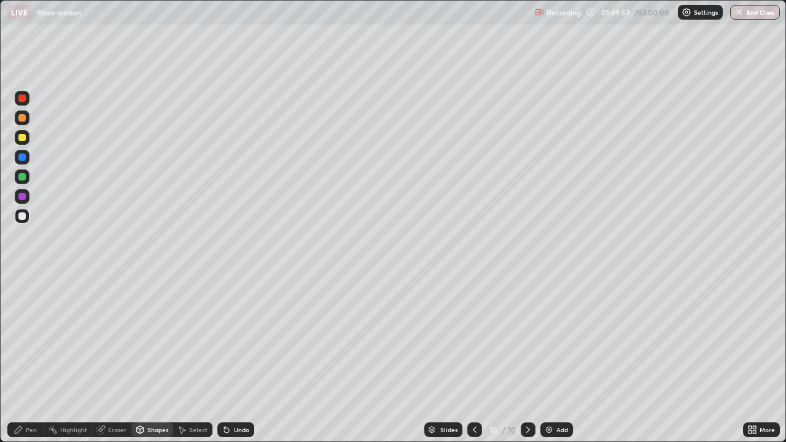
click at [22, 138] on div at bounding box center [21, 137] width 7 height 7
click at [26, 358] on div "Pen" at bounding box center [31, 430] width 11 height 6
click at [241, 358] on div "Undo" at bounding box center [235, 429] width 37 height 15
click at [152, 358] on div "Shapes" at bounding box center [157, 430] width 21 height 6
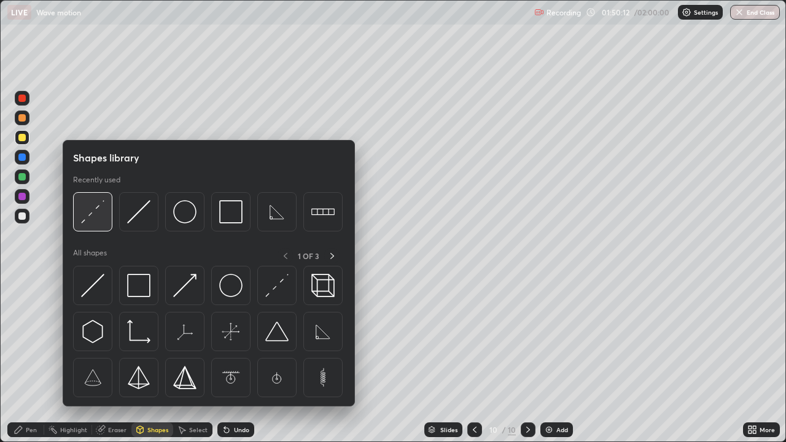
click at [90, 215] on img at bounding box center [92, 211] width 23 height 23
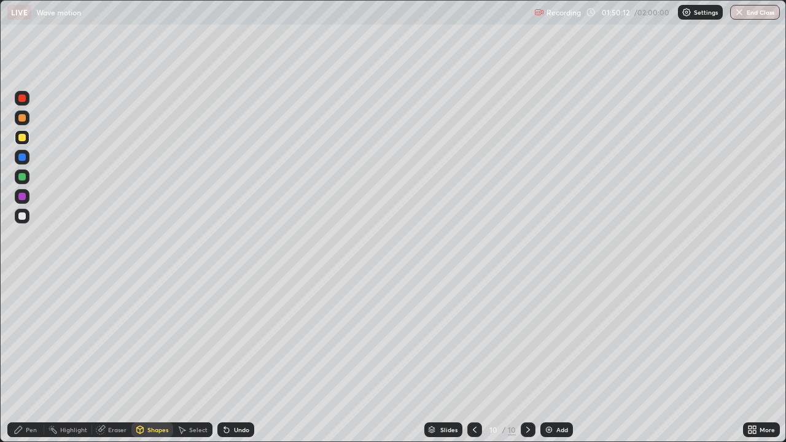
click at [26, 217] on div at bounding box center [22, 216] width 15 height 15
click at [32, 358] on div "Pen" at bounding box center [31, 430] width 11 height 6
click at [142, 358] on icon at bounding box center [140, 429] width 7 height 7
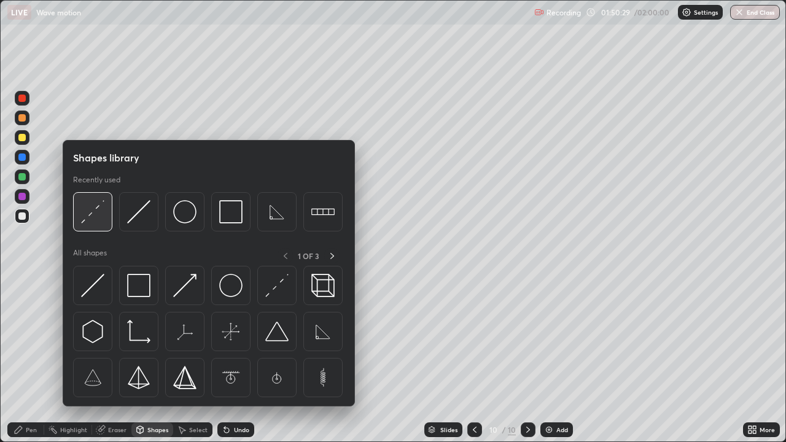
click at [88, 217] on img at bounding box center [92, 211] width 23 height 23
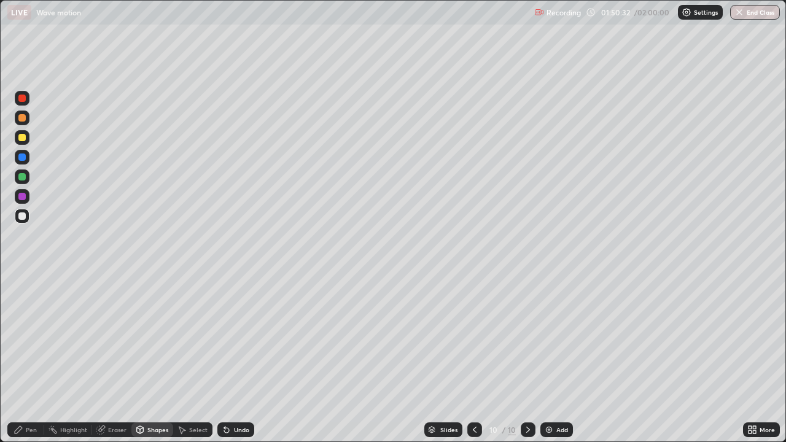
click at [34, 358] on div "Pen" at bounding box center [31, 430] width 11 height 6
click at [449, 358] on div "Slides" at bounding box center [448, 430] width 17 height 6
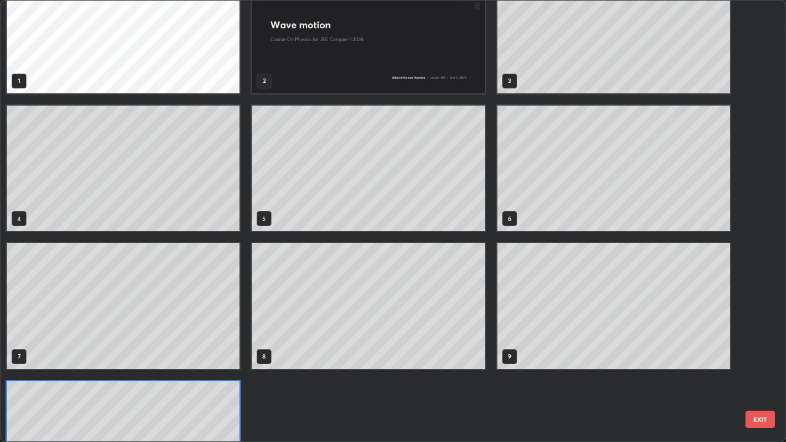
scroll to position [110, 0]
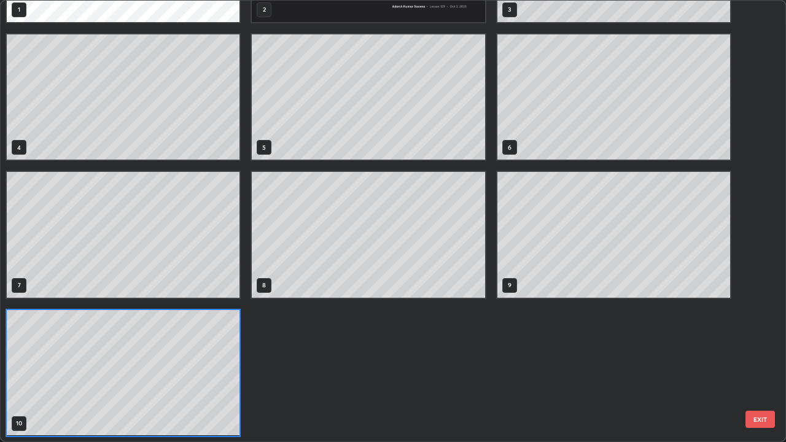
click at [271, 358] on div "1 2 3 4 5 6 7 8 9 10" at bounding box center [368, 166] width 735 height 552
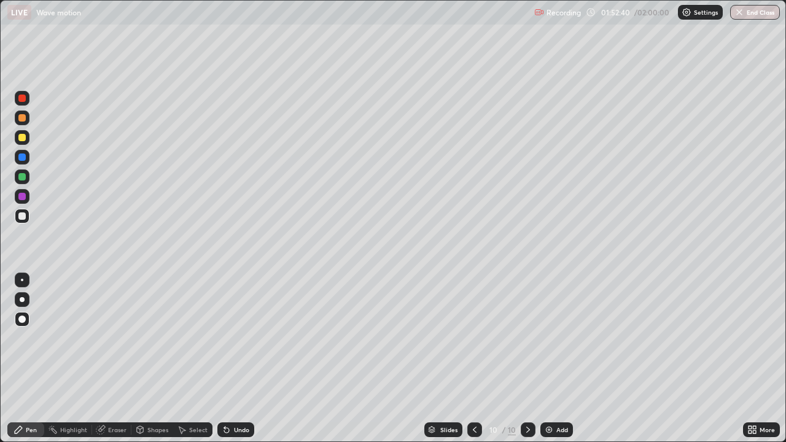
click at [556, 358] on div "Add" at bounding box center [562, 430] width 12 height 6
click at [30, 358] on div "Pen" at bounding box center [25, 429] width 37 height 15
click at [25, 358] on div "Pen" at bounding box center [25, 429] width 37 height 15
click at [22, 320] on div at bounding box center [21, 318] width 7 height 7
click at [27, 358] on div "Pen" at bounding box center [31, 430] width 11 height 6
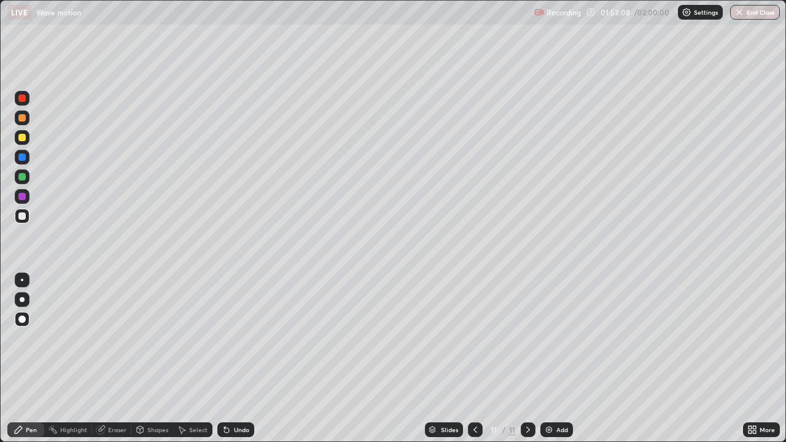
click at [246, 358] on div "Undo" at bounding box center [241, 430] width 15 height 6
click at [158, 358] on div "Shapes" at bounding box center [157, 430] width 21 height 6
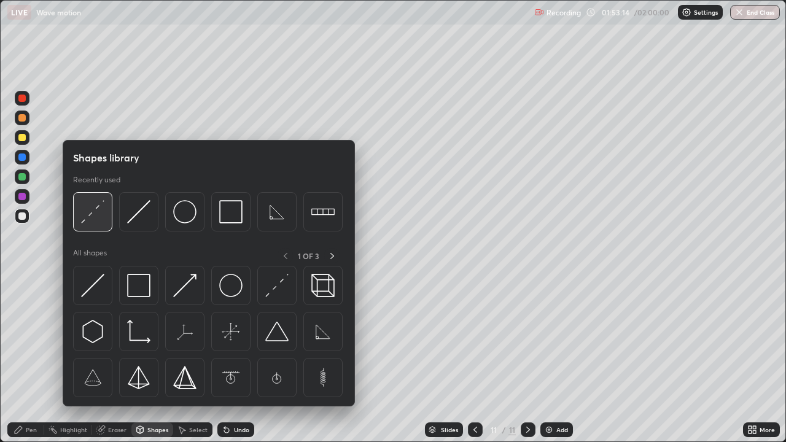
click at [95, 211] on img at bounding box center [92, 211] width 23 height 23
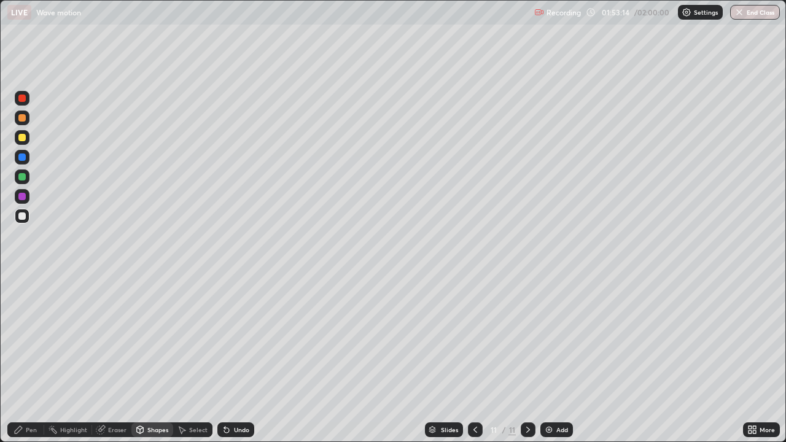
click at [23, 137] on div at bounding box center [21, 137] width 7 height 7
click at [27, 358] on div "Pen" at bounding box center [25, 429] width 37 height 15
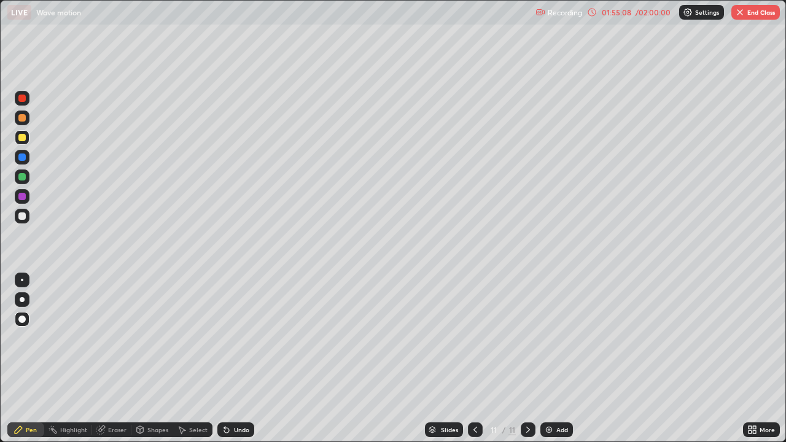
click at [232, 358] on div "Undo" at bounding box center [235, 429] width 37 height 15
click at [236, 358] on div "Undo" at bounding box center [235, 429] width 37 height 15
click at [156, 358] on div "Shapes" at bounding box center [152, 429] width 42 height 15
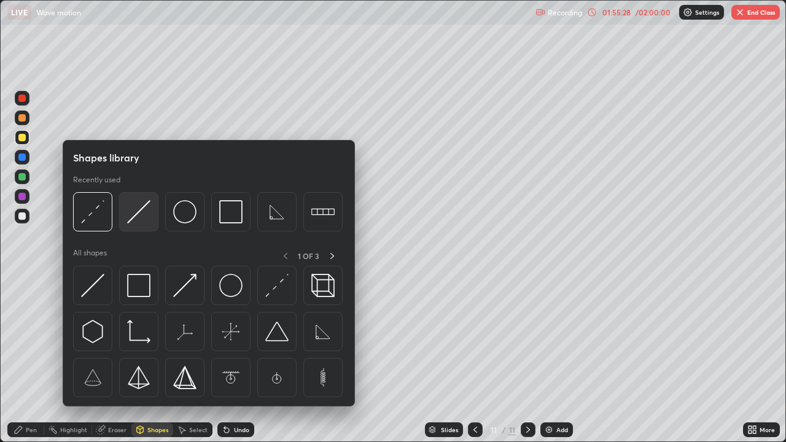
click at [139, 212] on img at bounding box center [138, 211] width 23 height 23
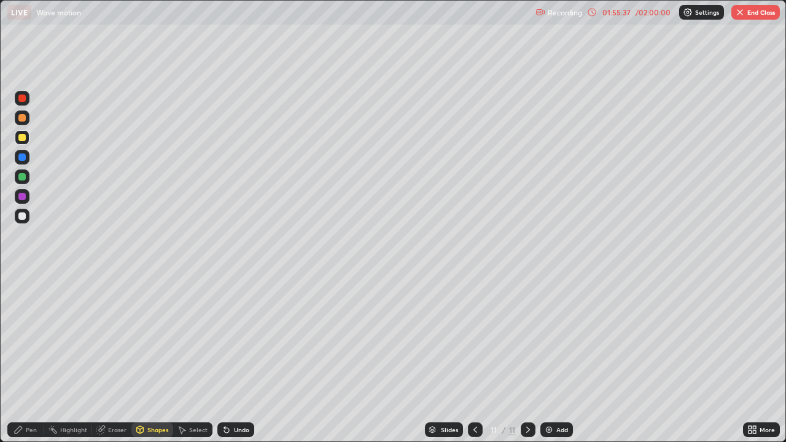
click at [234, 358] on div "Undo" at bounding box center [241, 430] width 15 height 6
click at [31, 358] on div "Pen" at bounding box center [31, 430] width 11 height 6
click at [152, 358] on div "Shapes" at bounding box center [157, 430] width 21 height 6
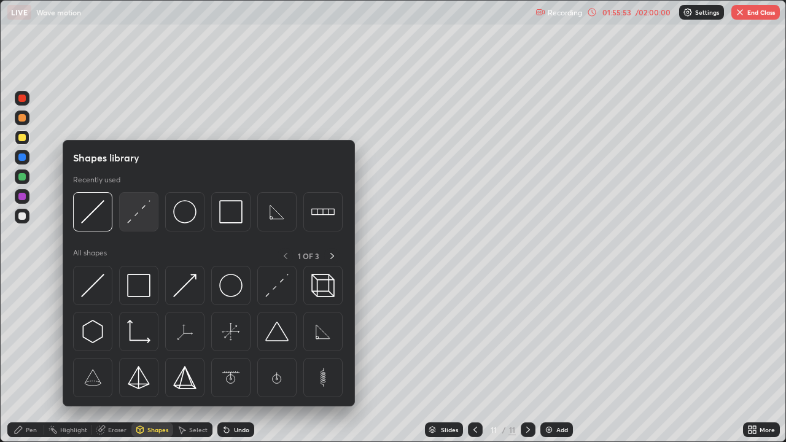
click at [131, 221] on img at bounding box center [138, 211] width 23 height 23
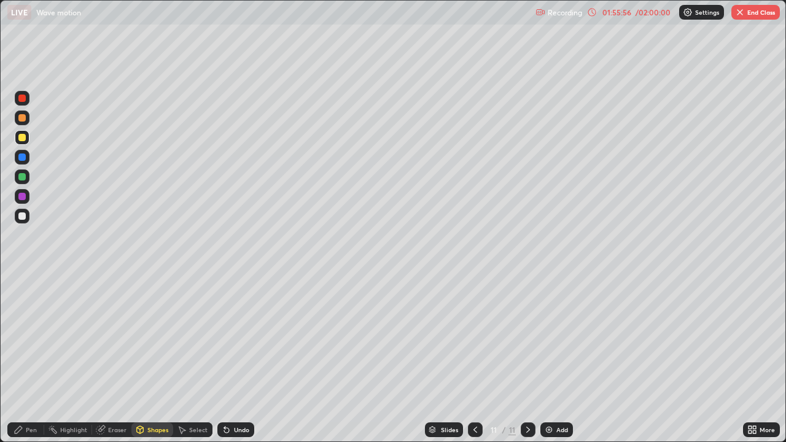
click at [37, 358] on div "Pen" at bounding box center [25, 429] width 37 height 15
click at [231, 358] on div "Undo" at bounding box center [235, 429] width 37 height 15
click at [150, 358] on div "Shapes" at bounding box center [157, 430] width 21 height 6
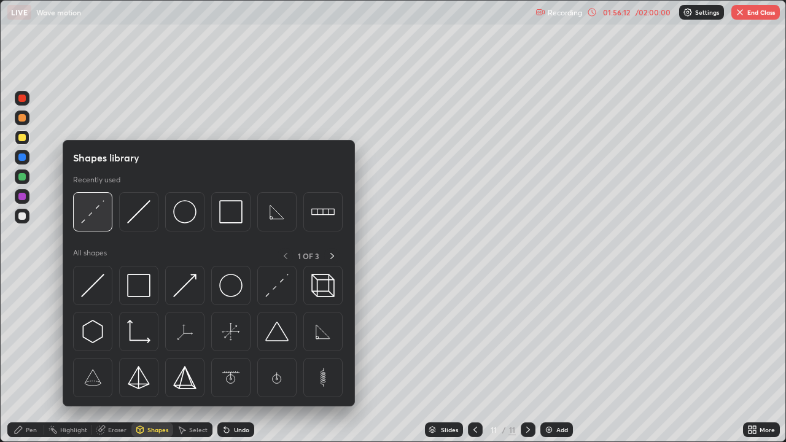
click at [93, 217] on img at bounding box center [92, 211] width 23 height 23
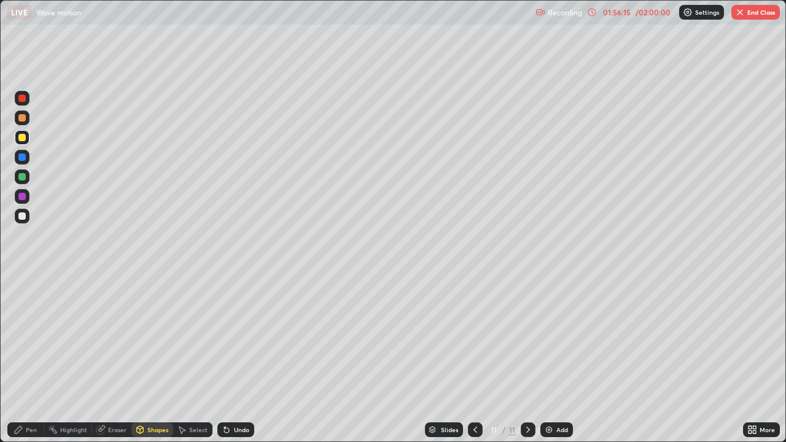
click at [29, 358] on div "Pen" at bounding box center [25, 429] width 37 height 15
click at [152, 358] on div "Shapes" at bounding box center [152, 429] width 42 height 15
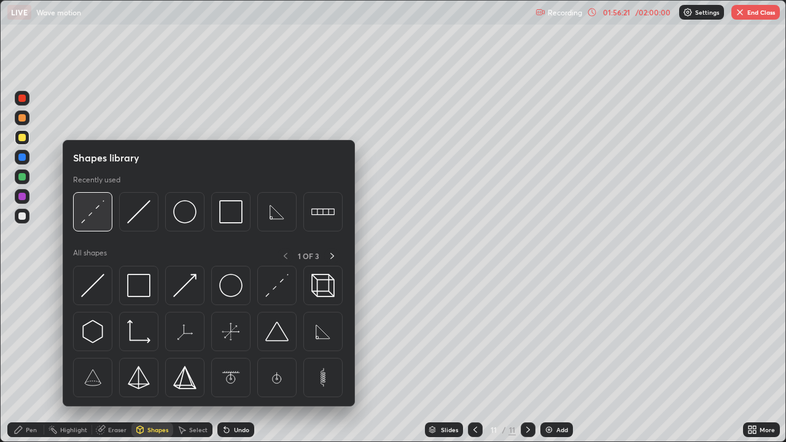
click at [83, 212] on img at bounding box center [92, 211] width 23 height 23
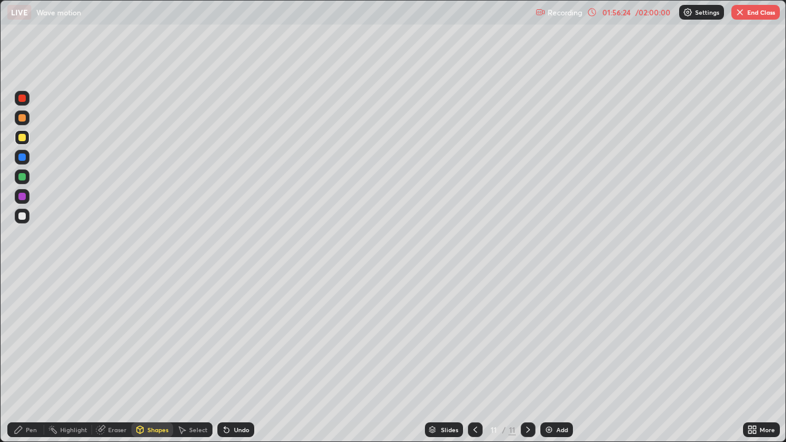
click at [591, 13] on icon at bounding box center [592, 12] width 10 height 10
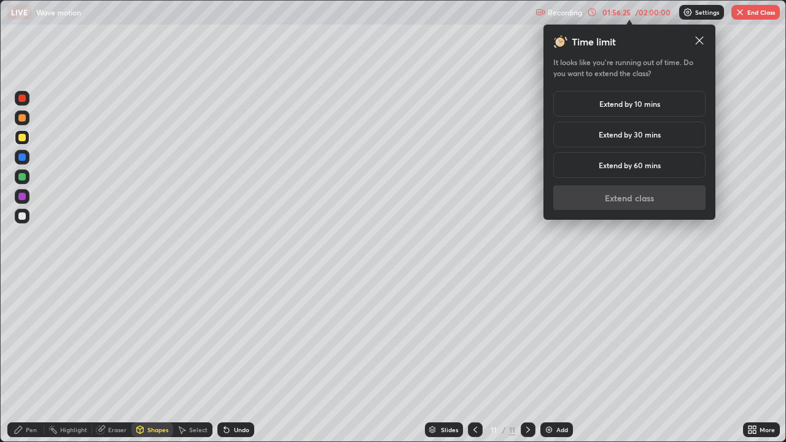
click at [622, 104] on h5 "Extend by 10 mins" at bounding box center [629, 103] width 61 height 11
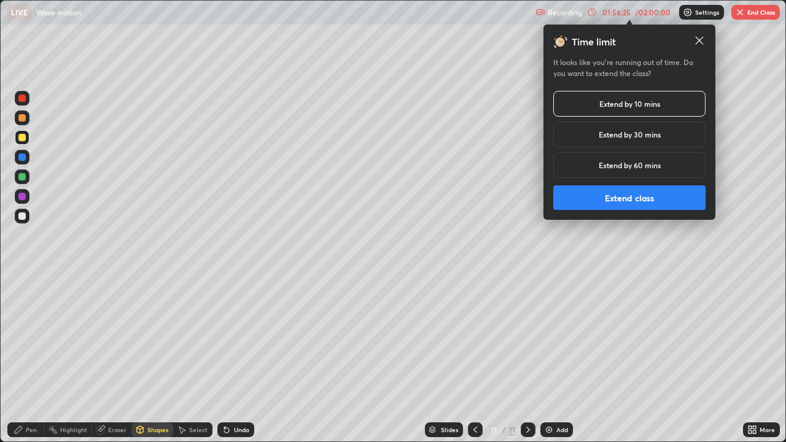
click at [627, 195] on button "Extend class" at bounding box center [629, 197] width 152 height 25
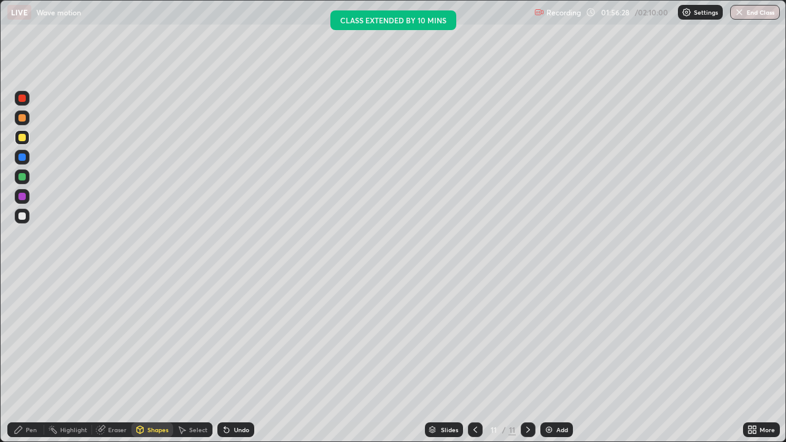
click at [147, 358] on div "Shapes" at bounding box center [157, 430] width 21 height 6
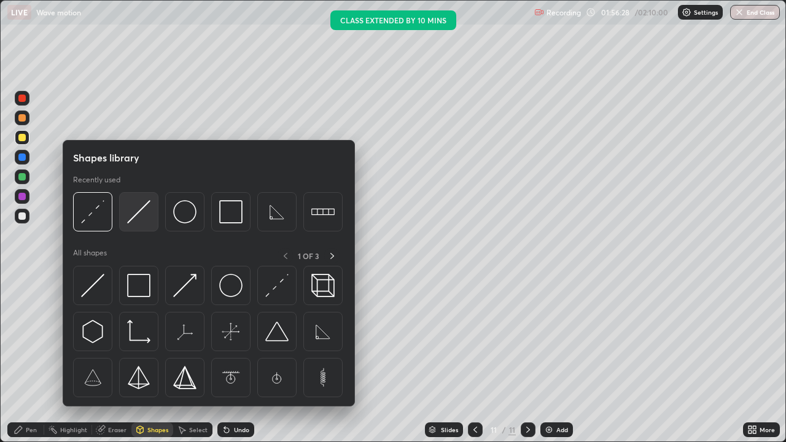
click at [136, 217] on img at bounding box center [138, 211] width 23 height 23
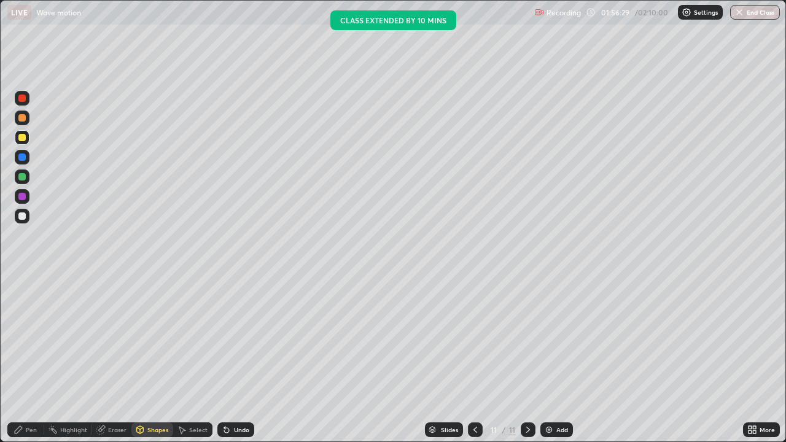
click at [18, 220] on div at bounding box center [22, 216] width 15 height 15
click at [33, 358] on div "Pen" at bounding box center [31, 430] width 11 height 6
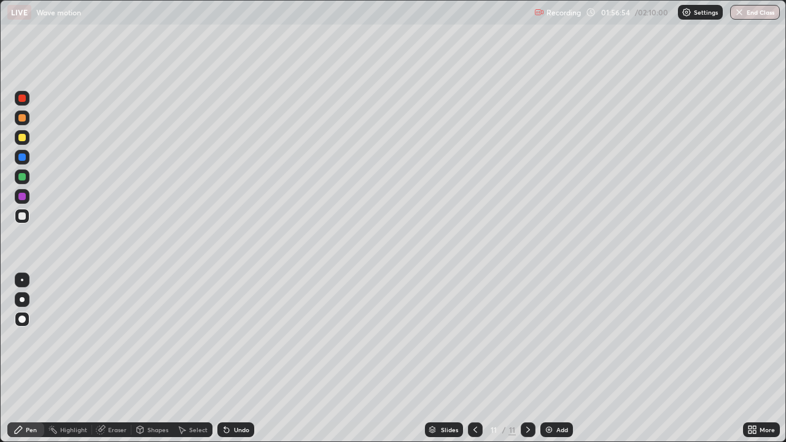
click at [244, 358] on div "Undo" at bounding box center [241, 430] width 15 height 6
click at [152, 358] on div "Shapes" at bounding box center [152, 429] width 42 height 15
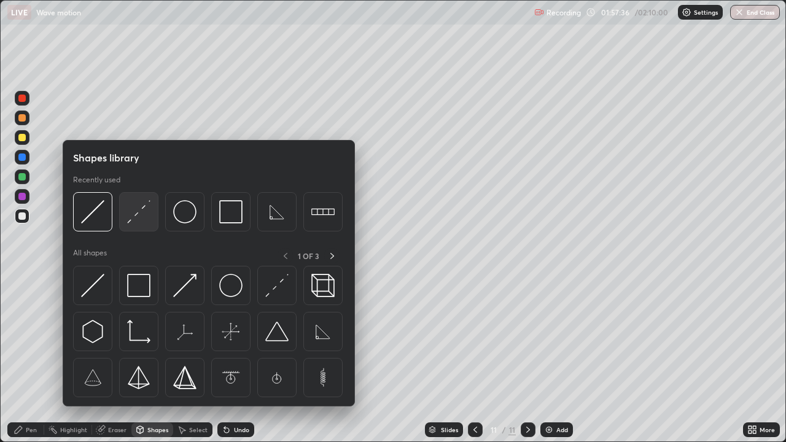
click at [136, 219] on img at bounding box center [138, 211] width 23 height 23
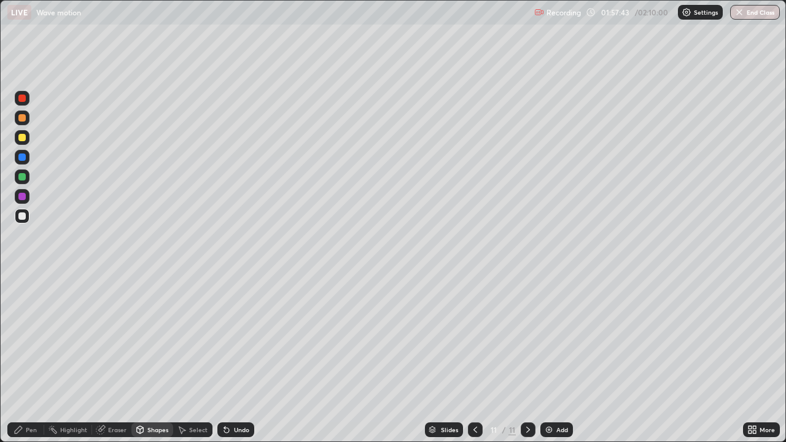
click at [31, 358] on div "Pen" at bounding box center [25, 429] width 37 height 15
click at [140, 358] on icon at bounding box center [140, 431] width 0 height 4
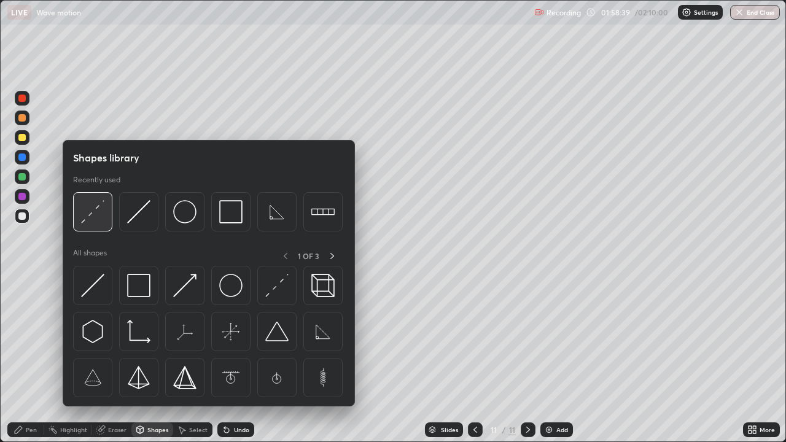
click at [93, 220] on img at bounding box center [92, 211] width 23 height 23
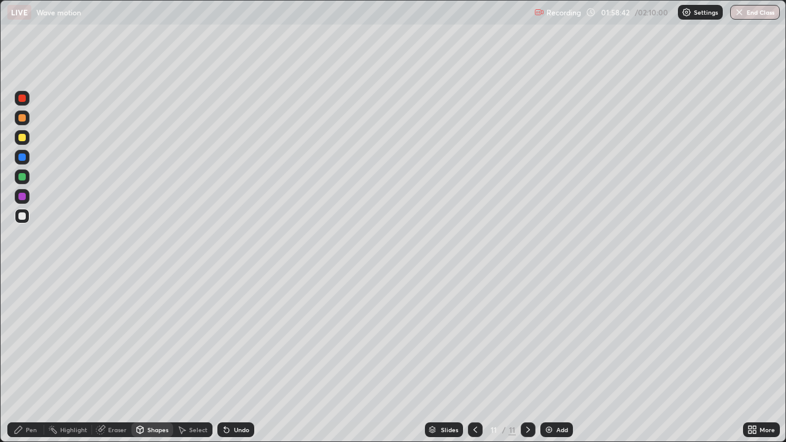
click at [29, 358] on div "Pen" at bounding box center [31, 430] width 11 height 6
click at [234, 358] on div "Undo" at bounding box center [235, 429] width 37 height 15
click at [238, 358] on div "Undo" at bounding box center [235, 429] width 37 height 15
click at [242, 358] on div "Undo" at bounding box center [235, 429] width 37 height 15
click at [741, 18] on button "End Class" at bounding box center [755, 12] width 50 height 15
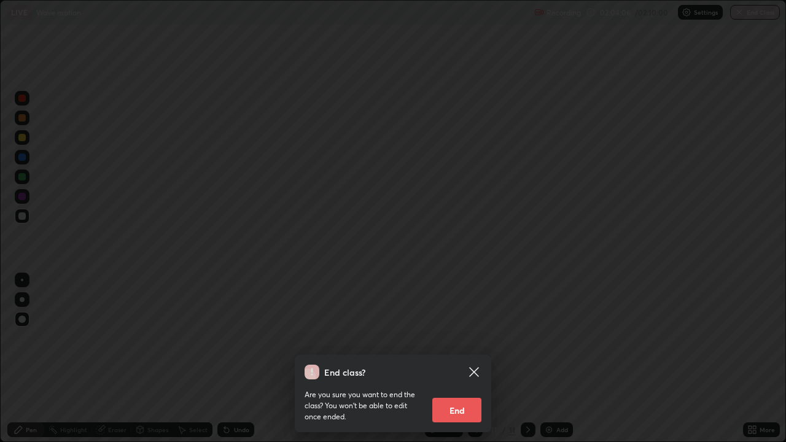
click at [463, 358] on button "End" at bounding box center [456, 410] width 49 height 25
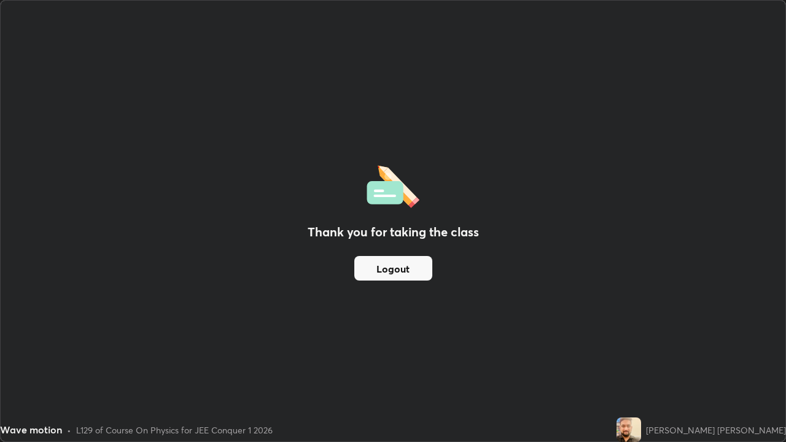
click at [388, 270] on button "Logout" at bounding box center [393, 268] width 78 height 25
